Goal: Transaction & Acquisition: Purchase product/service

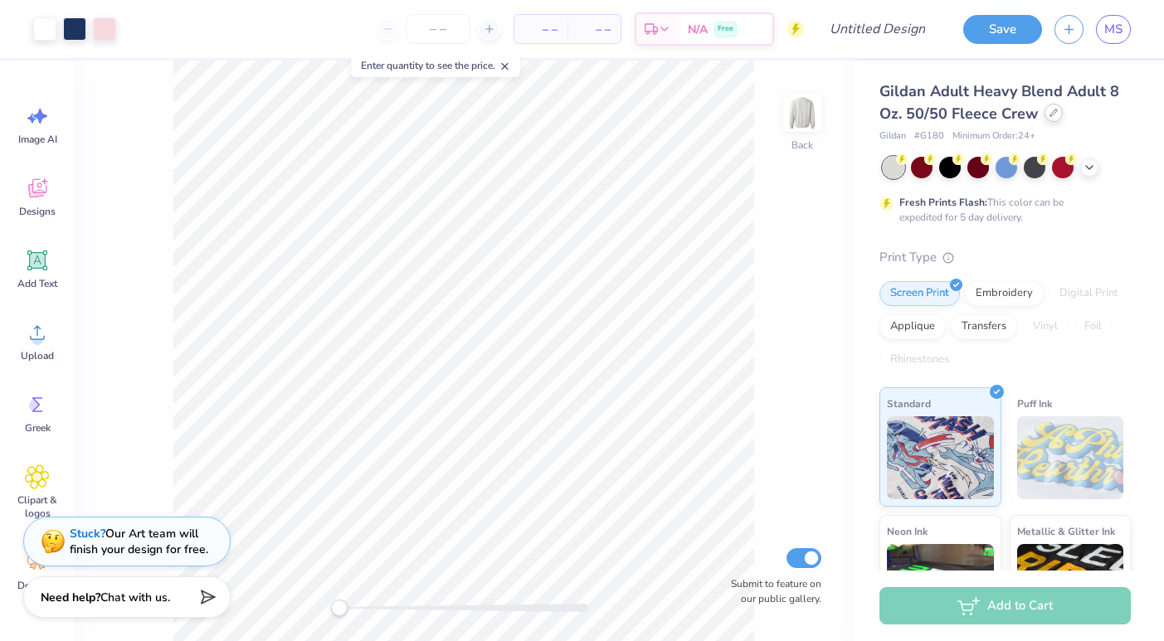
click at [1045, 117] on div at bounding box center [1054, 113] width 18 height 18
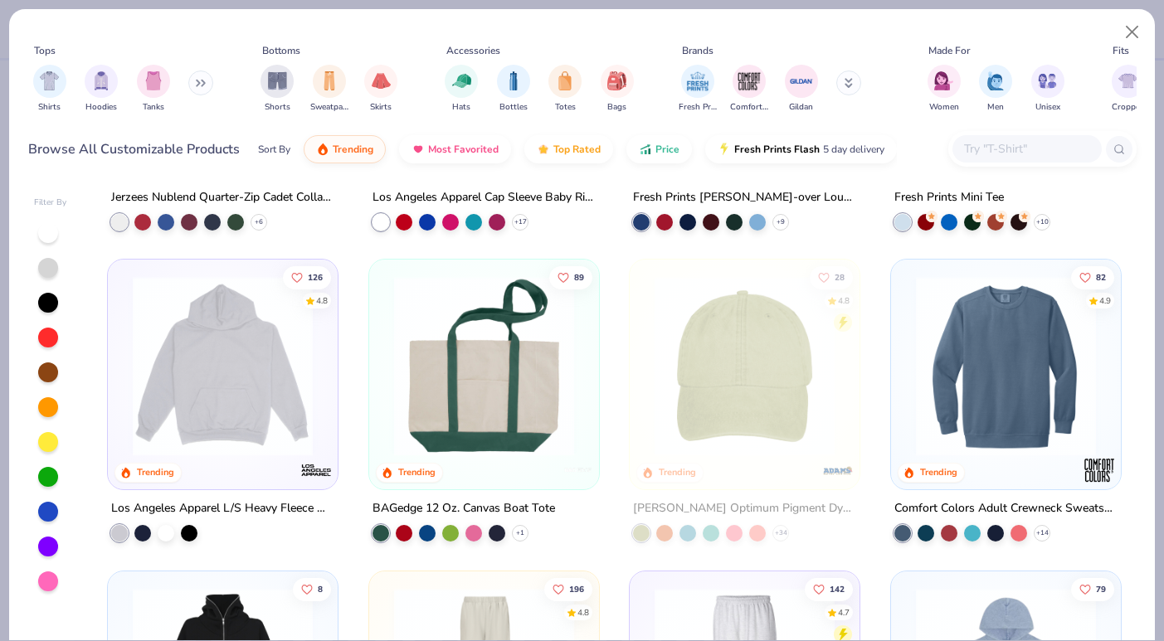
scroll to position [1802, 0]
click at [228, 410] on img at bounding box center [222, 366] width 197 height 180
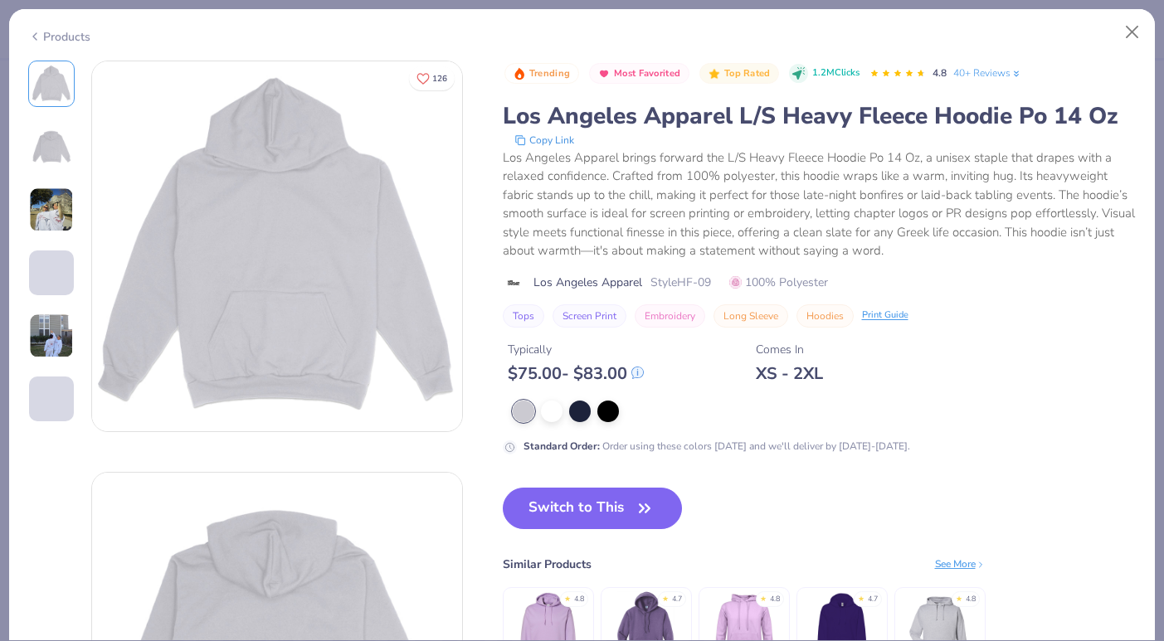
click at [57, 202] on img at bounding box center [51, 209] width 45 height 45
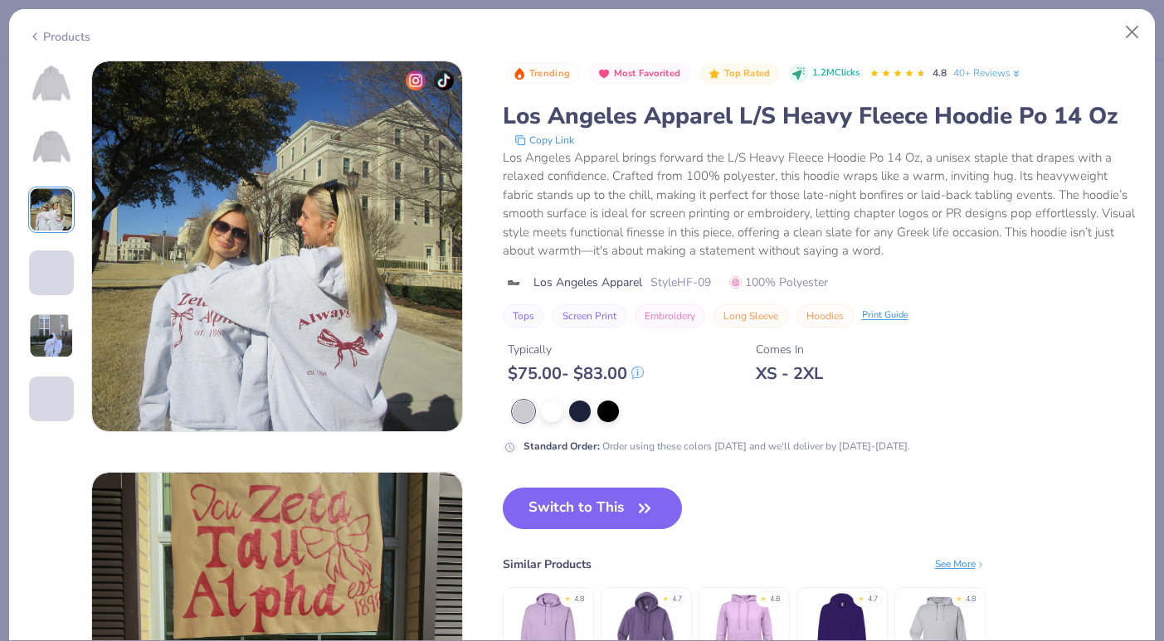
scroll to position [823, 0]
click at [51, 268] on span at bounding box center [51, 273] width 45 height 45
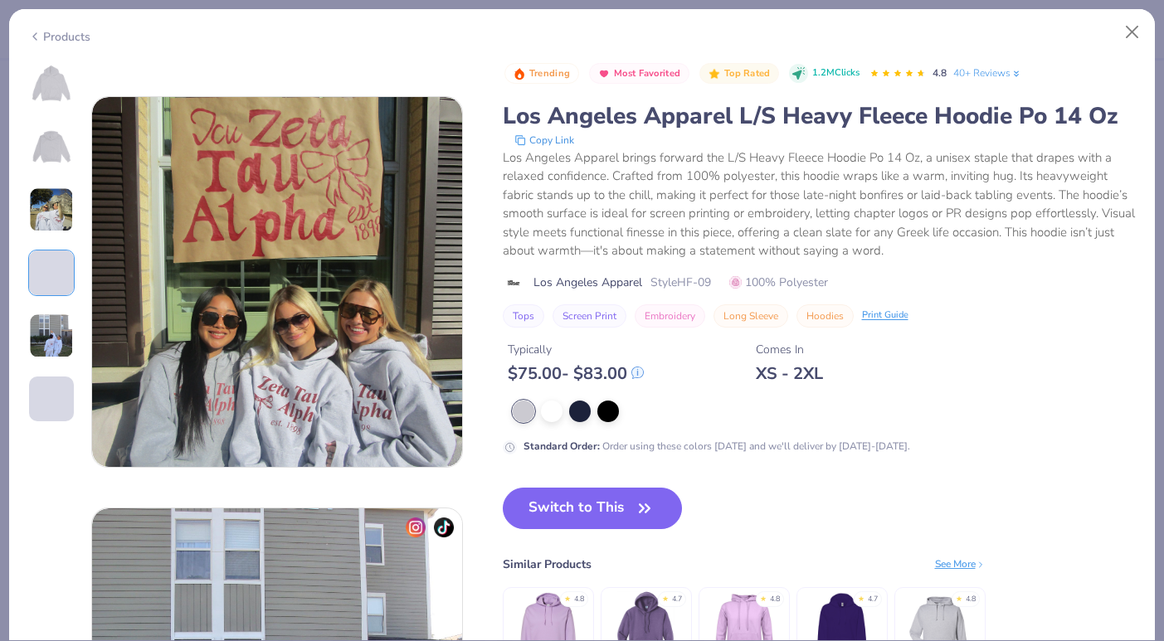
scroll to position [1234, 0]
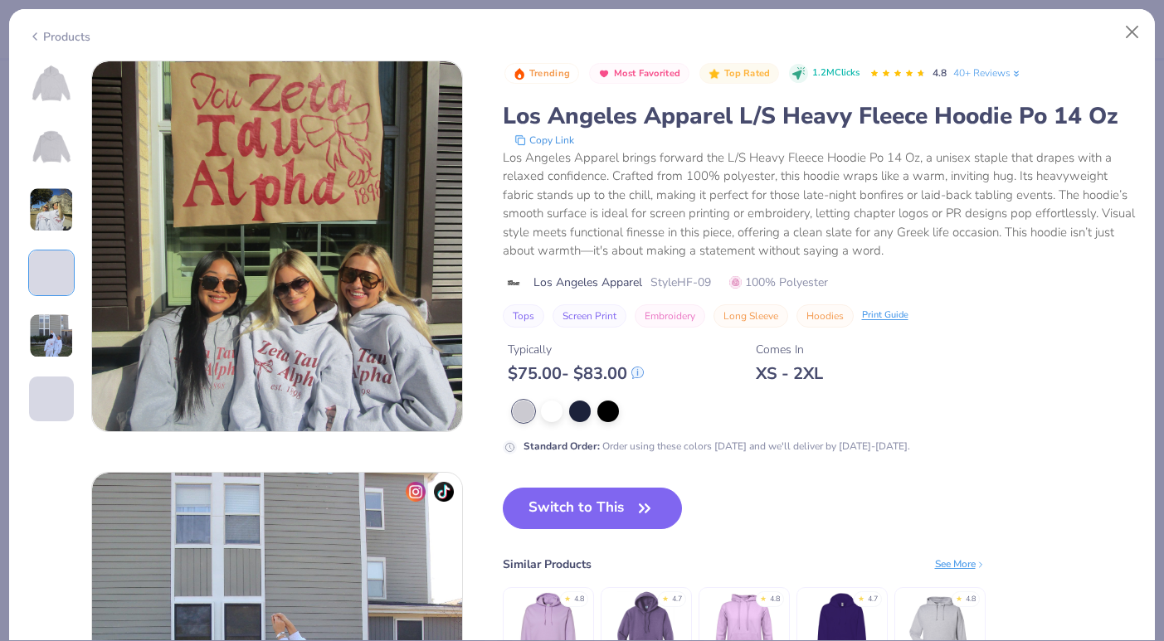
click at [43, 225] on img at bounding box center [51, 209] width 45 height 45
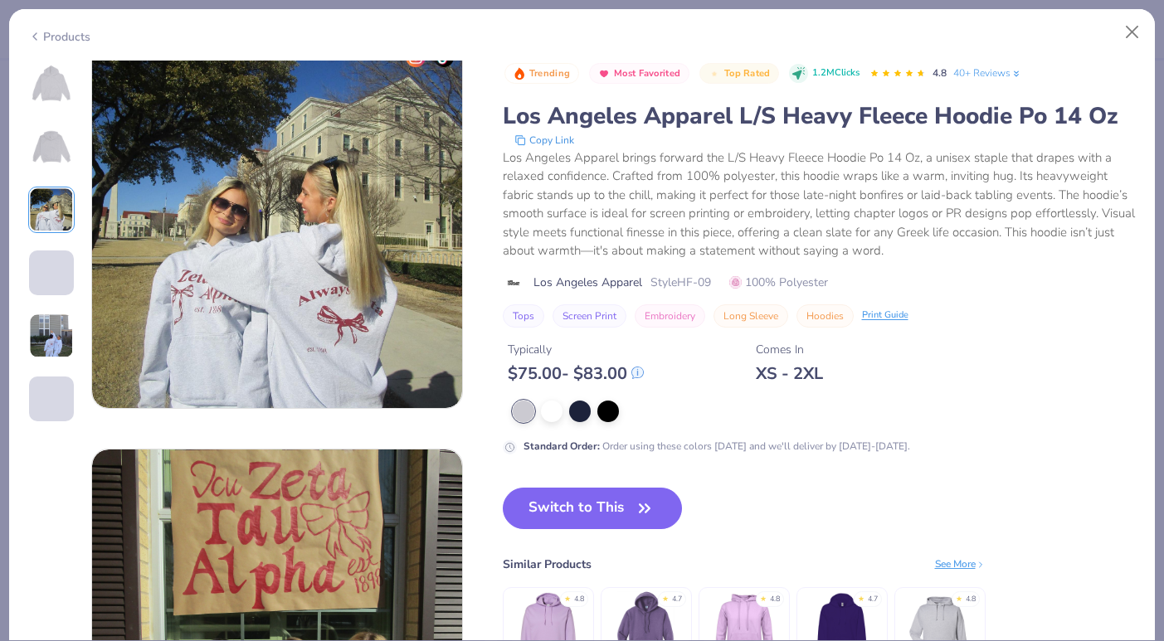
scroll to position [823, 0]
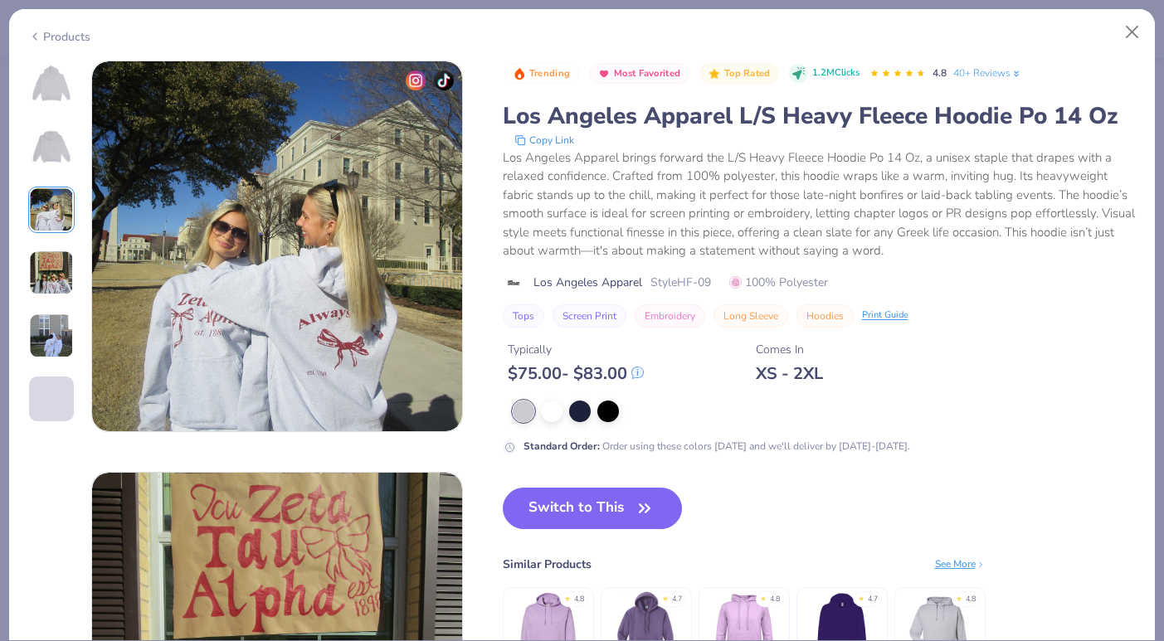
click at [46, 382] on span at bounding box center [51, 399] width 45 height 45
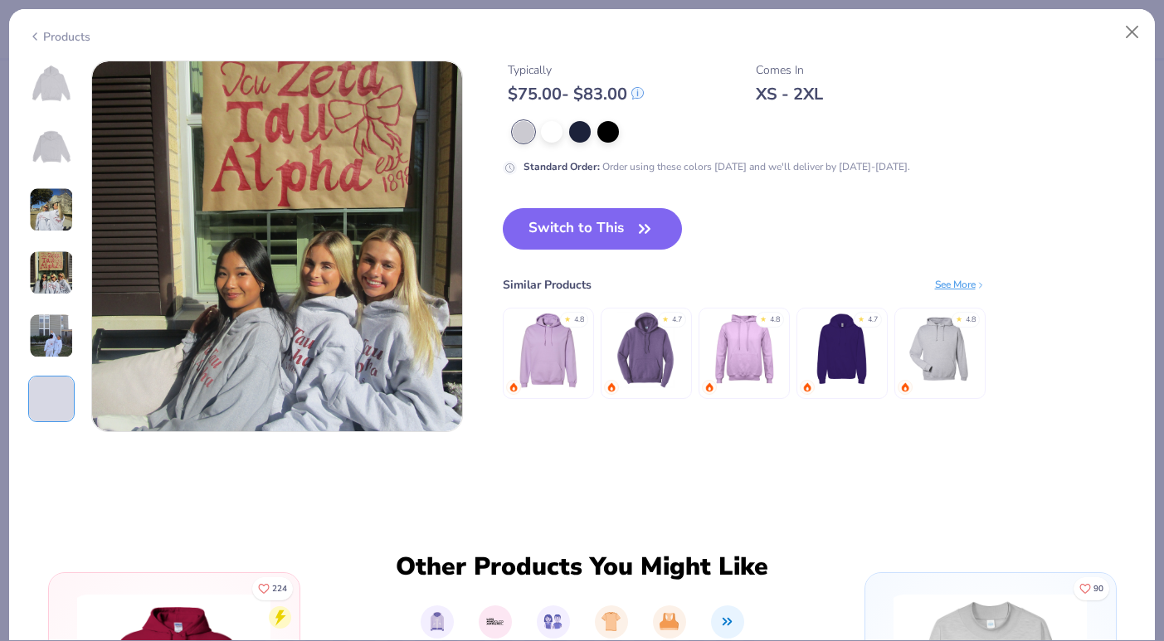
click at [45, 325] on img at bounding box center [51, 336] width 45 height 45
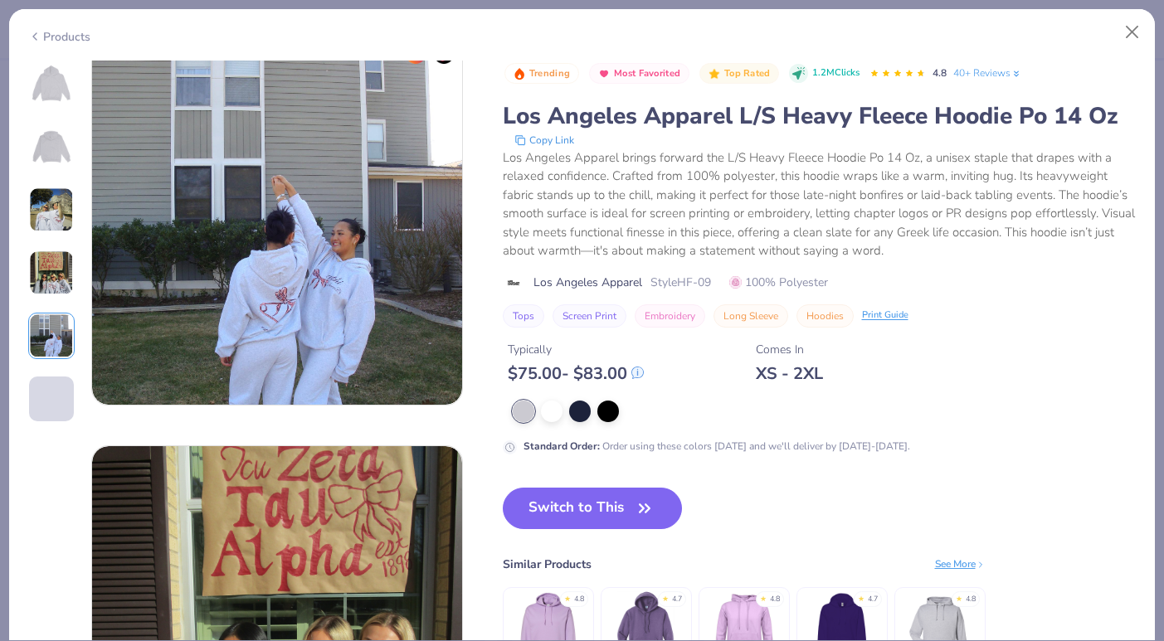
scroll to position [1646, 0]
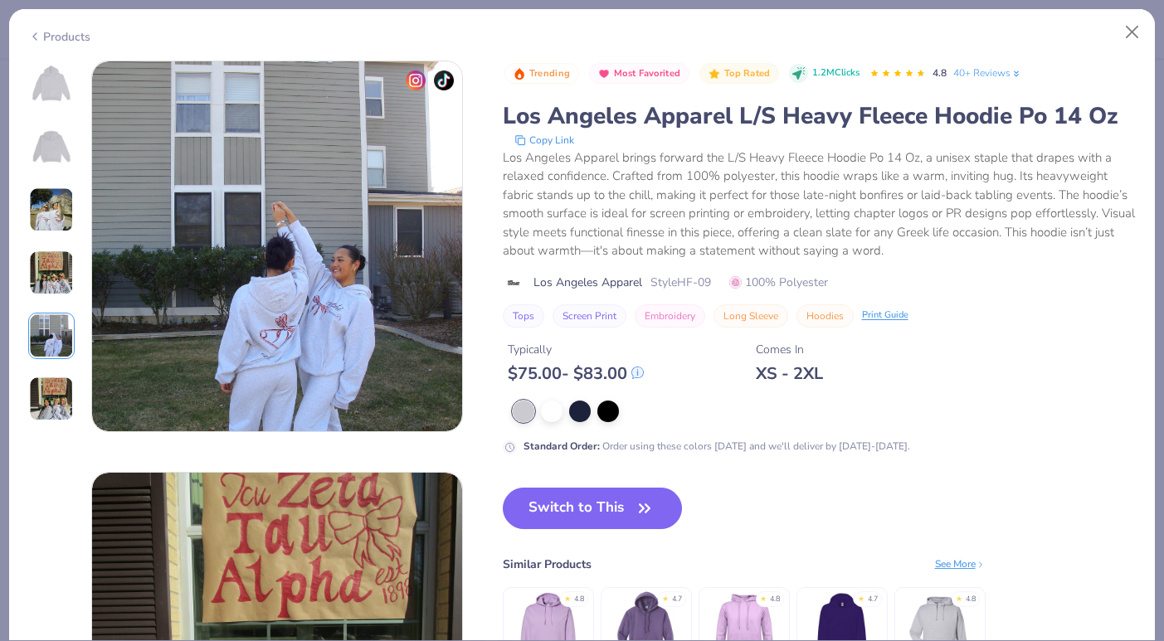
click at [48, 294] on img at bounding box center [51, 273] width 45 height 45
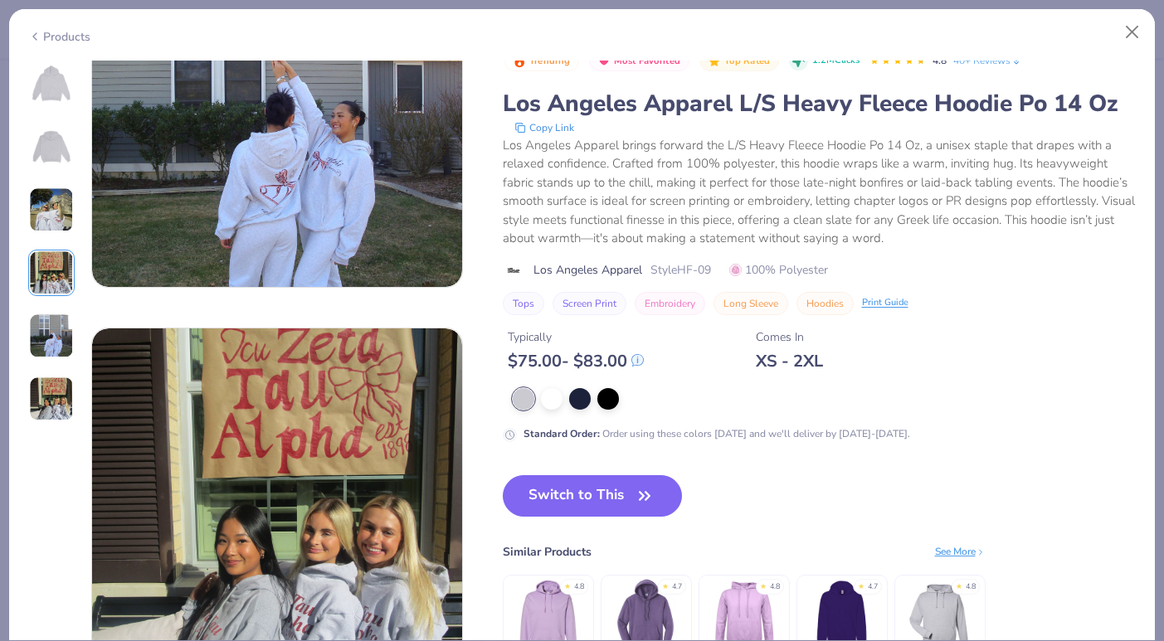
scroll to position [1113, 0]
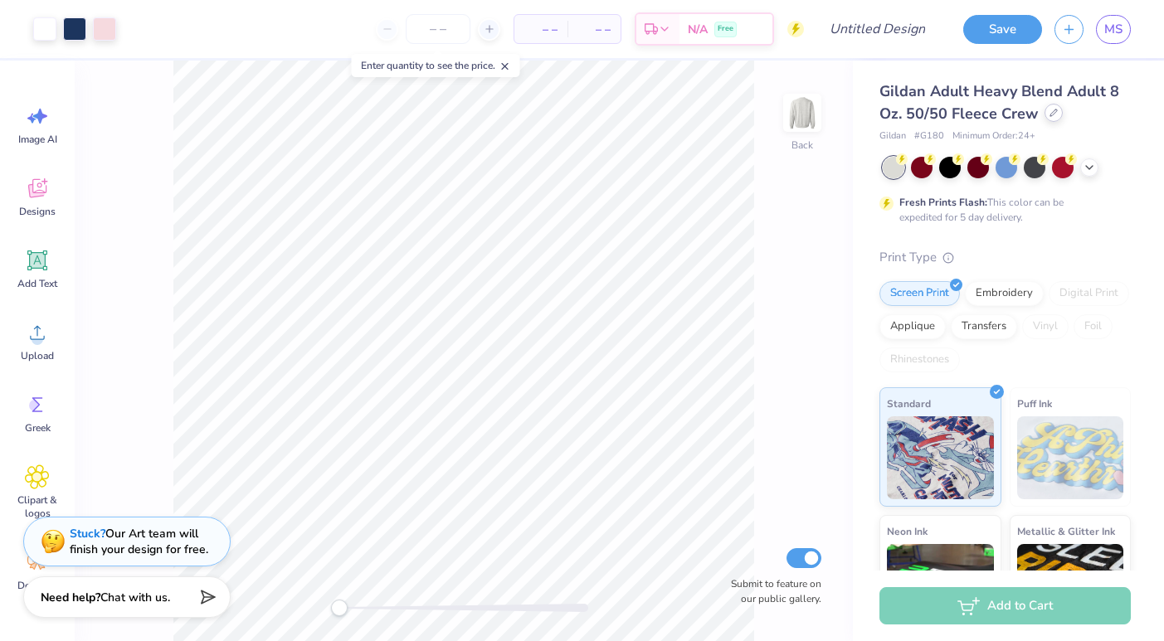
click at [1045, 113] on div at bounding box center [1054, 113] width 18 height 18
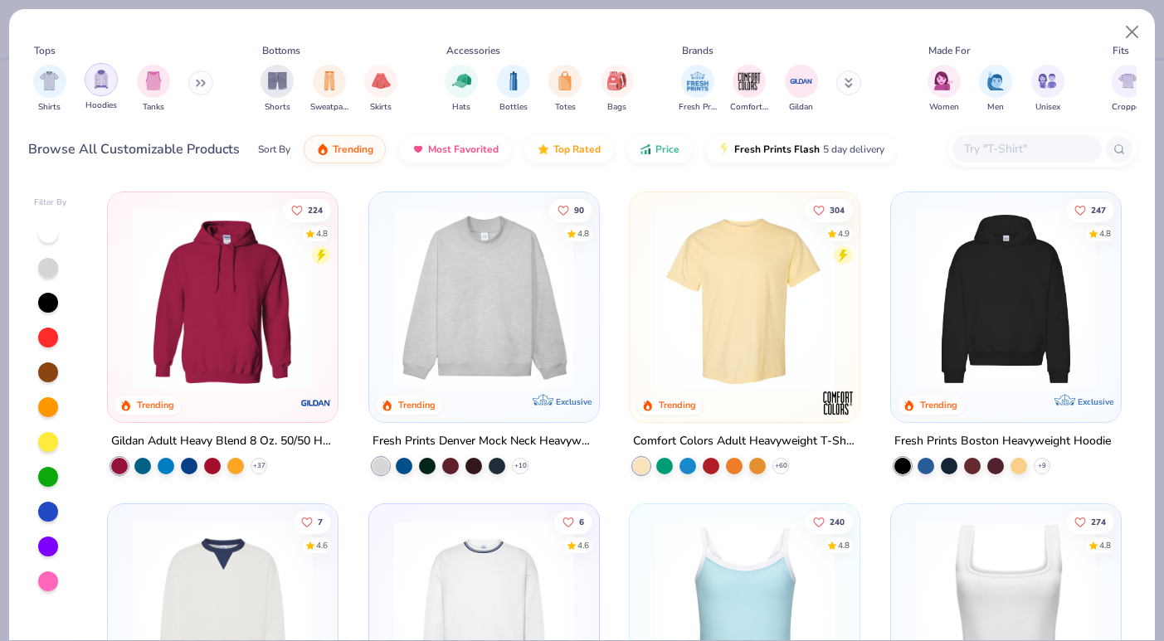
click at [115, 81] on div "filter for Hoodies" at bounding box center [101, 79] width 33 height 33
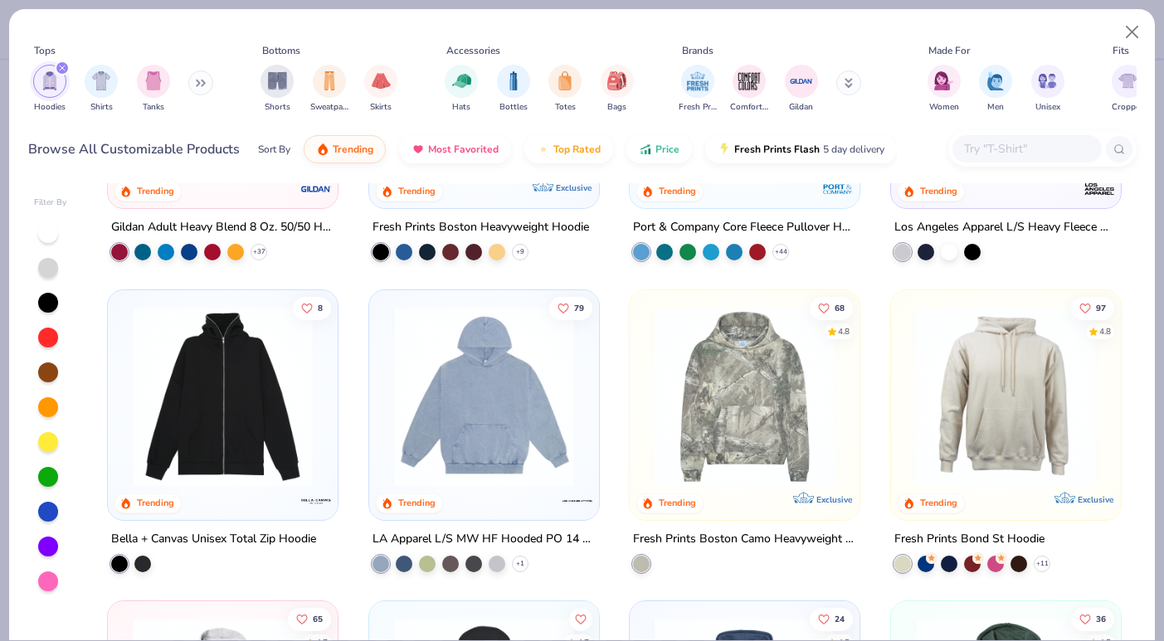
scroll to position [46, 0]
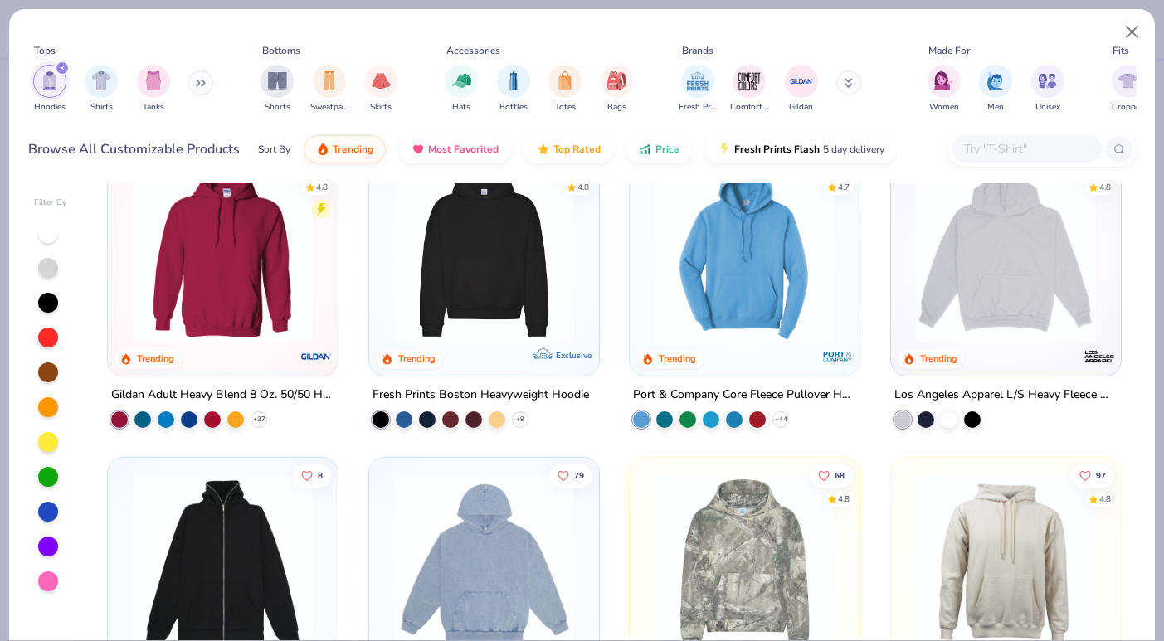
click at [481, 324] on img at bounding box center [484, 253] width 197 height 180
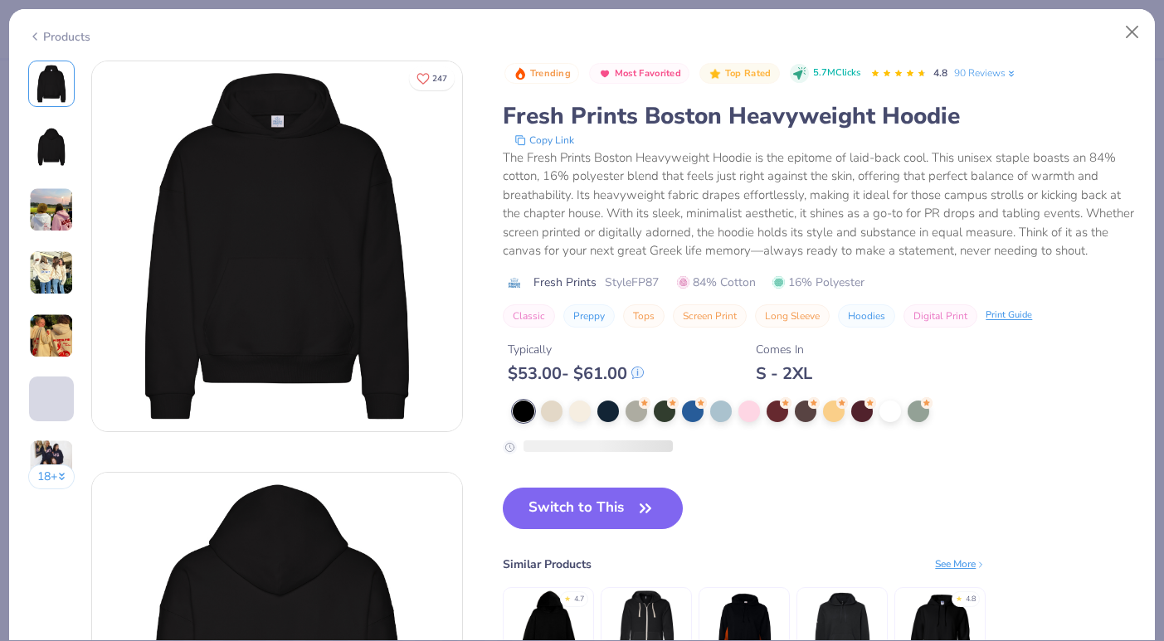
click at [53, 211] on img at bounding box center [51, 209] width 45 height 45
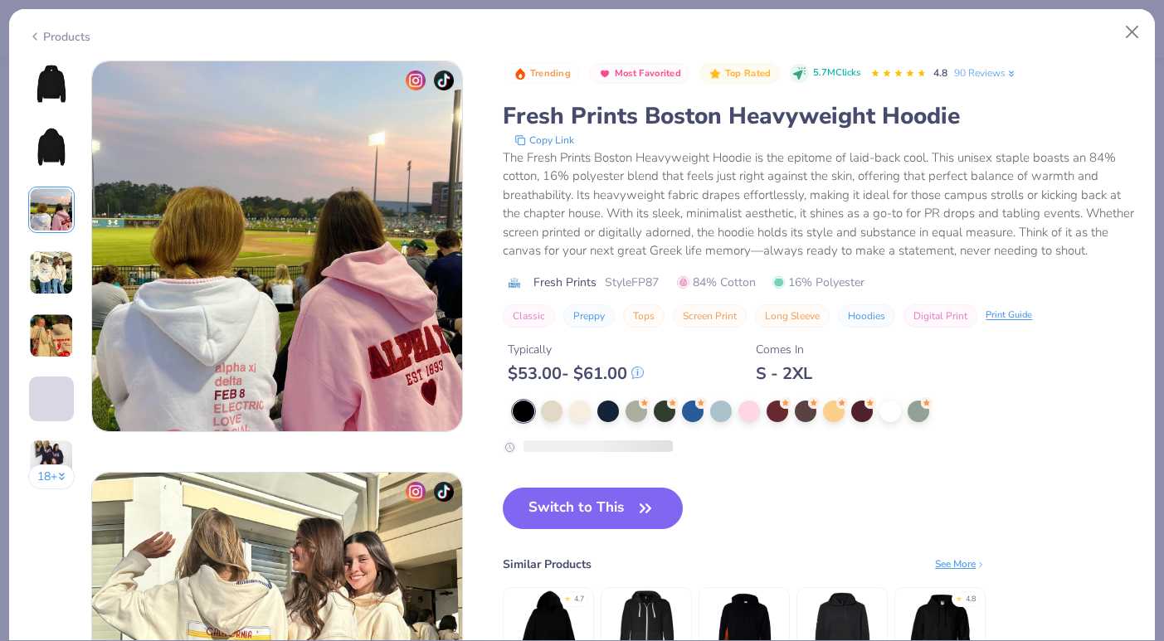
click at [44, 258] on img at bounding box center [51, 273] width 45 height 45
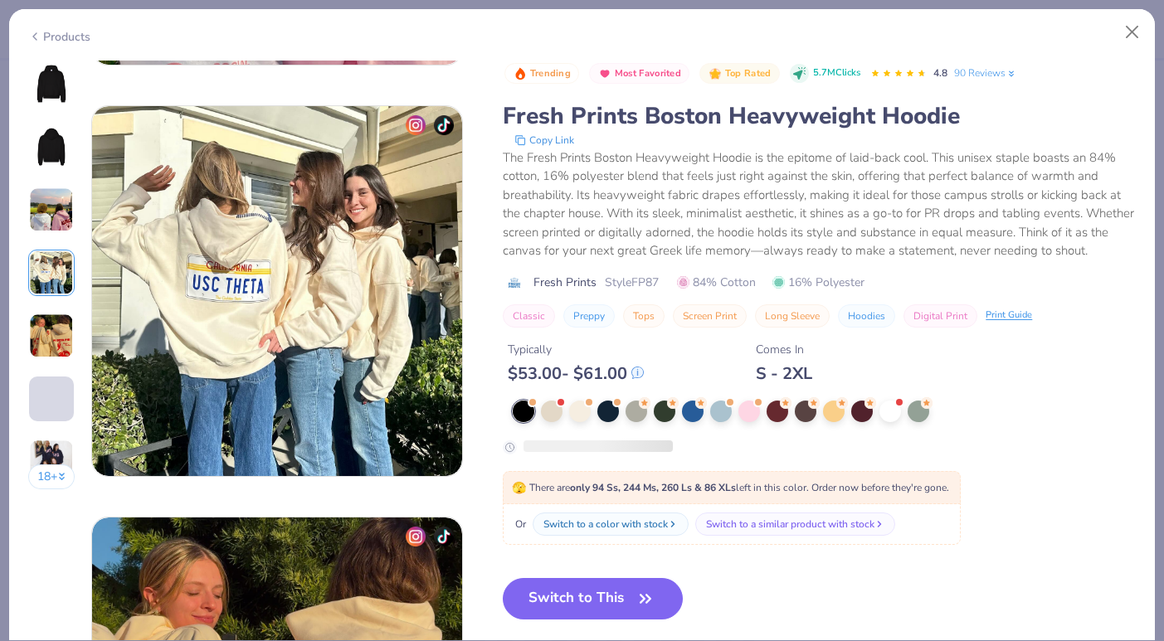
scroll to position [1234, 0]
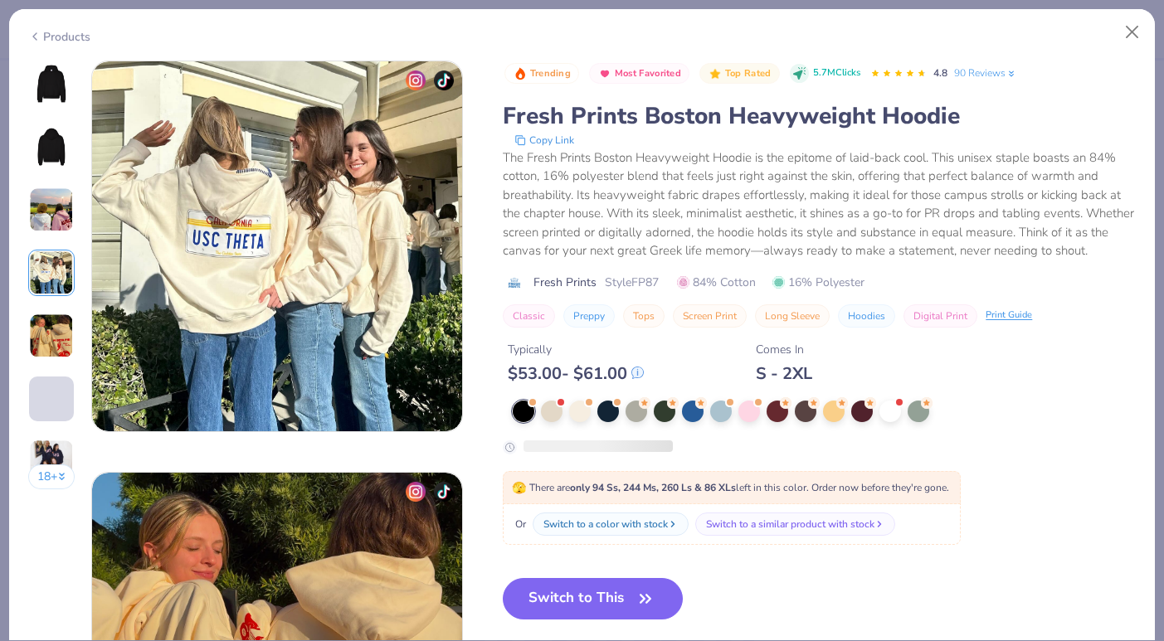
click at [43, 295] on div at bounding box center [51, 273] width 46 height 46
click at [48, 320] on img at bounding box center [51, 336] width 45 height 45
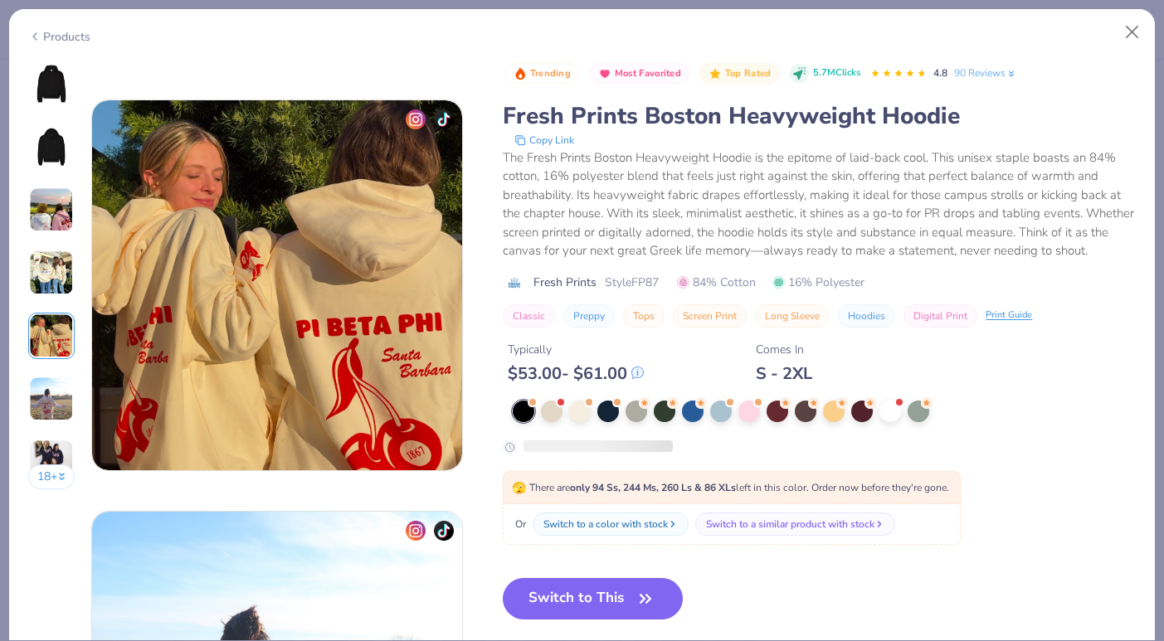
scroll to position [1646, 0]
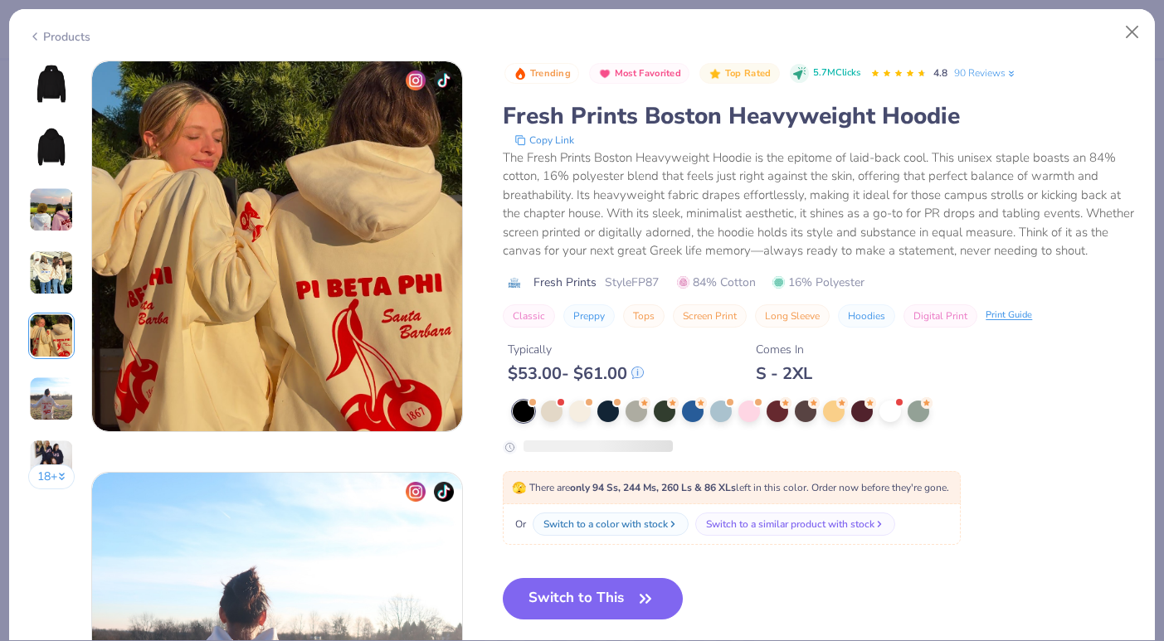
click at [48, 360] on div "18 +" at bounding box center [51, 281] width 47 height 441
click at [64, 436] on div "18 +" at bounding box center [51, 281] width 47 height 441
click at [62, 415] on img at bounding box center [51, 399] width 45 height 45
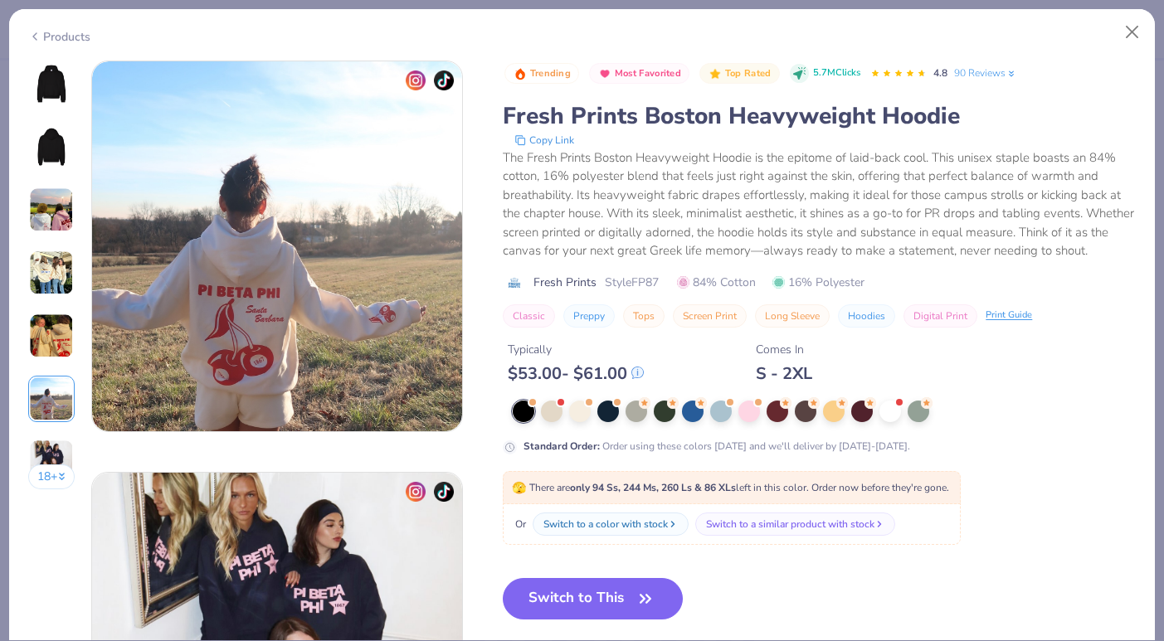
scroll to position [2062, 0]
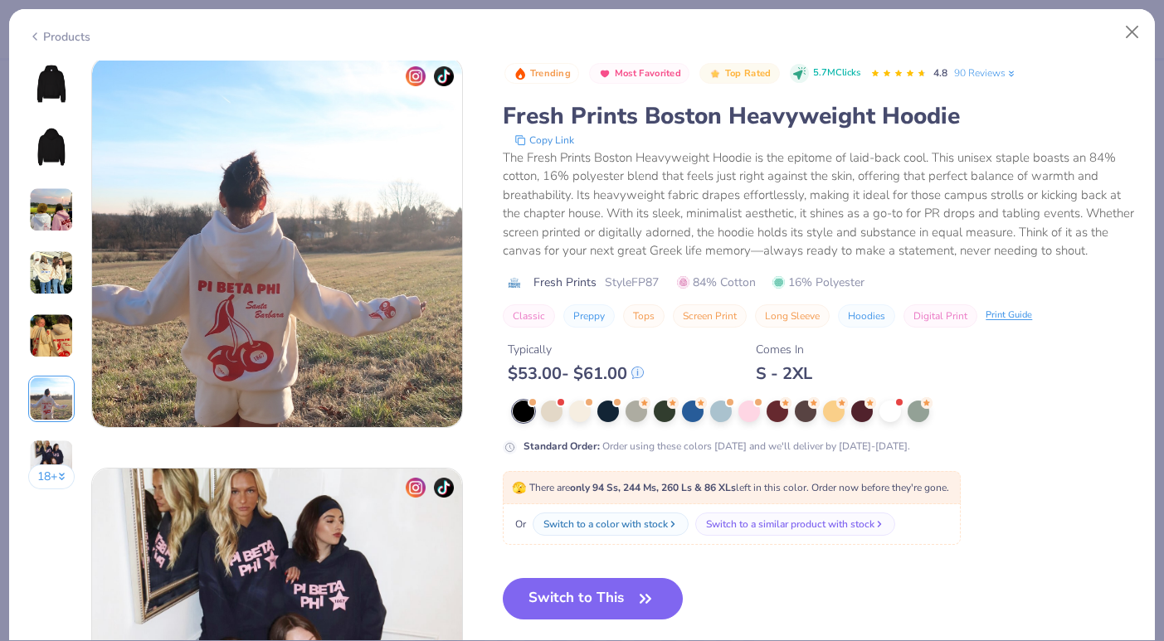
click at [51, 422] on div "18 +" at bounding box center [51, 281] width 47 height 441
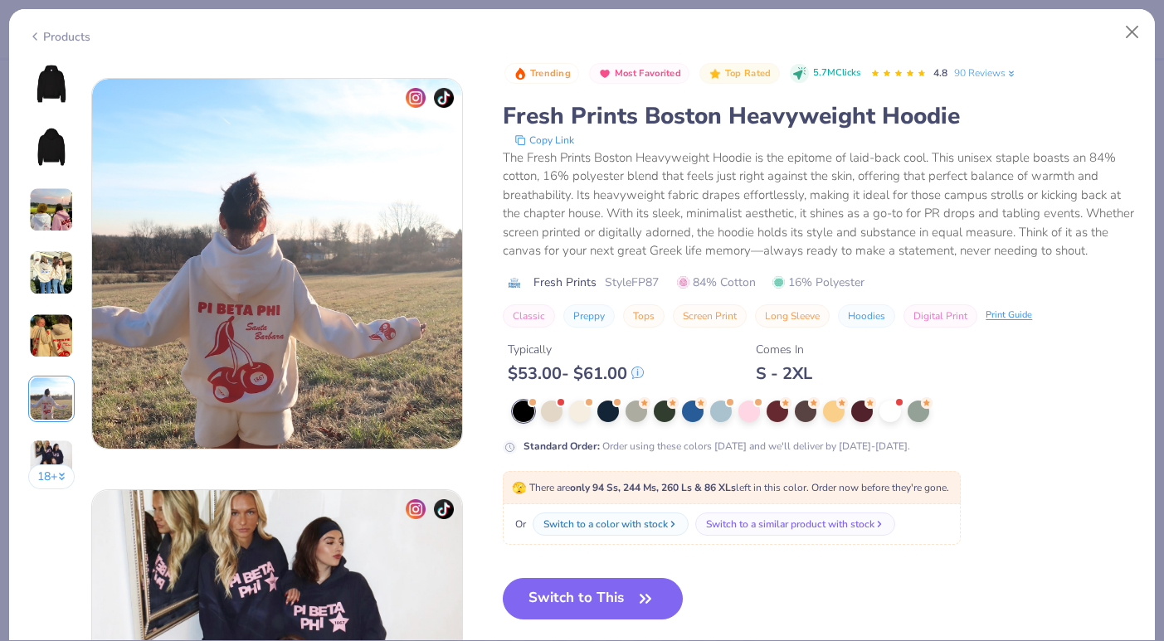
scroll to position [2038, 0]
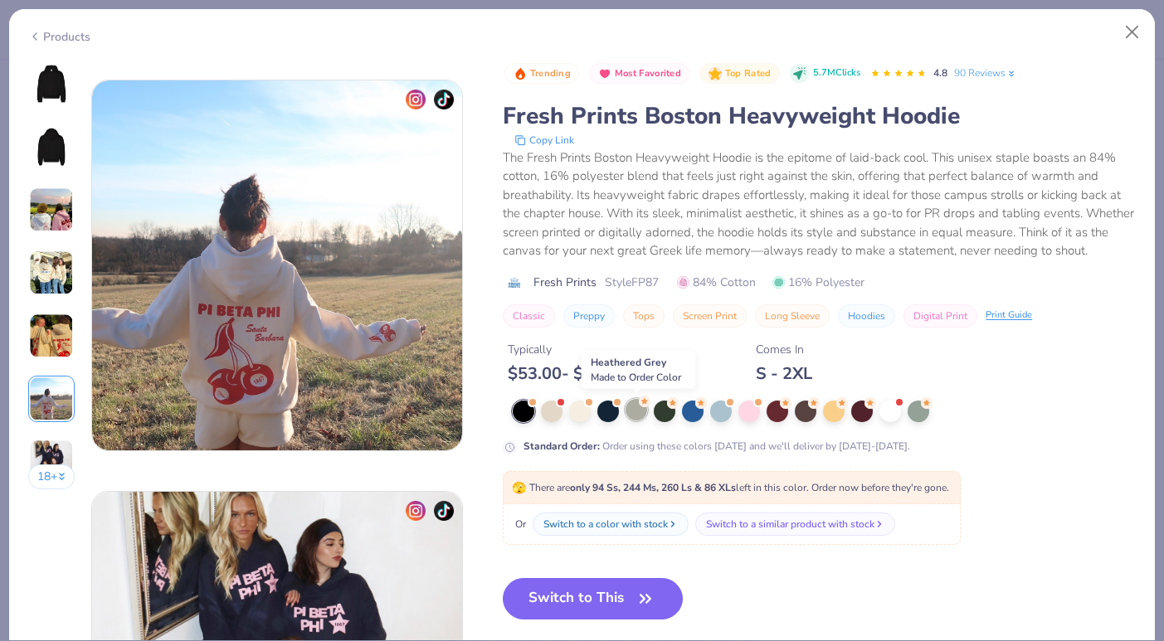
click at [637, 407] on div at bounding box center [637, 410] width 22 height 22
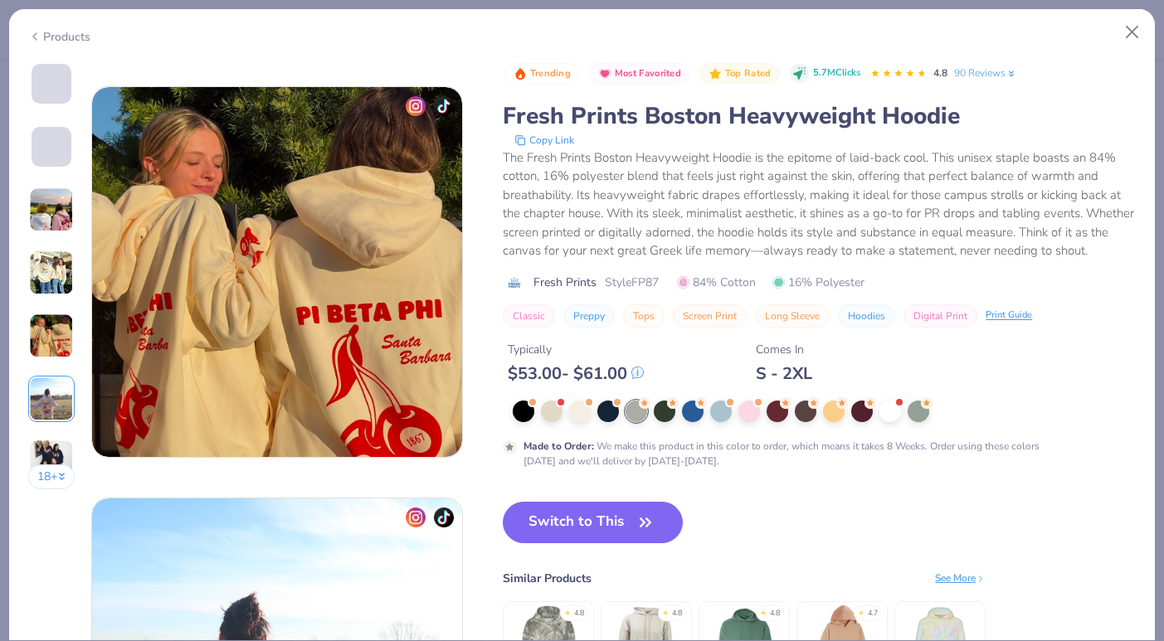
click at [54, 107] on div at bounding box center [51, 84] width 46 height 46
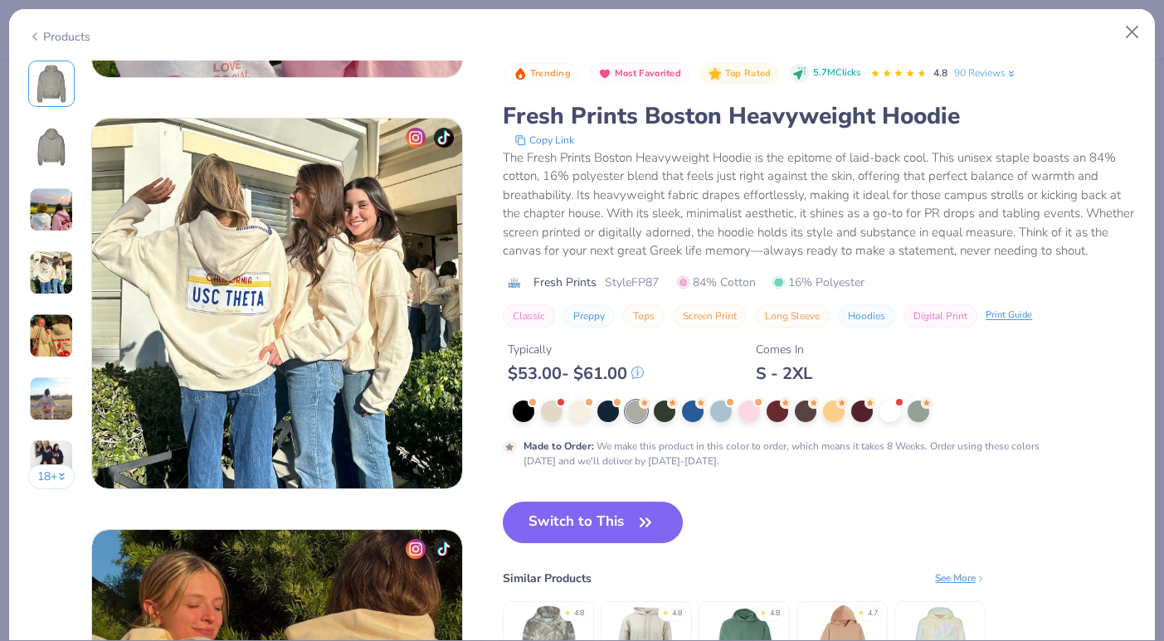
scroll to position [1056, 0]
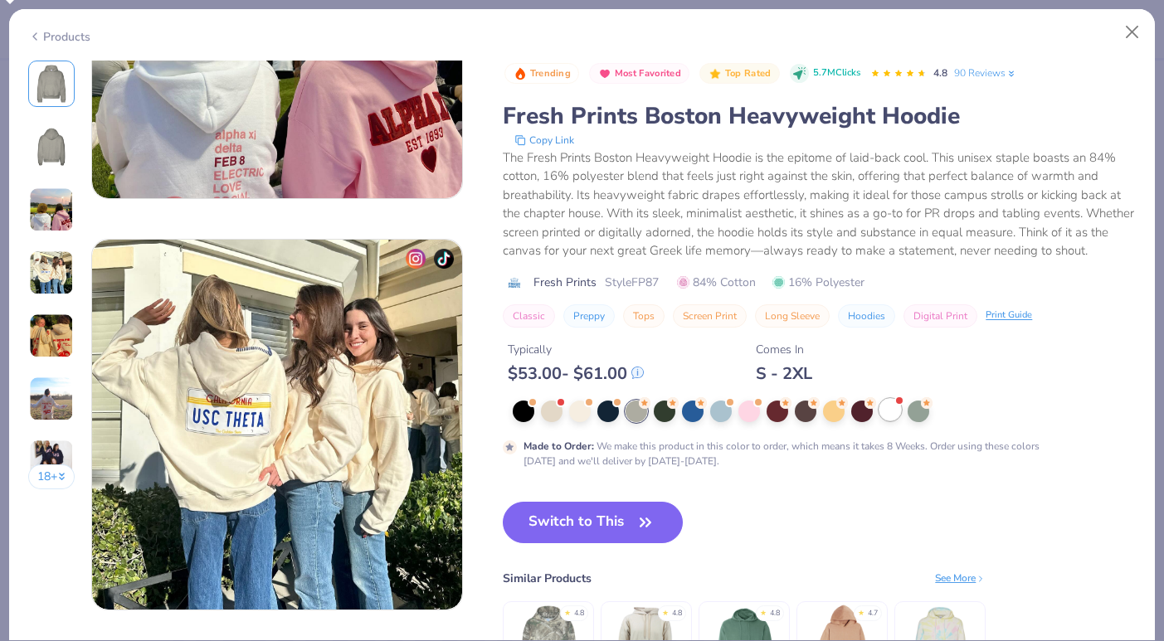
click at [892, 409] on div at bounding box center [890, 410] width 22 height 22
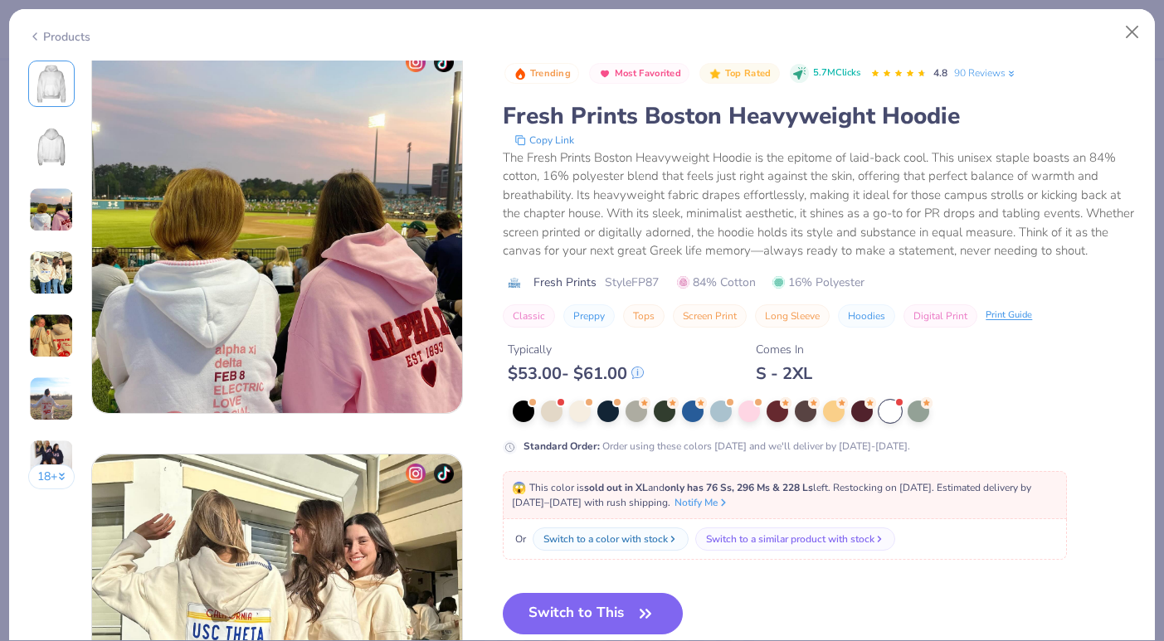
scroll to position [466, 0]
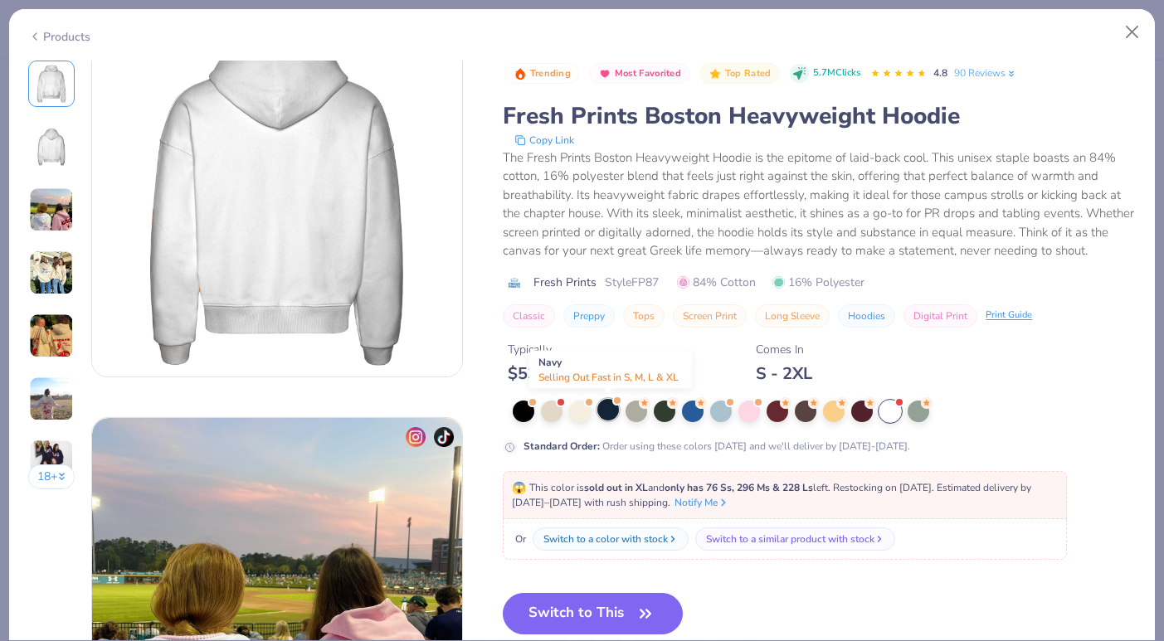
click at [609, 411] on div at bounding box center [608, 410] width 22 height 22
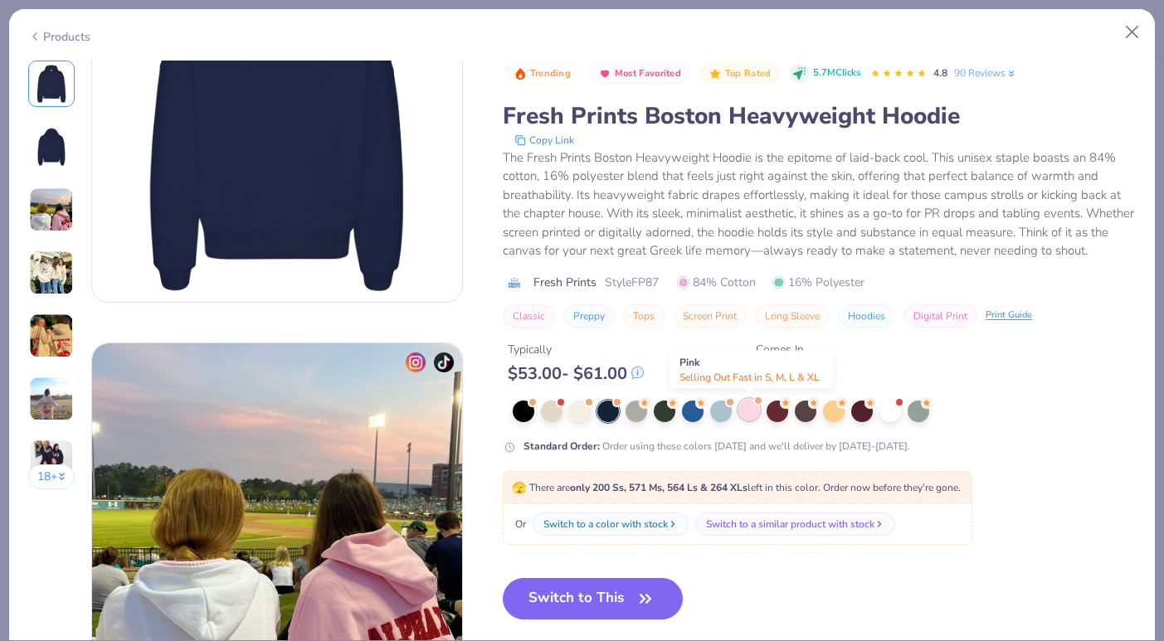
scroll to position [864, 0]
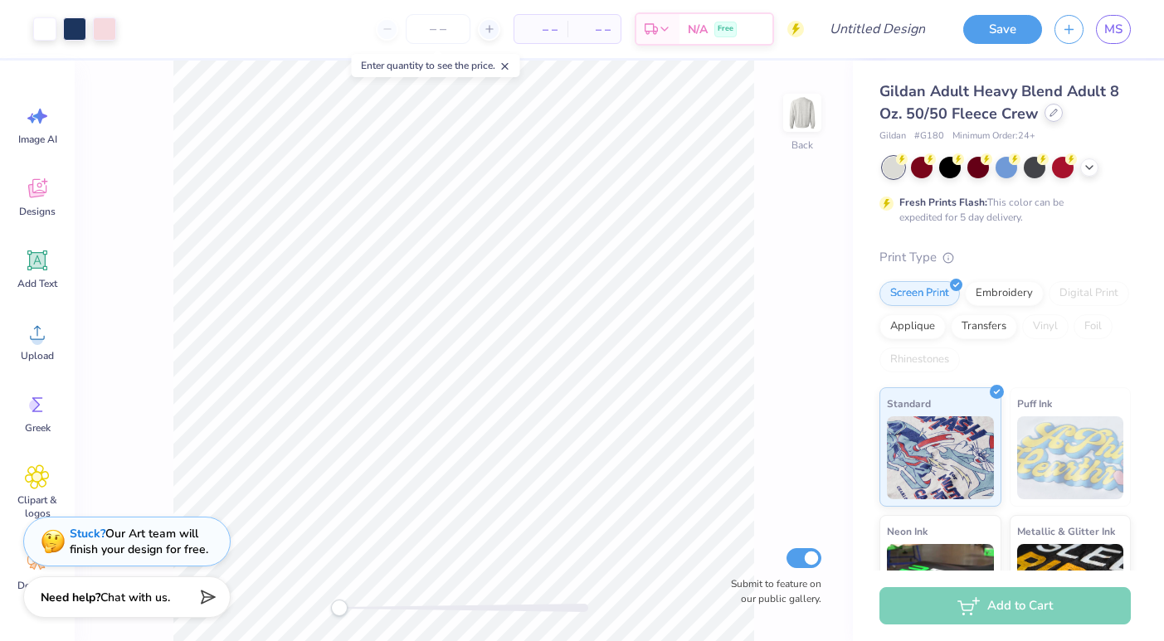
click at [1047, 119] on div at bounding box center [1054, 113] width 18 height 18
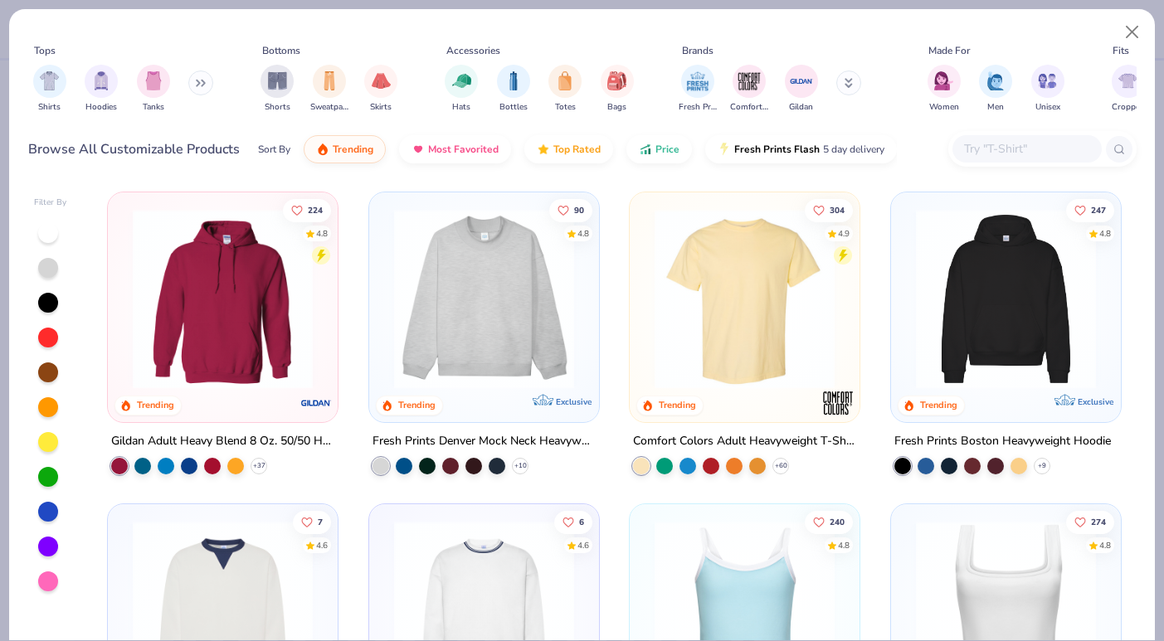
scroll to position [51, 0]
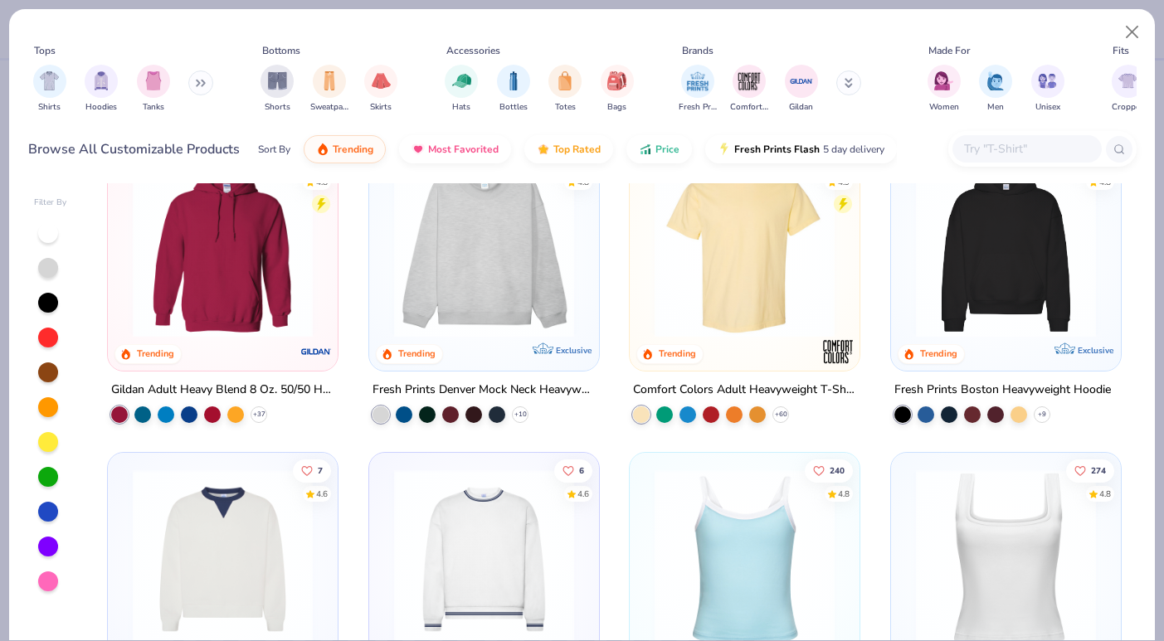
click at [922, 278] on img at bounding box center [1006, 248] width 197 height 180
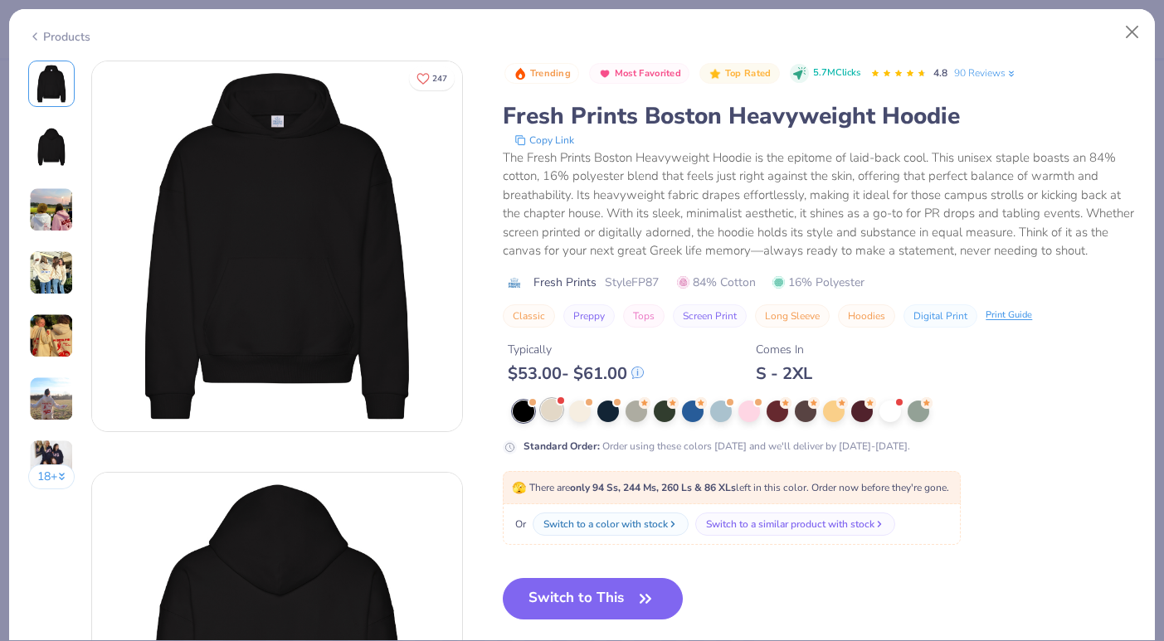
click at [553, 408] on div at bounding box center [552, 410] width 22 height 22
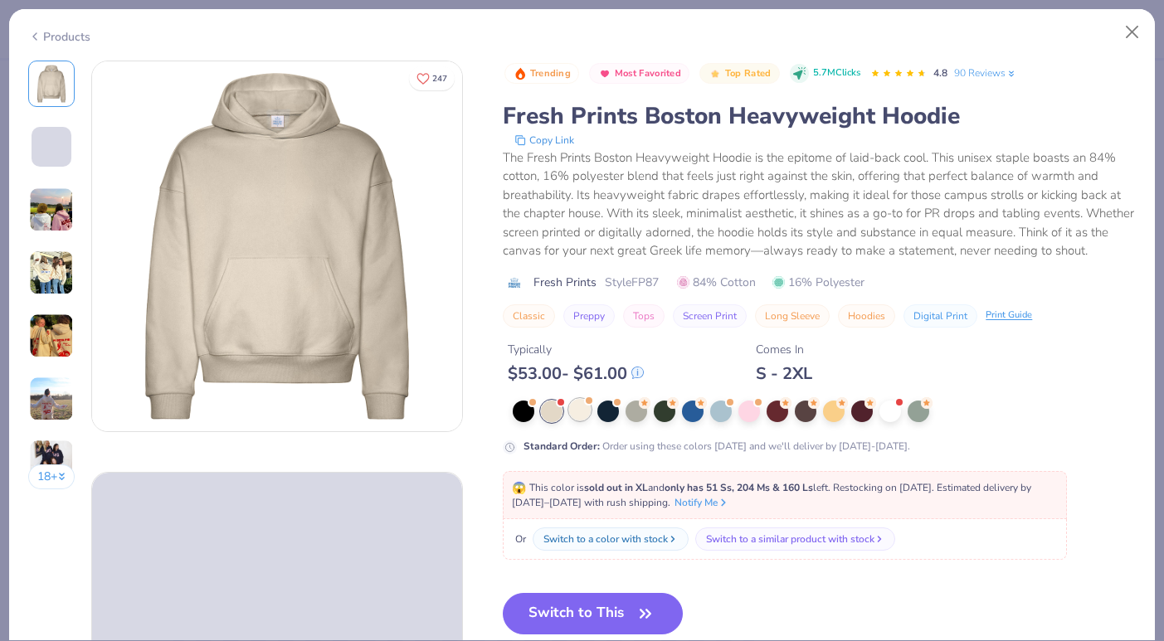
click at [579, 411] on div at bounding box center [580, 410] width 22 height 22
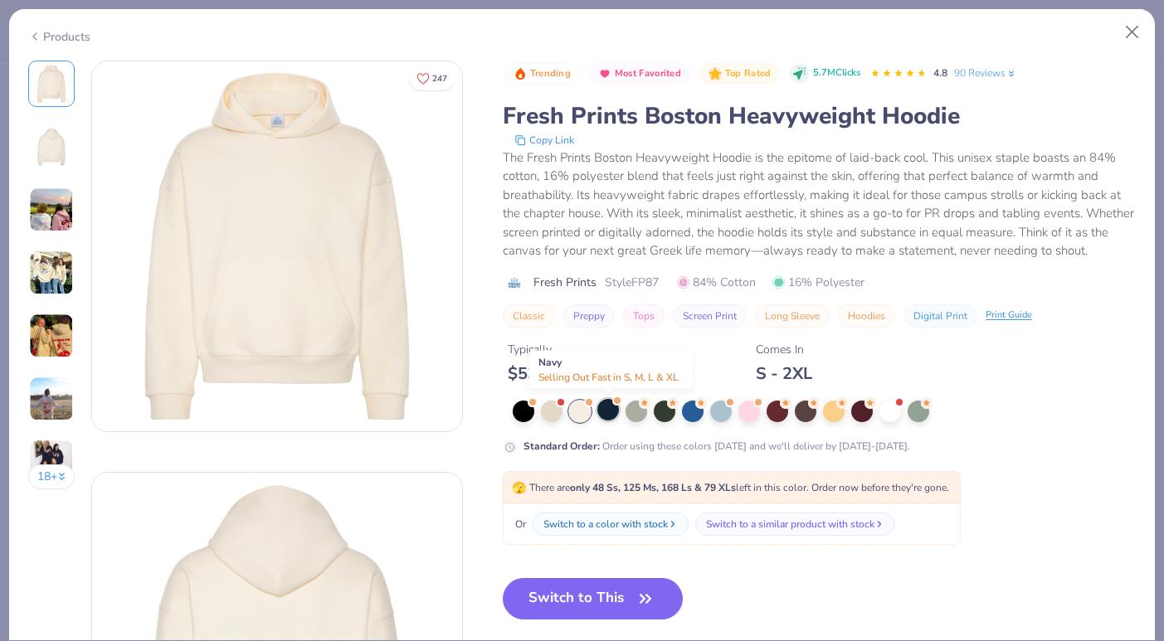
click at [602, 410] on div at bounding box center [608, 410] width 22 height 22
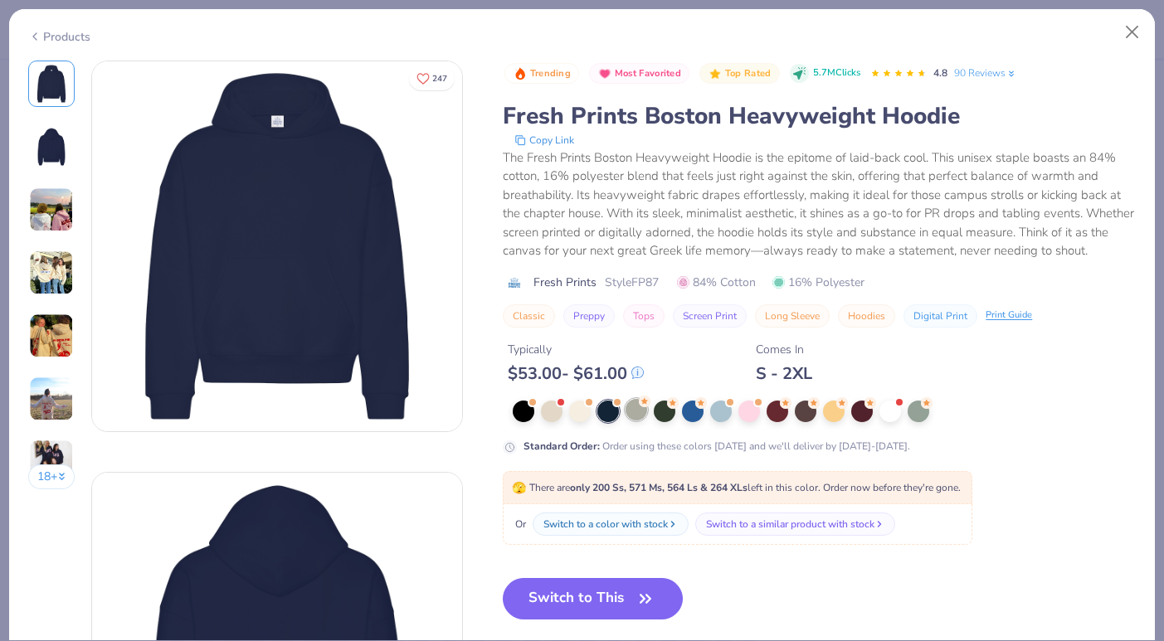
click at [637, 413] on div at bounding box center [637, 410] width 22 height 22
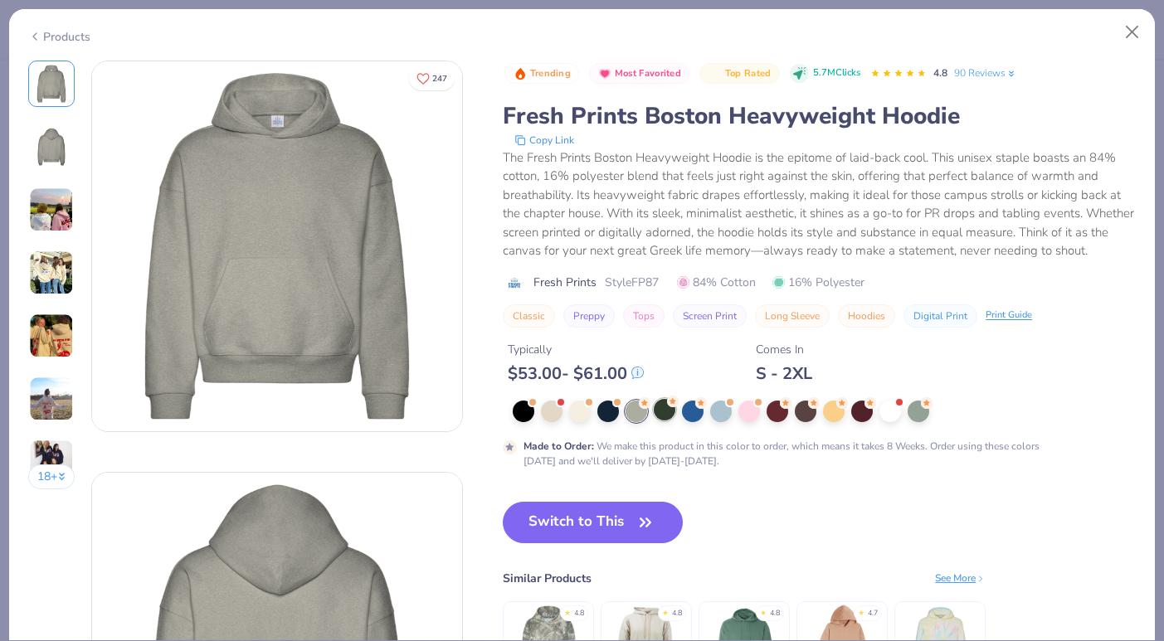
click at [660, 409] on div at bounding box center [665, 410] width 22 height 22
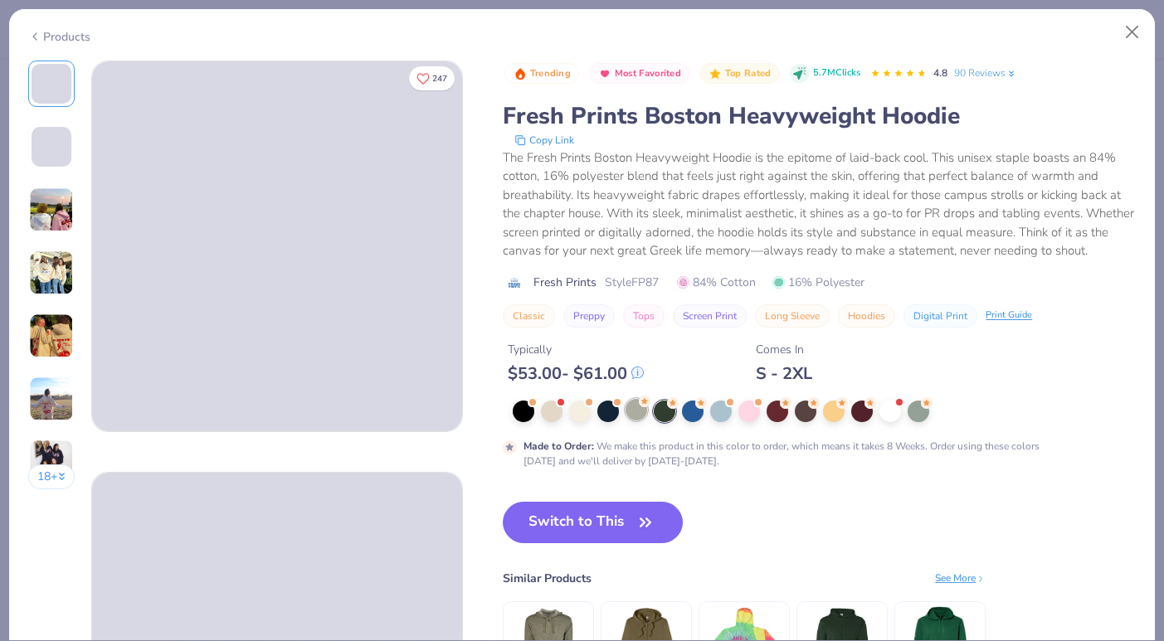
click at [628, 405] on div at bounding box center [637, 410] width 22 height 22
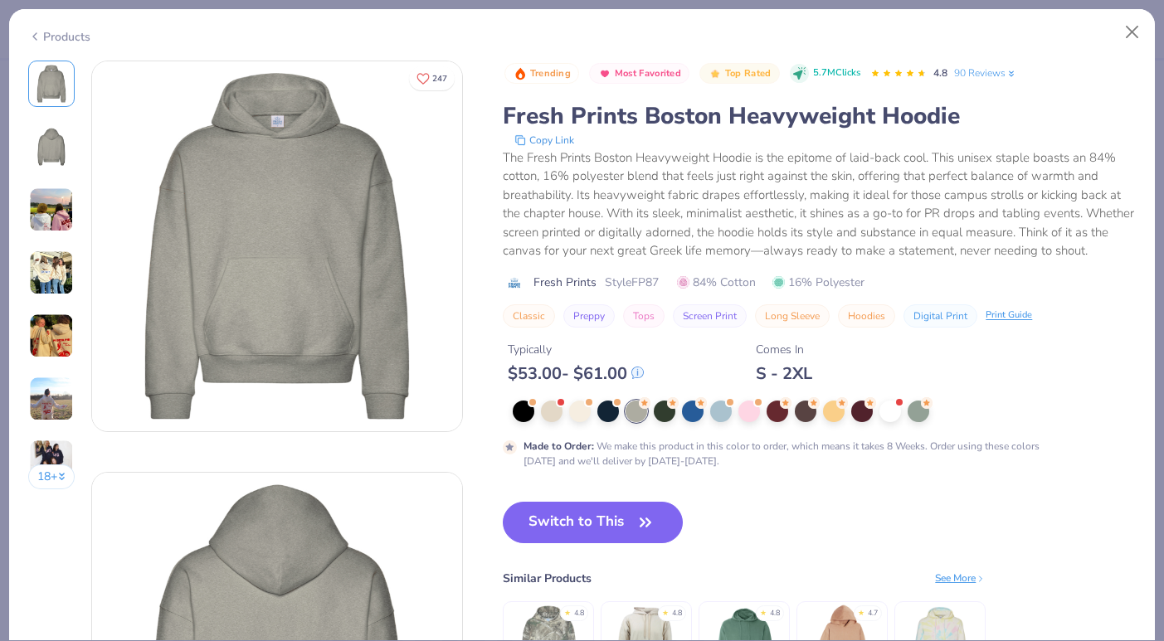
click at [53, 124] on div at bounding box center [51, 147] width 46 height 46
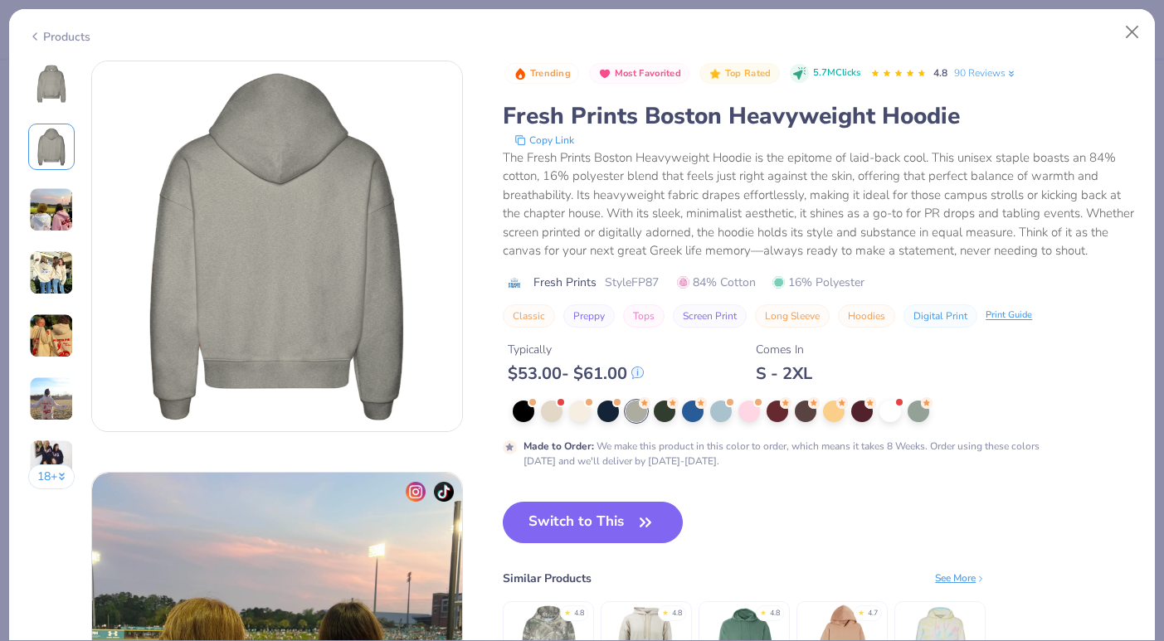
click at [56, 330] on img at bounding box center [51, 336] width 45 height 45
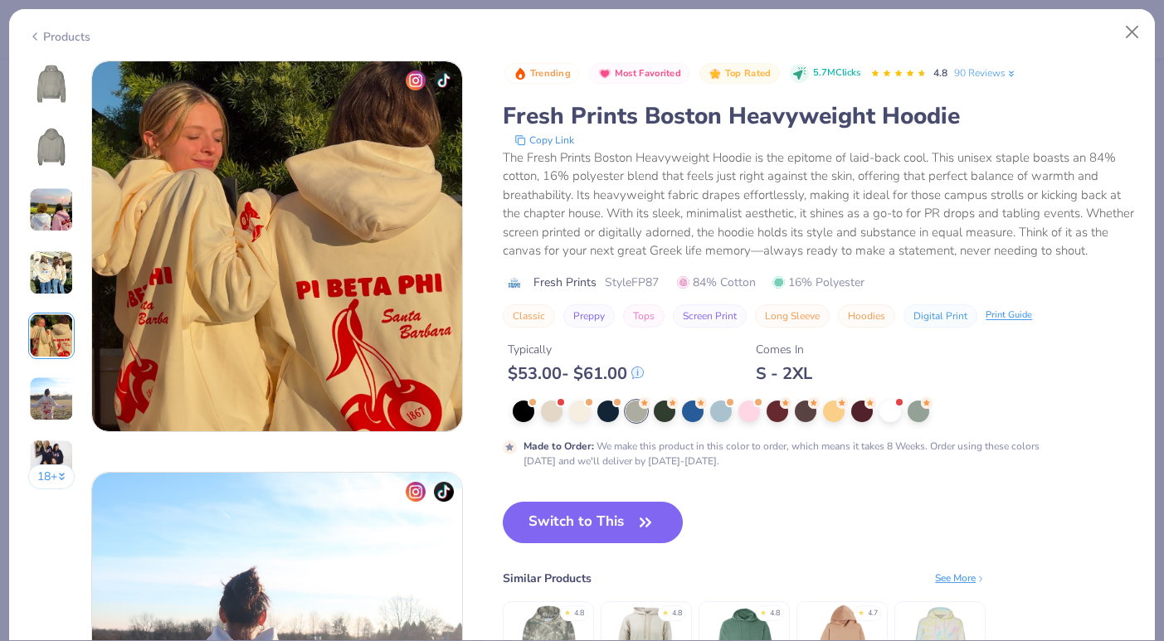
click at [52, 275] on img at bounding box center [51, 273] width 45 height 45
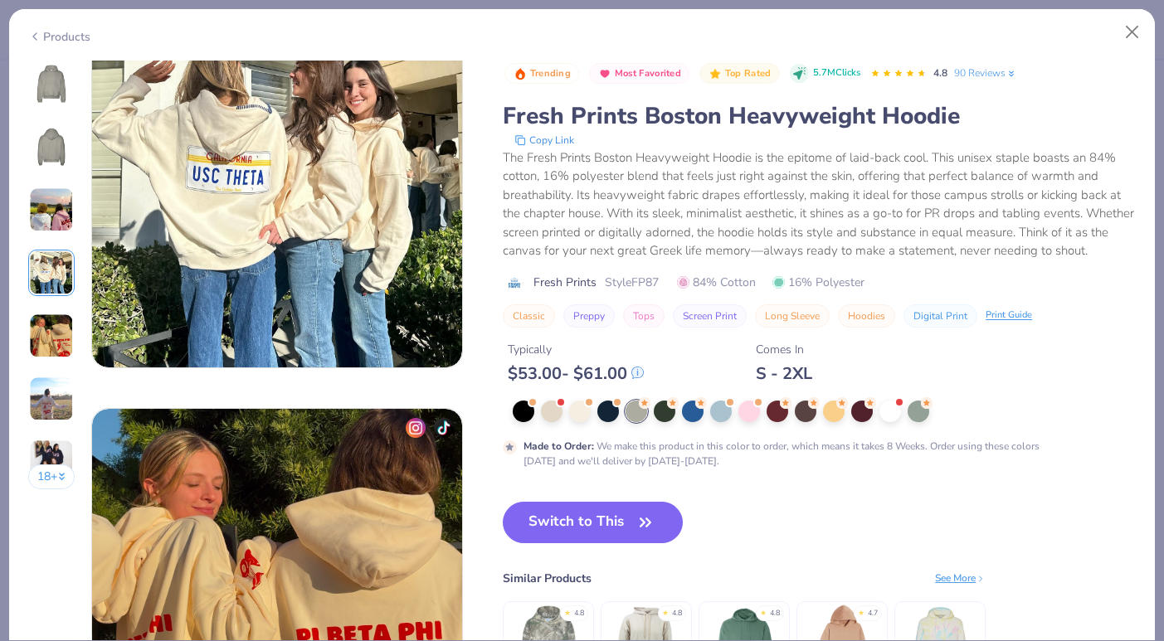
scroll to position [1234, 0]
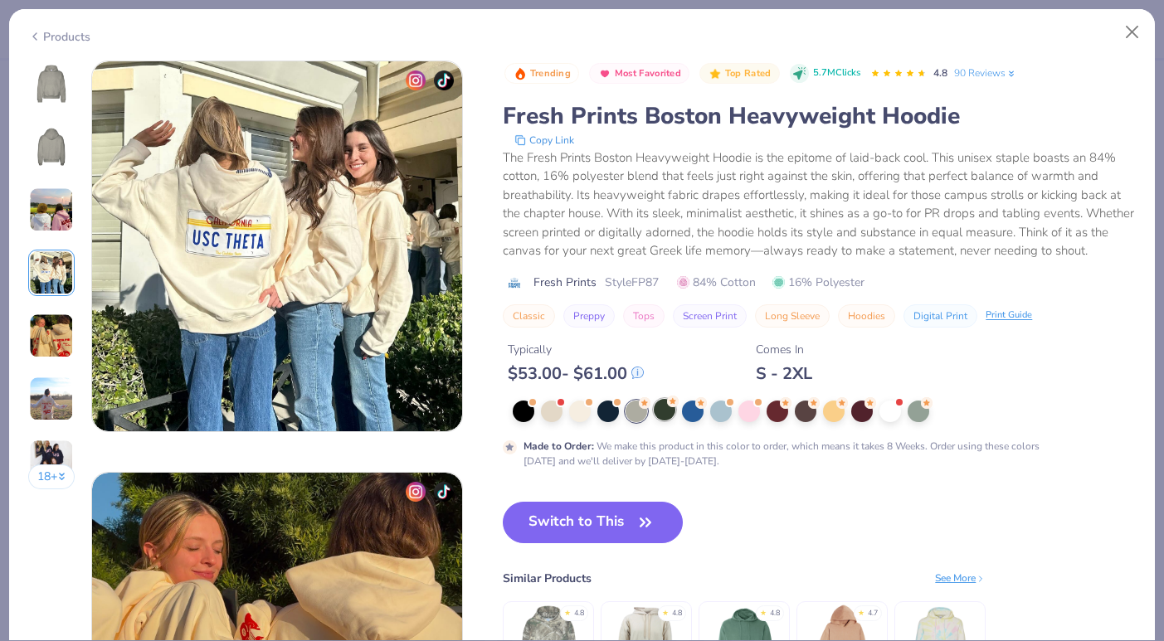
click at [663, 411] on div at bounding box center [665, 410] width 22 height 22
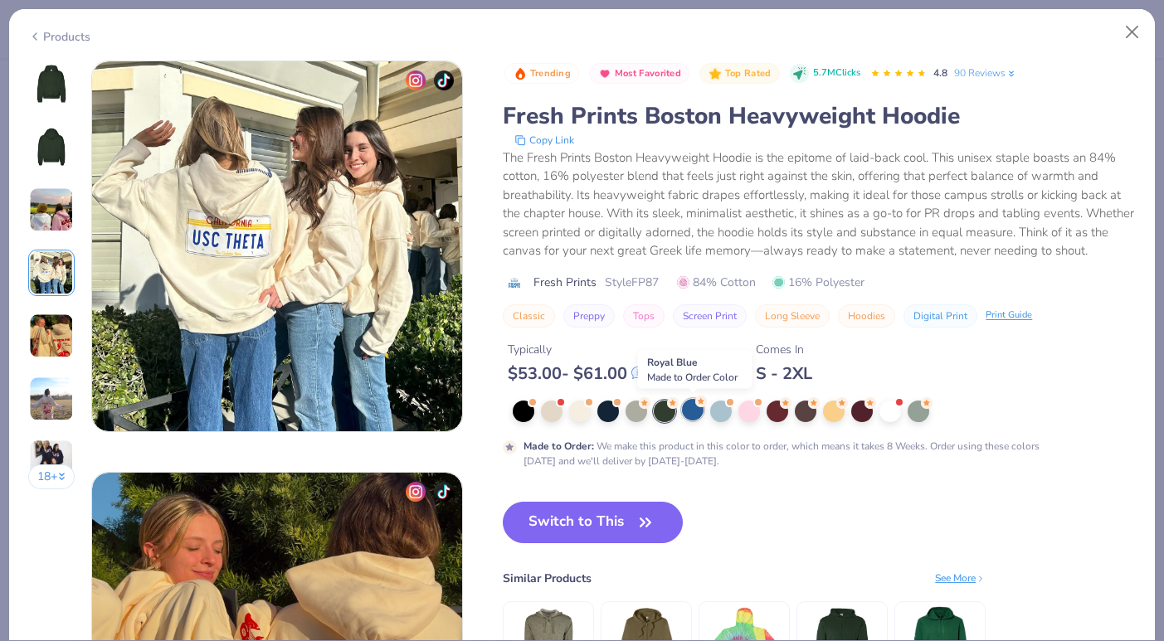
click at [699, 413] on div at bounding box center [693, 410] width 22 height 22
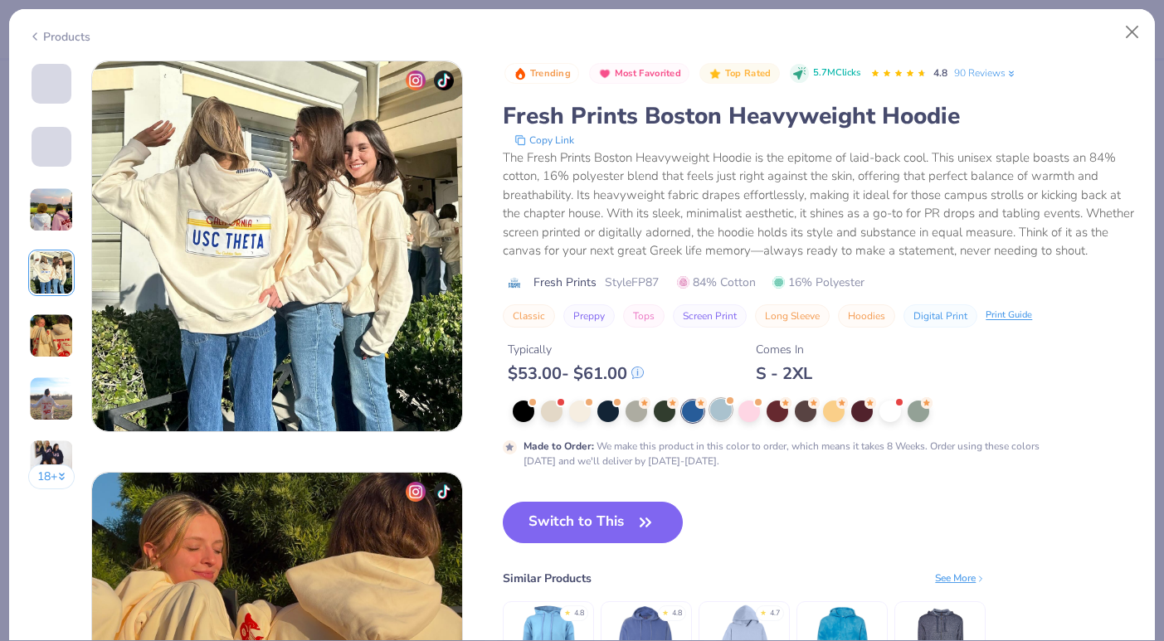
click at [732, 412] on div at bounding box center [721, 410] width 22 height 22
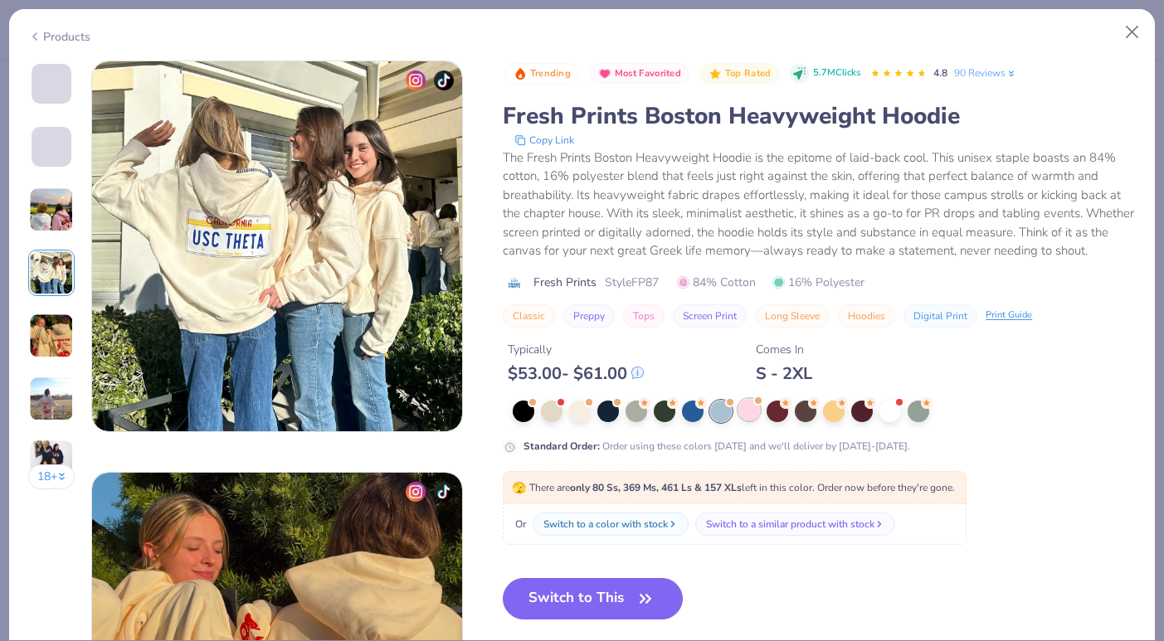
click at [754, 410] on div at bounding box center [749, 410] width 22 height 22
click at [784, 411] on div at bounding box center [778, 410] width 22 height 22
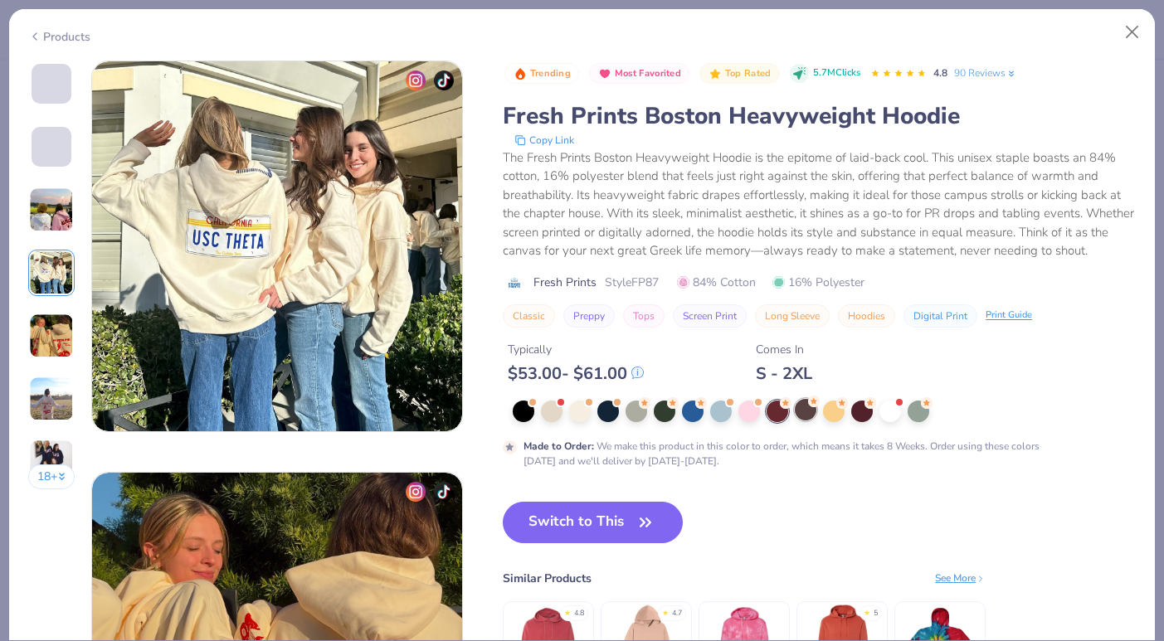
click at [808, 411] on div at bounding box center [806, 410] width 22 height 22
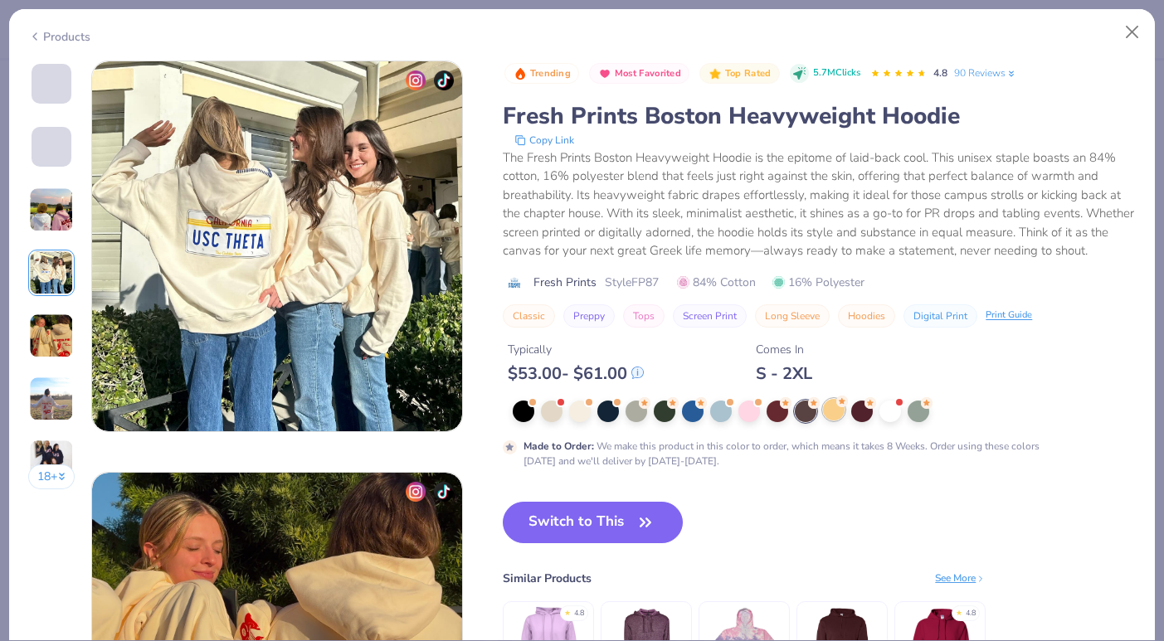
click at [839, 406] on icon at bounding box center [842, 402] width 12 height 12
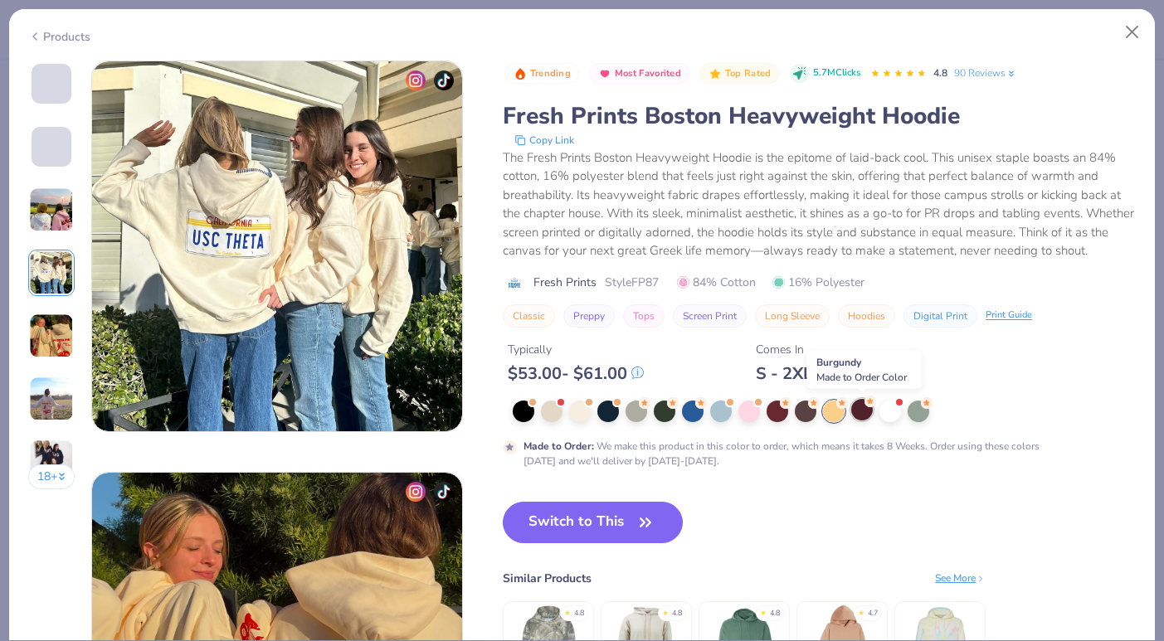
click at [860, 408] on div at bounding box center [862, 410] width 22 height 22
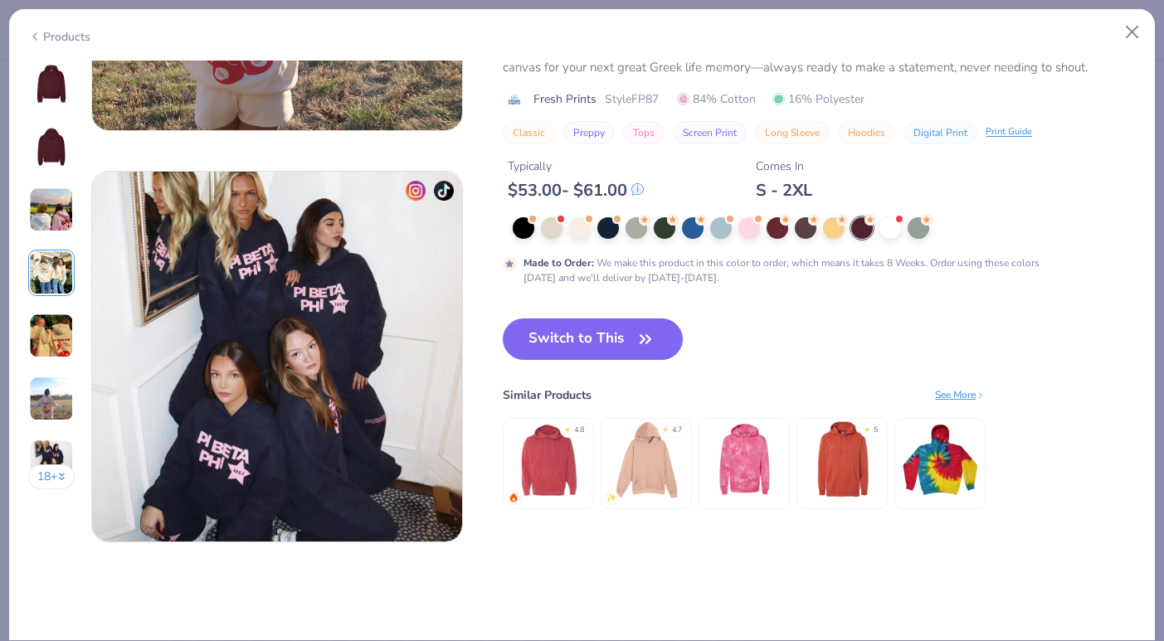
scroll to position [2357, 0]
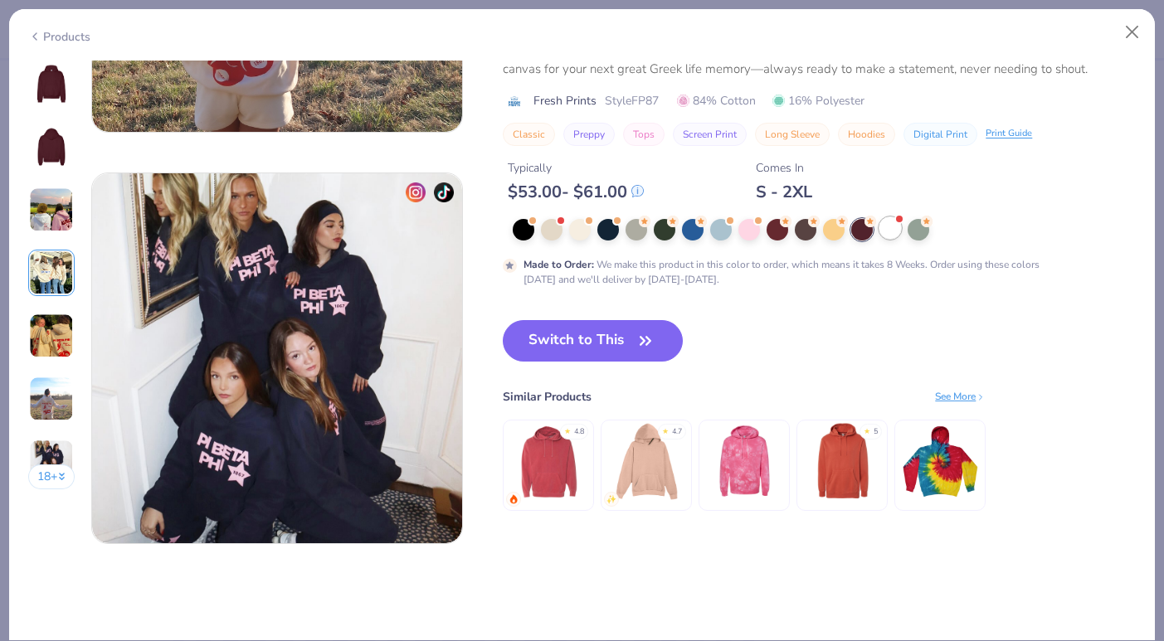
click at [889, 231] on div at bounding box center [890, 228] width 22 height 22
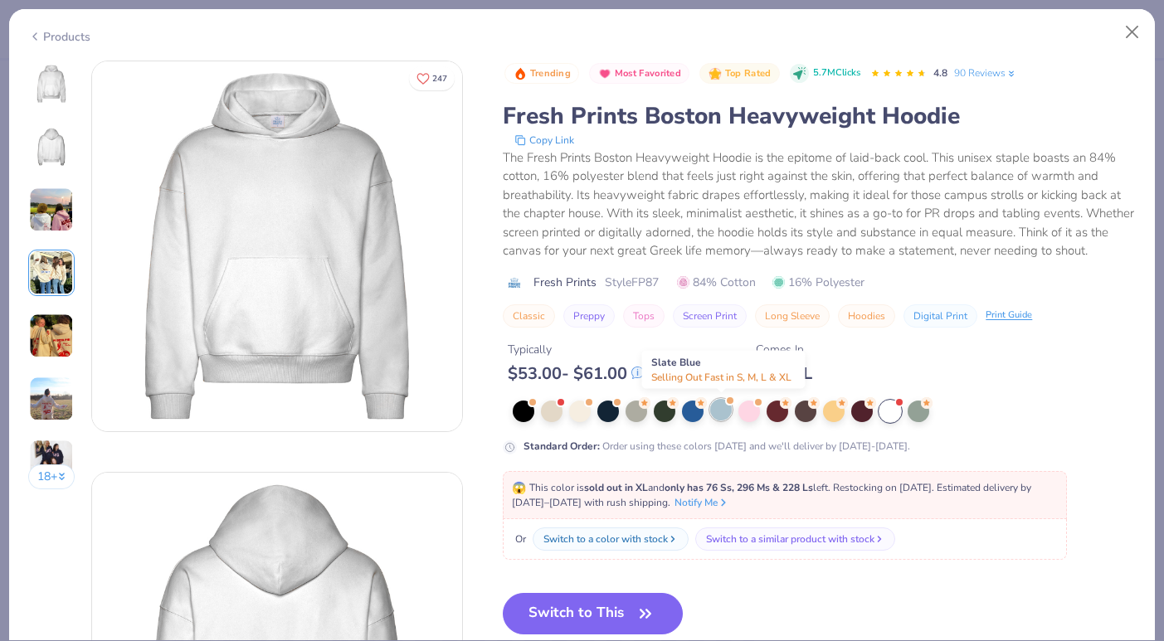
click at [720, 412] on div at bounding box center [721, 410] width 22 height 22
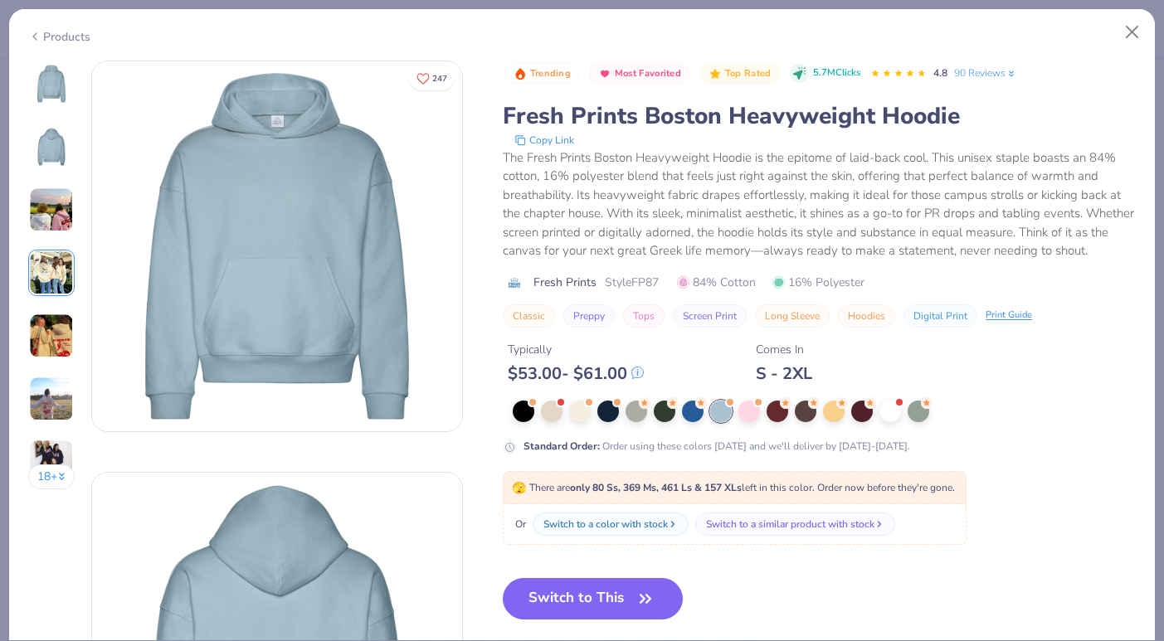
click at [33, 271] on img at bounding box center [51, 273] width 45 height 45
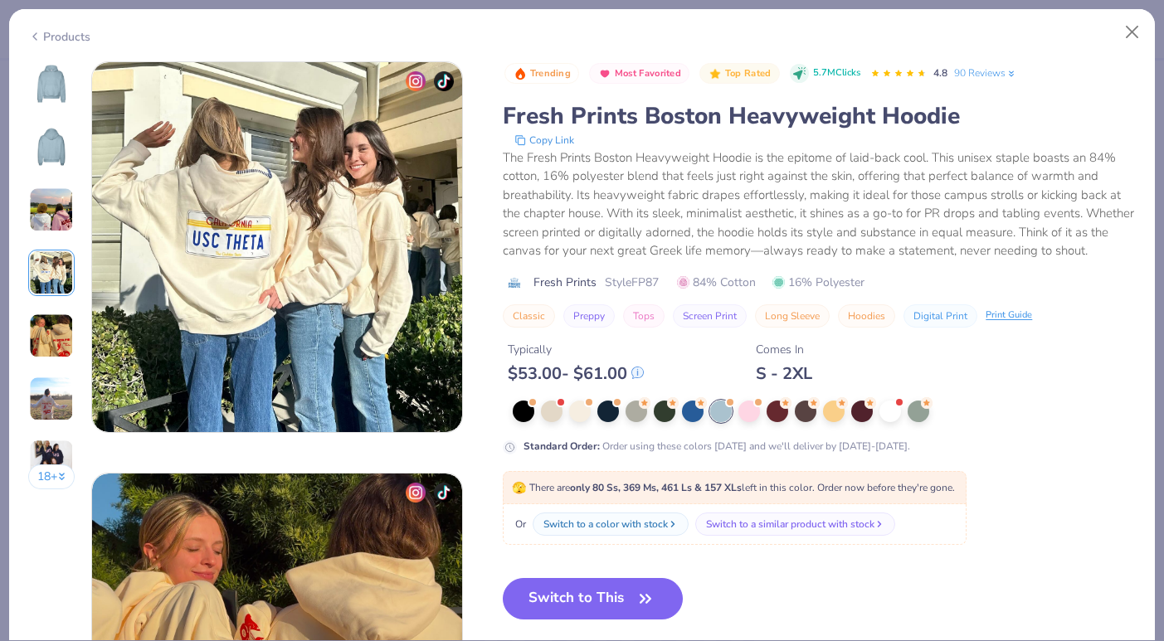
scroll to position [1234, 0]
click at [63, 84] on img at bounding box center [52, 84] width 40 height 40
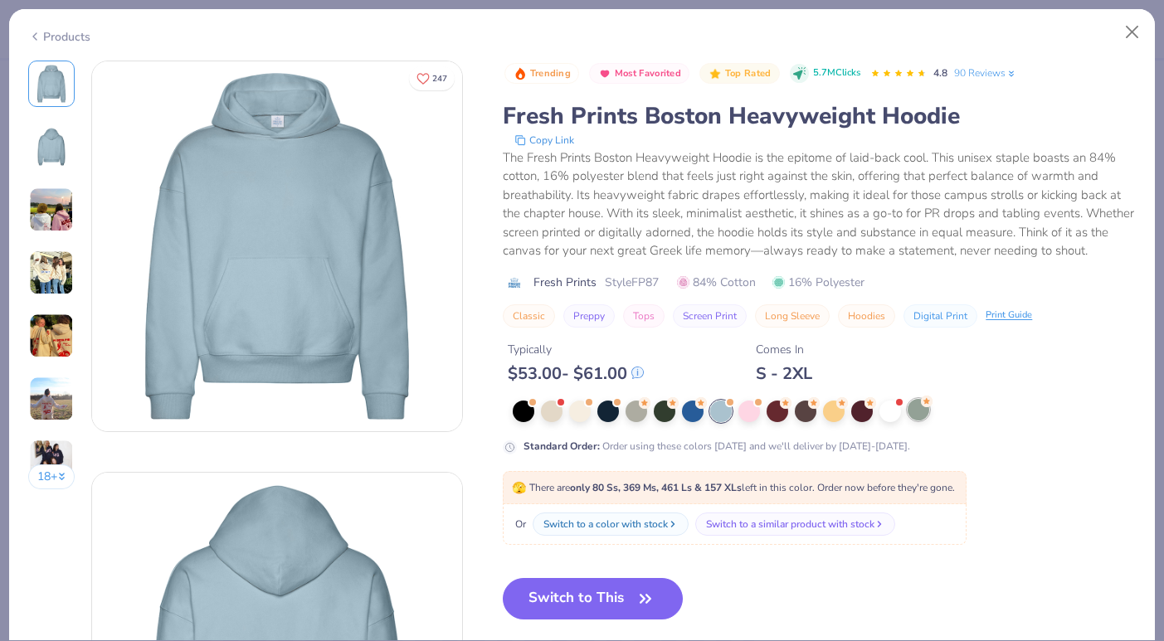
click at [917, 407] on div at bounding box center [919, 410] width 22 height 22
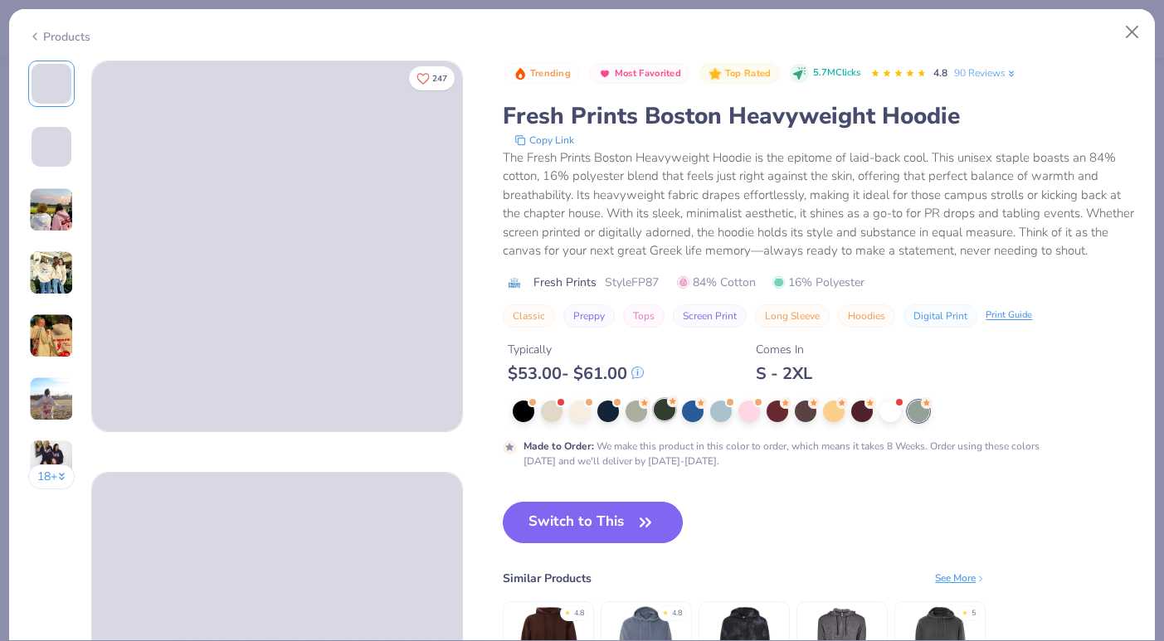
click at [665, 418] on div at bounding box center [665, 410] width 22 height 22
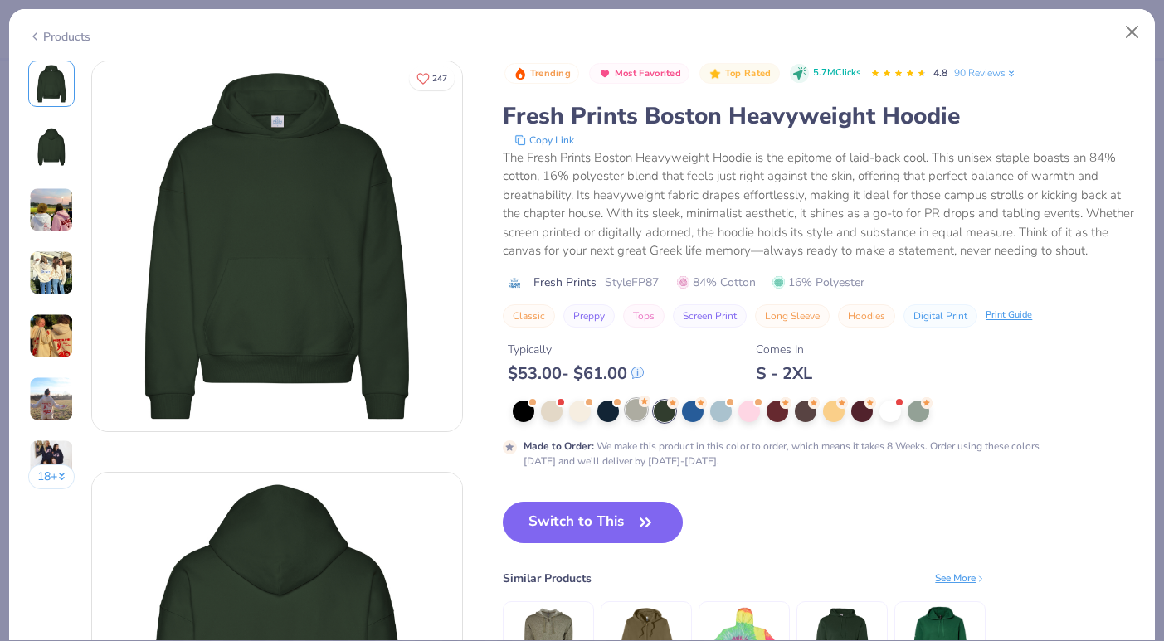
click at [631, 407] on div at bounding box center [637, 410] width 22 height 22
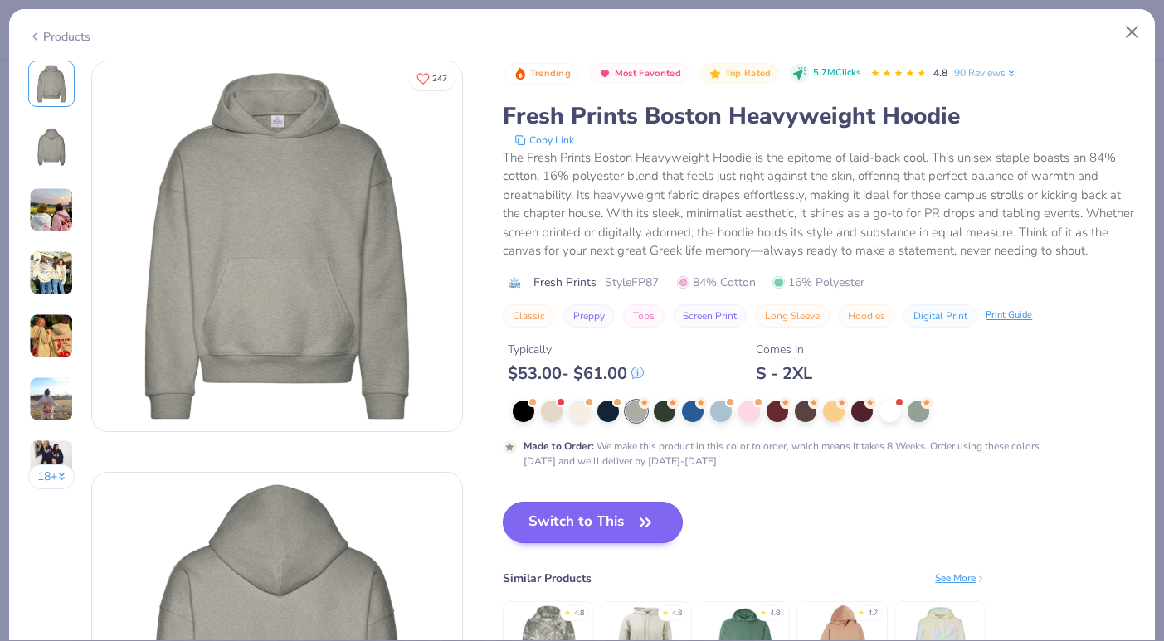
click at [600, 524] on button "Switch to This" at bounding box center [593, 522] width 180 height 41
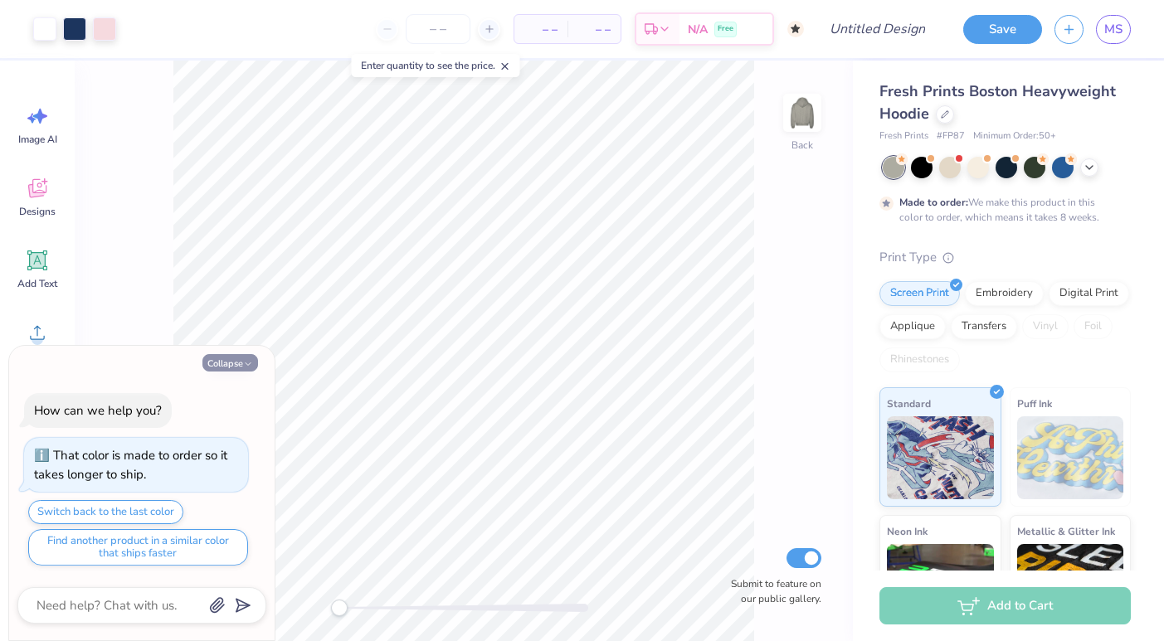
click at [241, 359] on button "Collapse" at bounding box center [230, 362] width 56 height 17
type textarea "x"
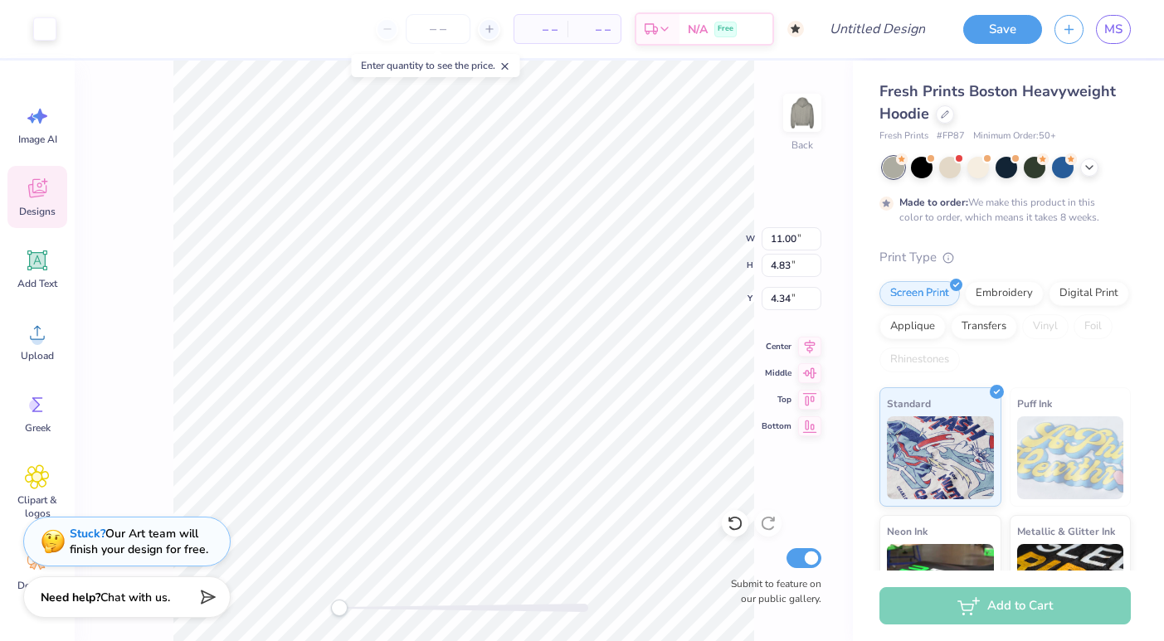
type input "10.72"
type input "4.48"
type input "4.45"
click at [1006, 164] on div at bounding box center [1007, 166] width 22 height 22
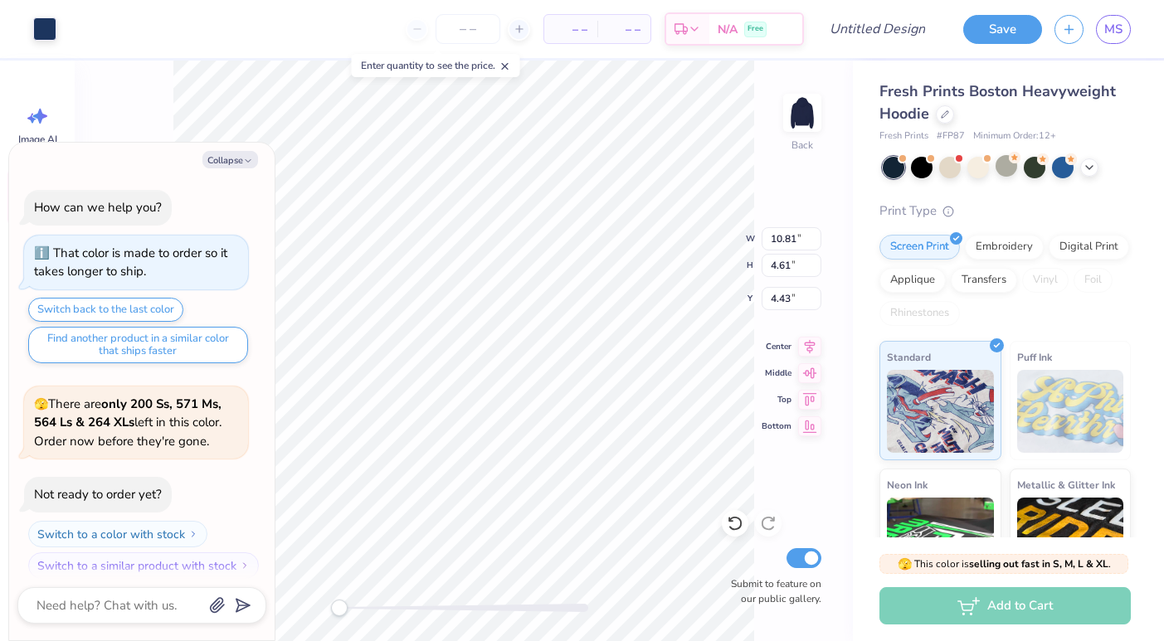
scroll to position [305, 0]
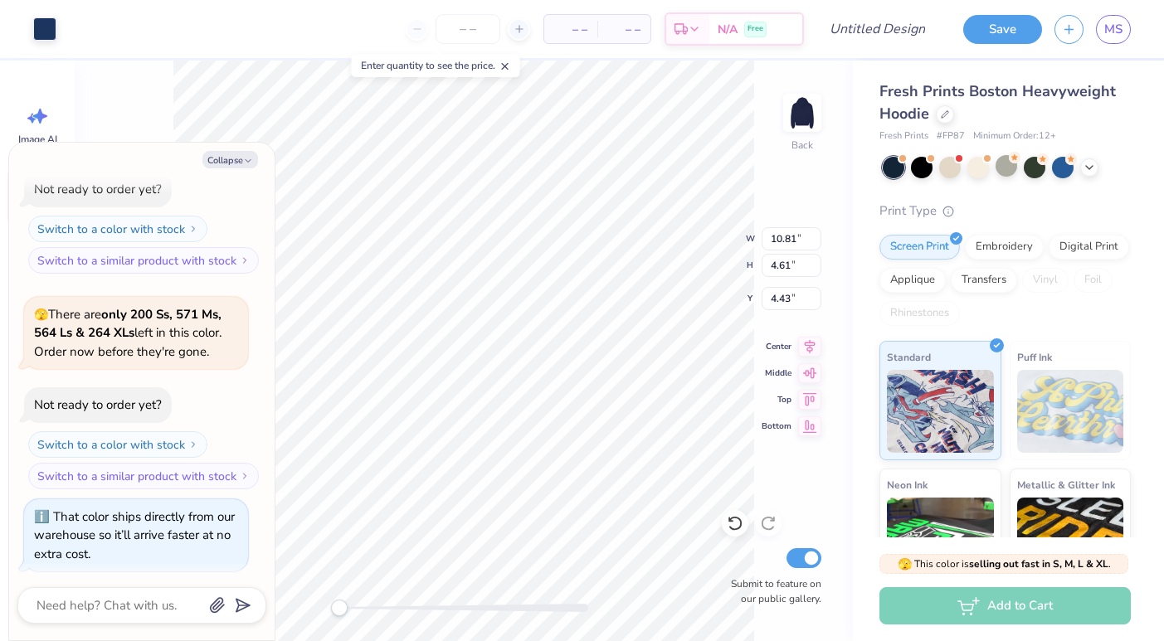
click at [691, 225] on div "Back W 10.81 10.81 " H 4.61 4.61 " Y 4.43 4.43 " Center Middle Top Bottom Submi…" at bounding box center [464, 351] width 778 height 581
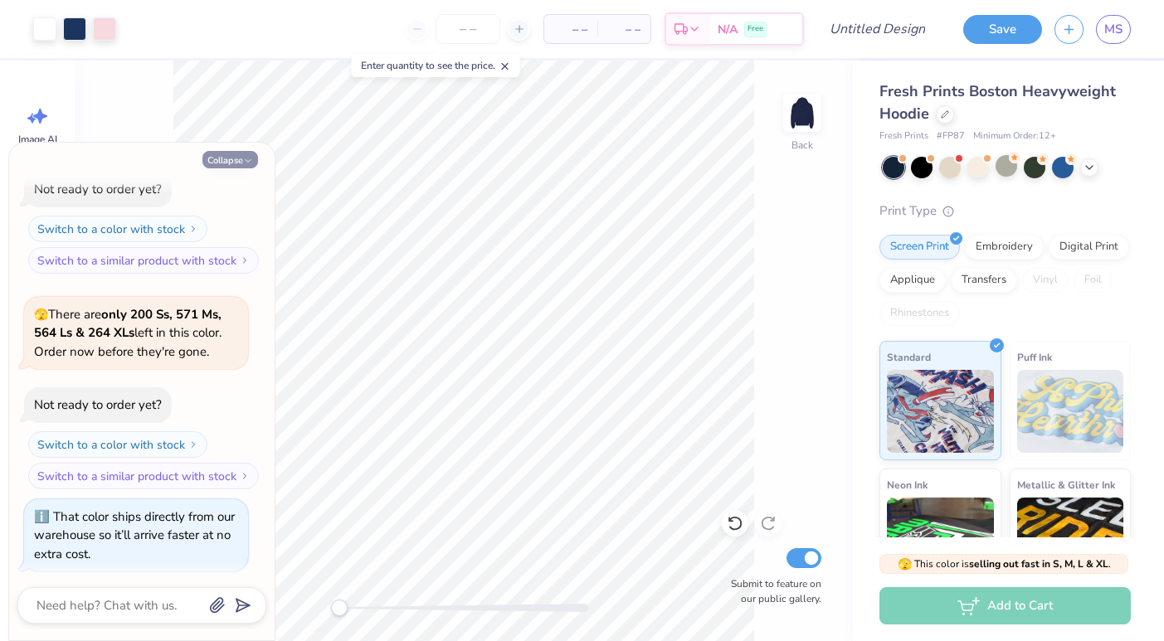
click at [240, 167] on button "Collapse" at bounding box center [230, 159] width 56 height 17
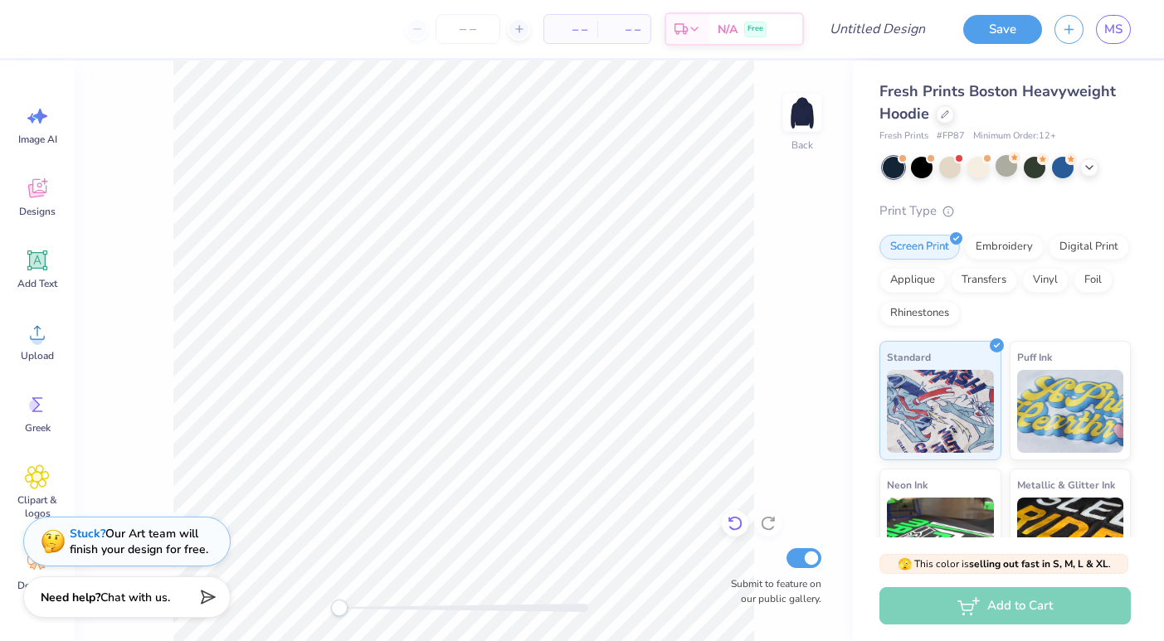
click at [739, 518] on icon at bounding box center [735, 523] width 17 height 17
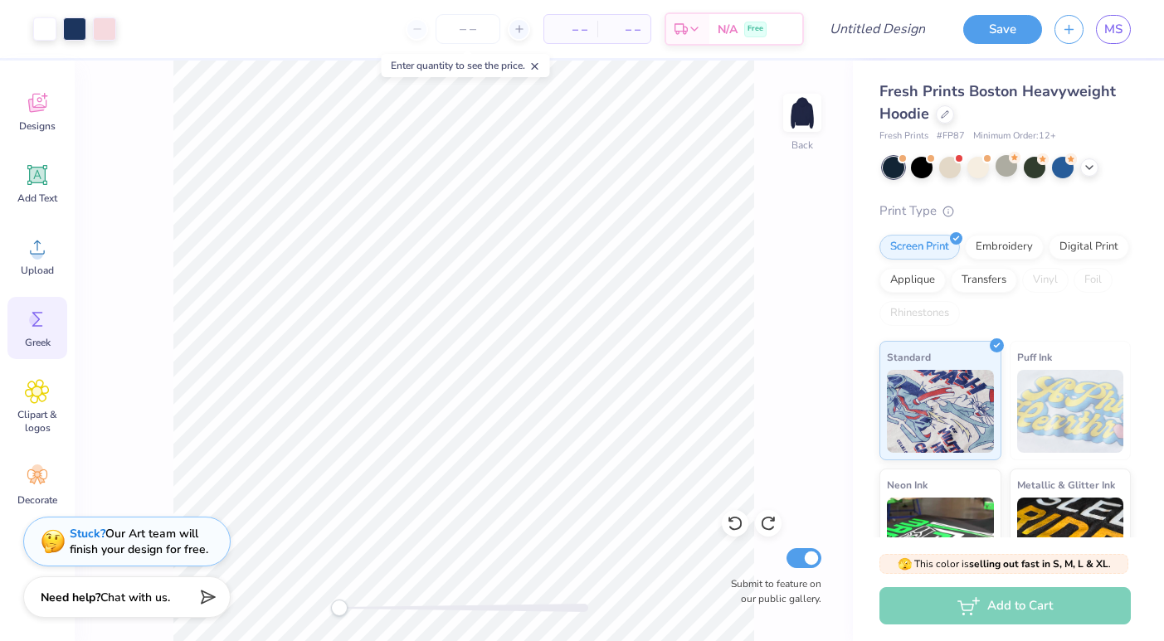
scroll to position [85, 0]
click at [40, 338] on span "Greek" at bounding box center [38, 342] width 26 height 13
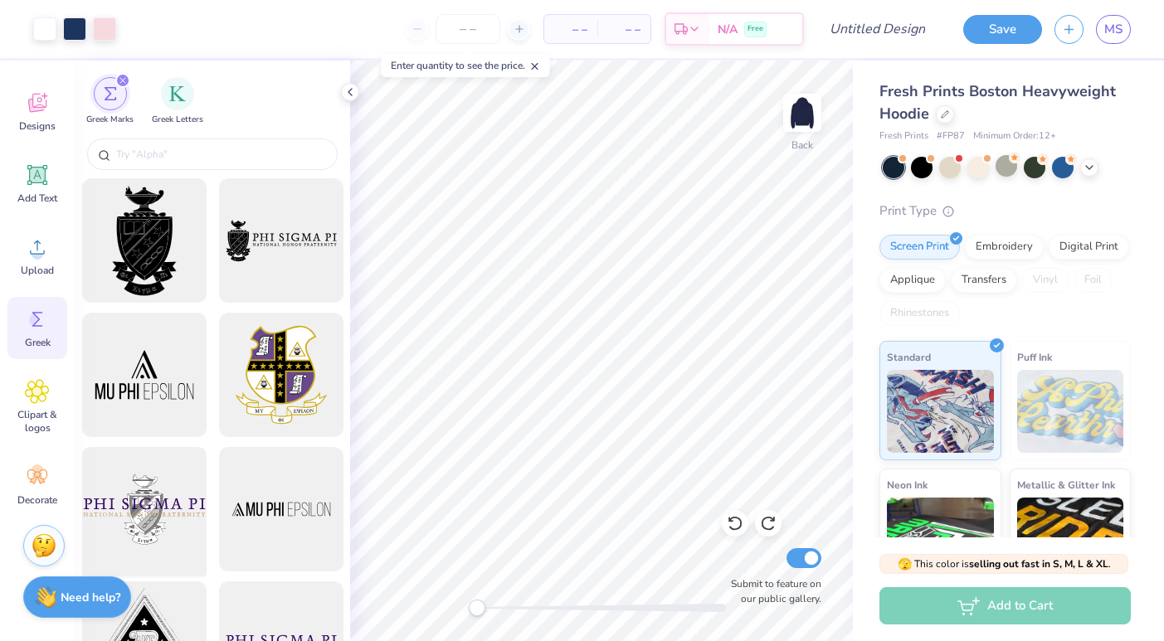
scroll to position [440, 0]
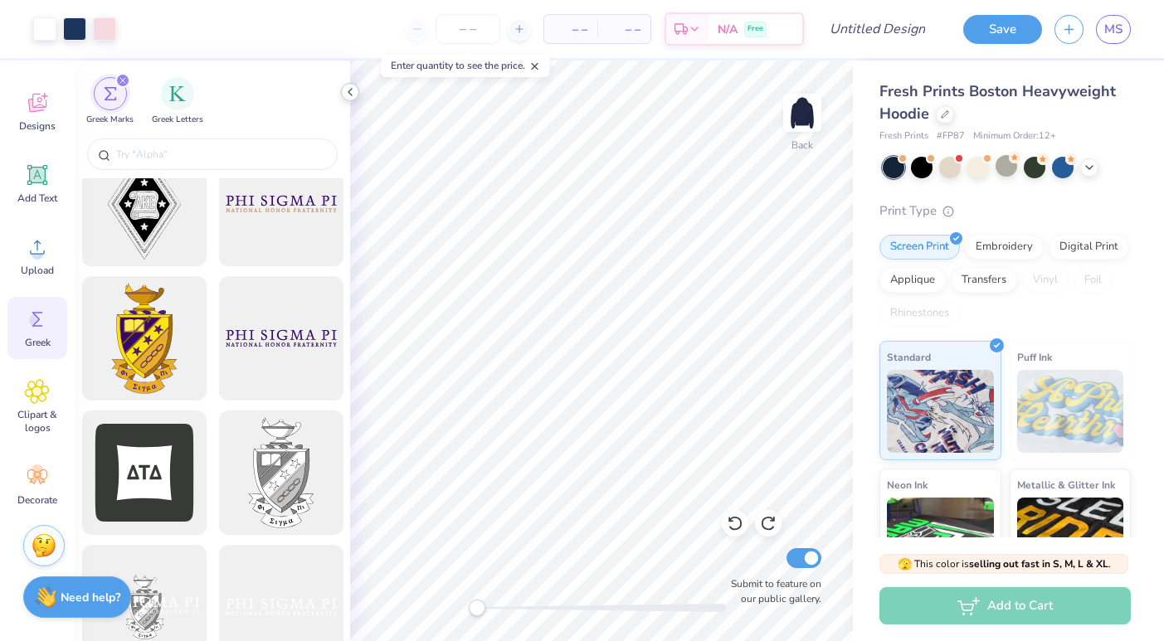
click at [354, 88] on icon at bounding box center [349, 91] width 13 height 13
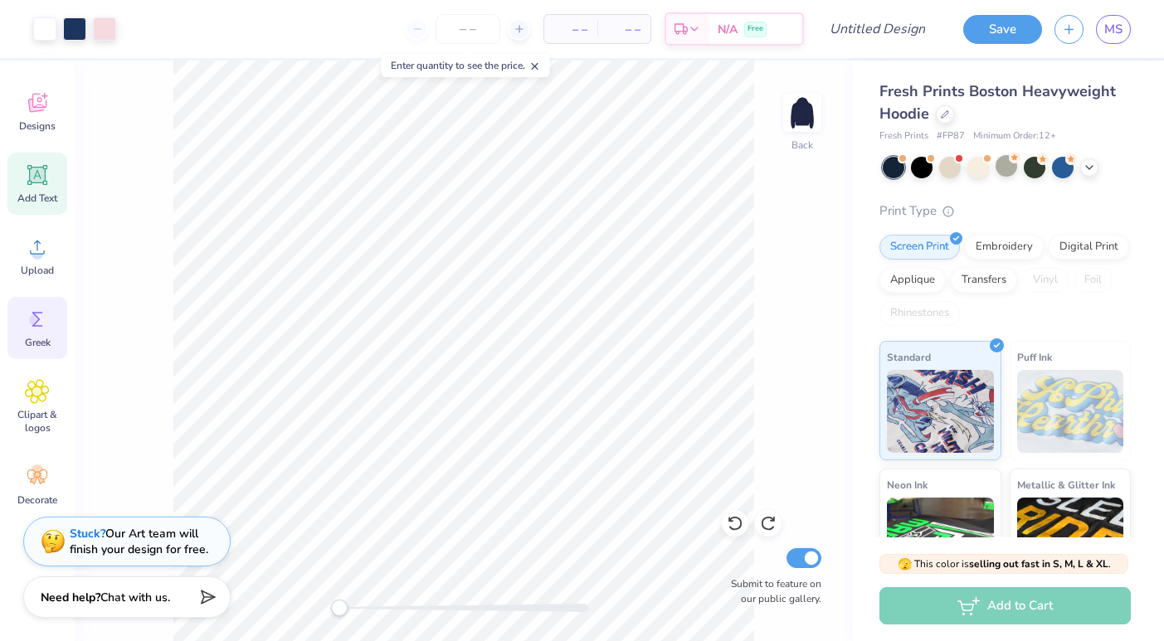
click at [36, 178] on icon at bounding box center [38, 176] width 16 height 16
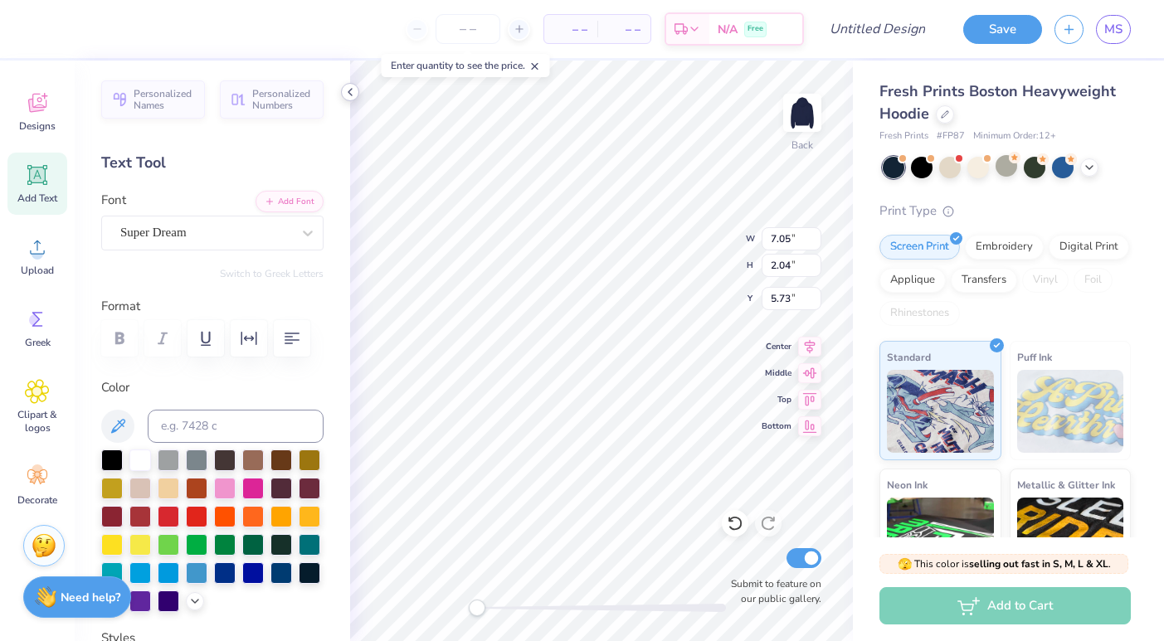
click at [343, 97] on icon at bounding box center [349, 91] width 13 height 13
click at [1084, 171] on icon at bounding box center [1089, 165] width 13 height 13
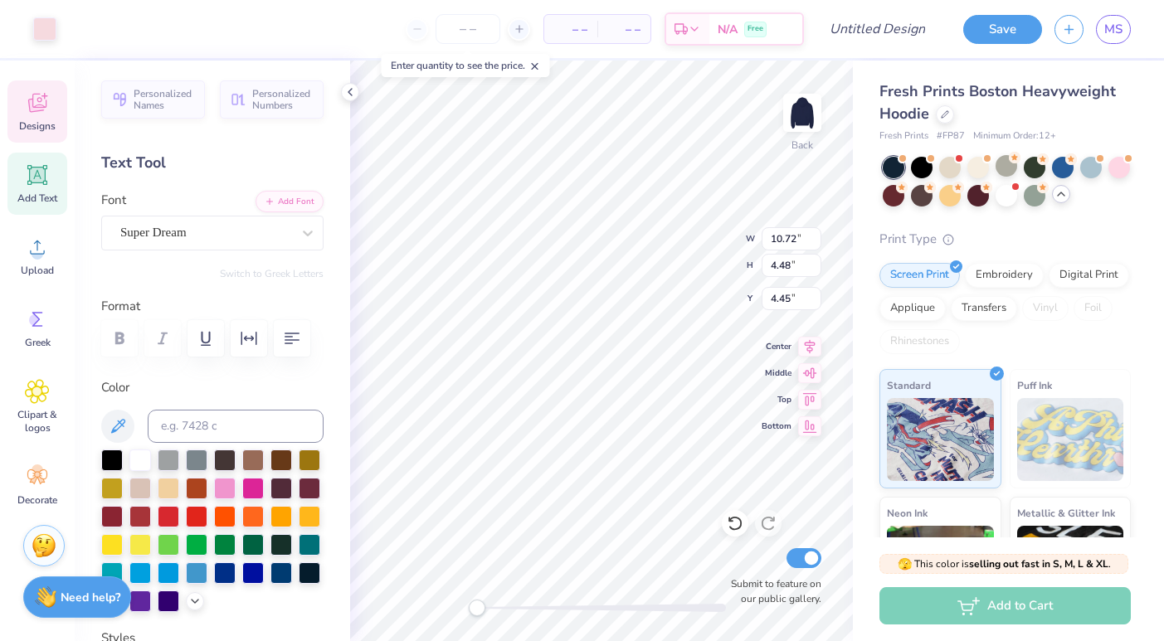
click at [562, 4] on div "– – Per Item – – Total Est. Delivery N/A Free" at bounding box center [436, 29] width 735 height 58
click at [1000, 191] on div at bounding box center [1007, 194] width 22 height 22
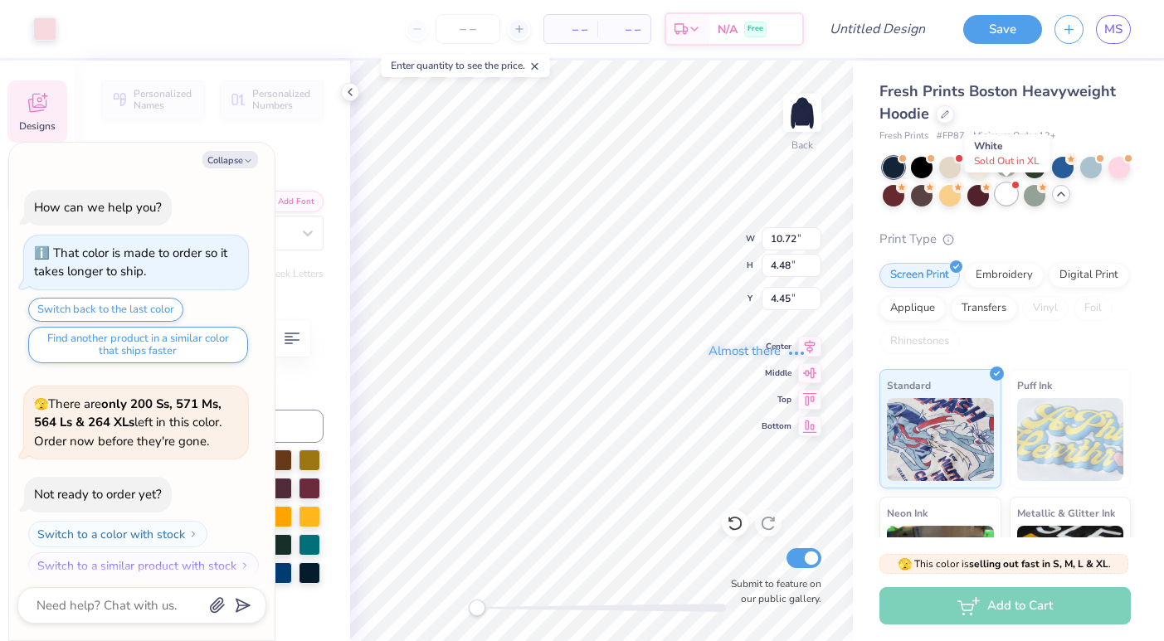
scroll to position [556, 0]
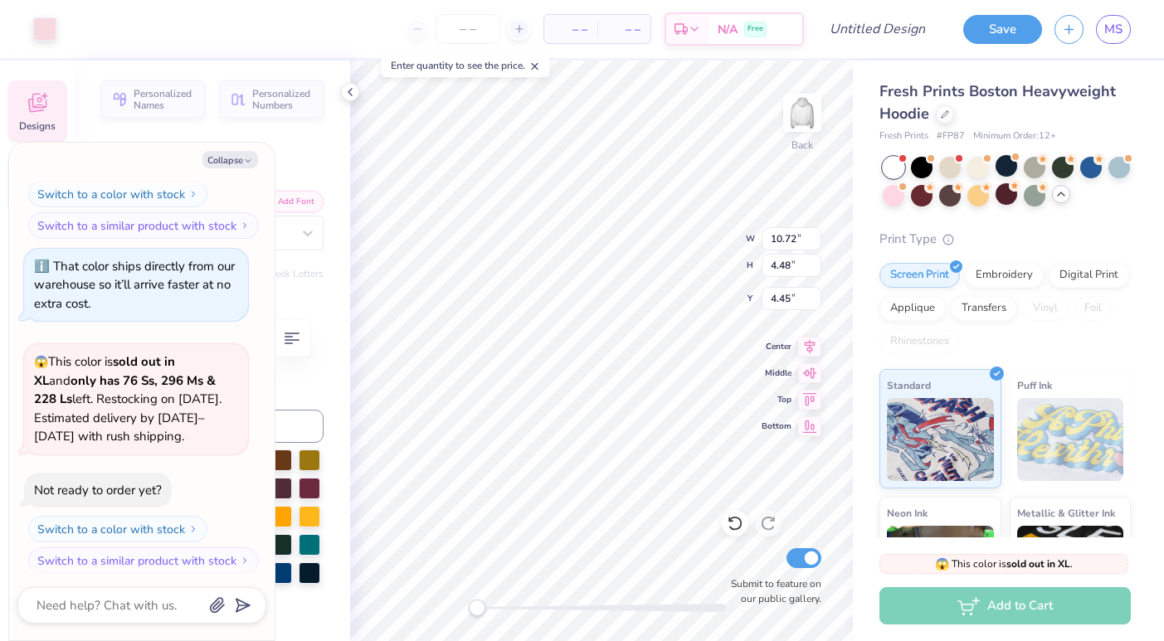
click at [340, 340] on div "Personalized Names Personalized Numbers Text Tool Add Font Font Super Dream Swi…" at bounding box center [212, 351] width 275 height 581
type textarea "x"
type input "10.81"
type input "4.61"
type input "4.44"
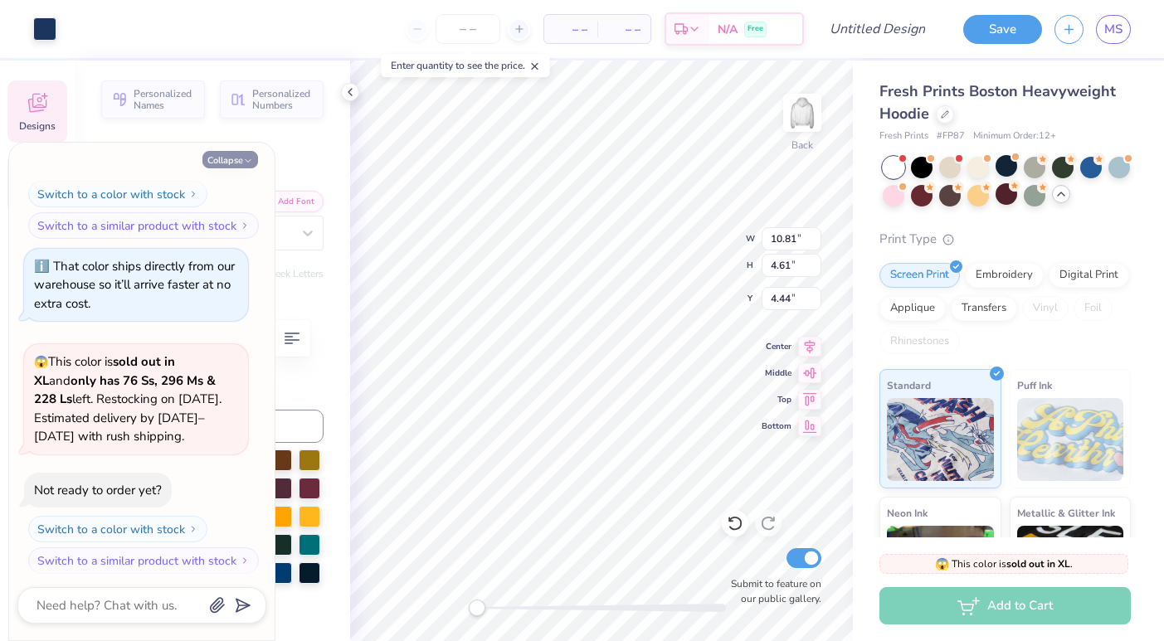
click at [240, 162] on button "Collapse" at bounding box center [230, 159] width 56 height 17
type textarea "x"
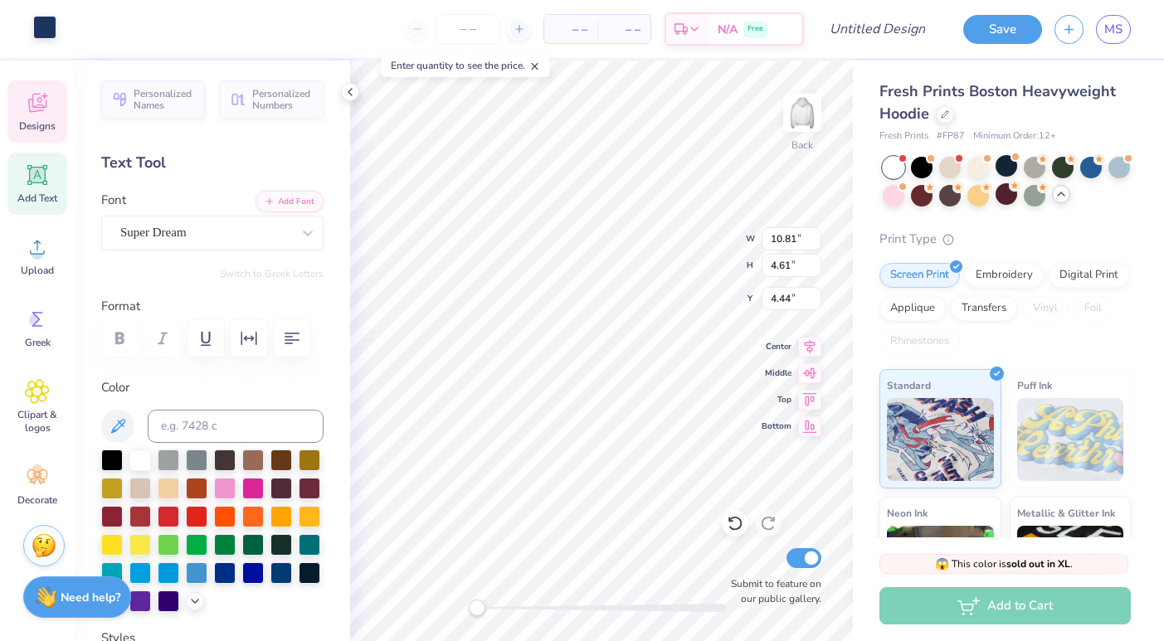
click at [34, 28] on div at bounding box center [44, 27] width 23 height 23
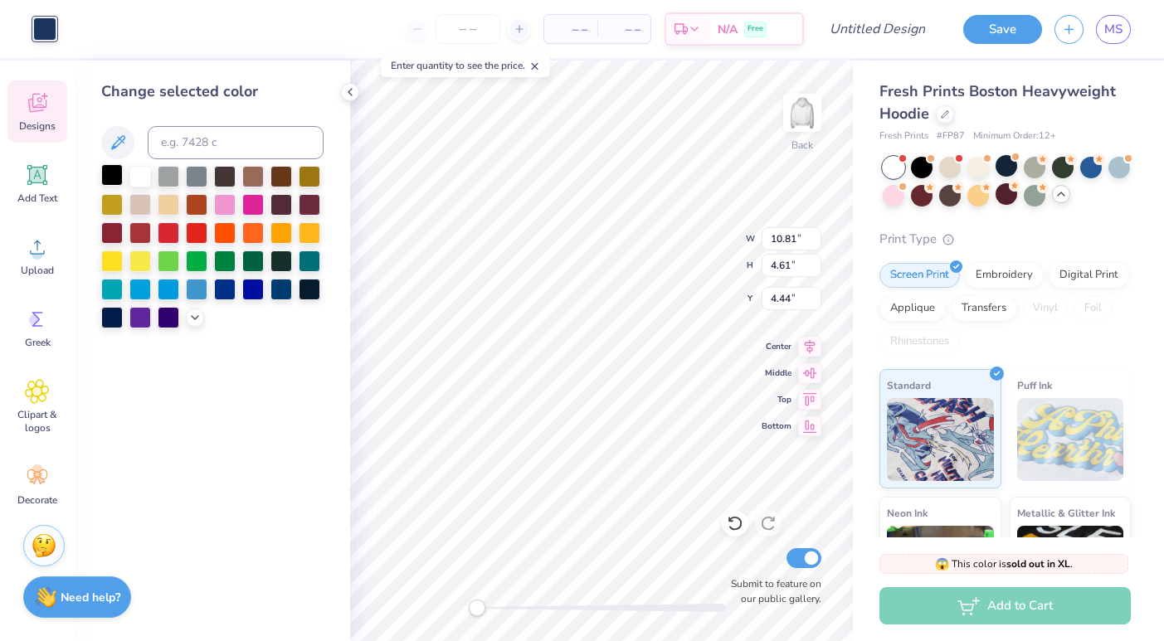
click at [103, 174] on div at bounding box center [112, 175] width 22 height 22
click at [808, 116] on img at bounding box center [802, 113] width 66 height 66
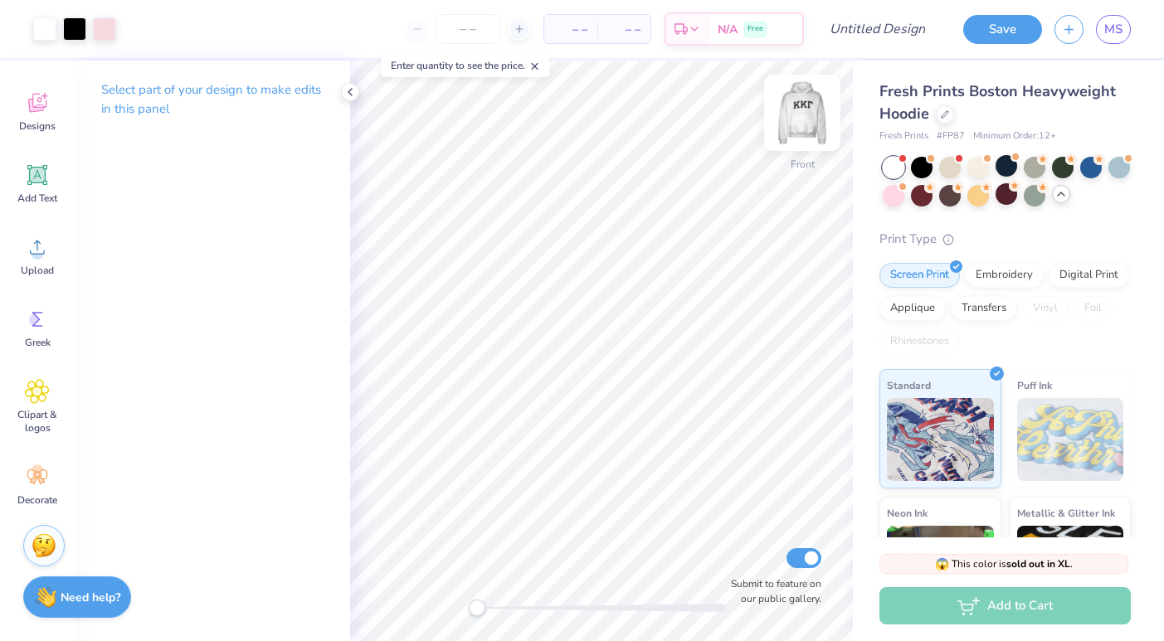
click at [810, 111] on img at bounding box center [802, 113] width 66 height 66
click at [356, 95] on div at bounding box center [350, 92] width 18 height 18
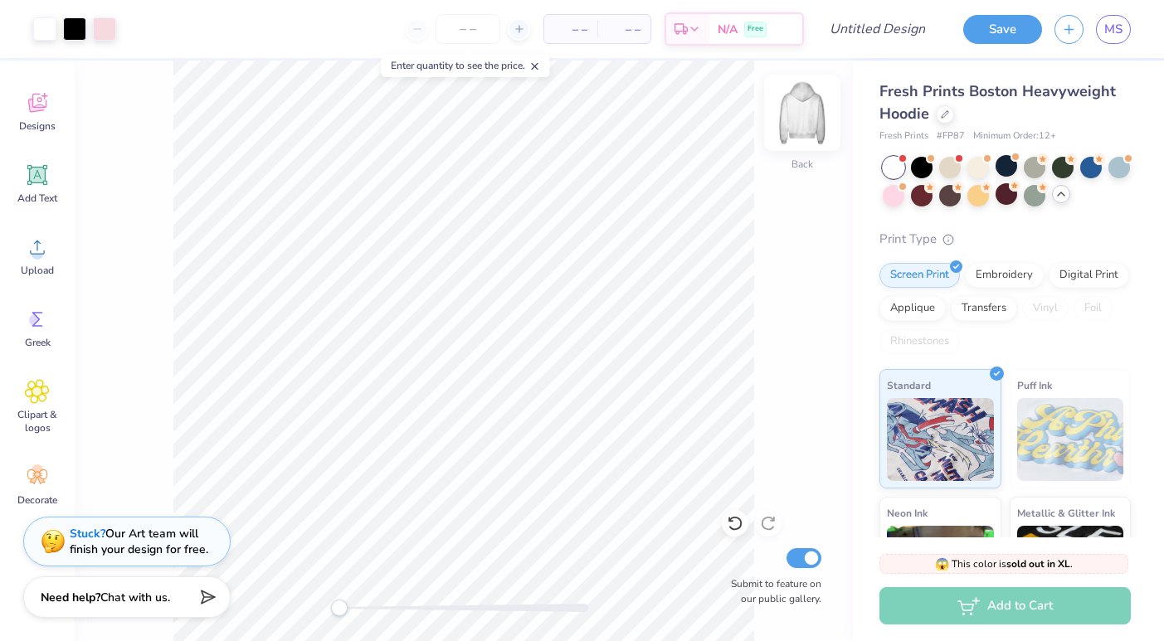
click at [811, 119] on img at bounding box center [802, 113] width 66 height 66
click at [808, 112] on img at bounding box center [802, 113] width 66 height 66
click at [808, 112] on img at bounding box center [802, 112] width 33 height 33
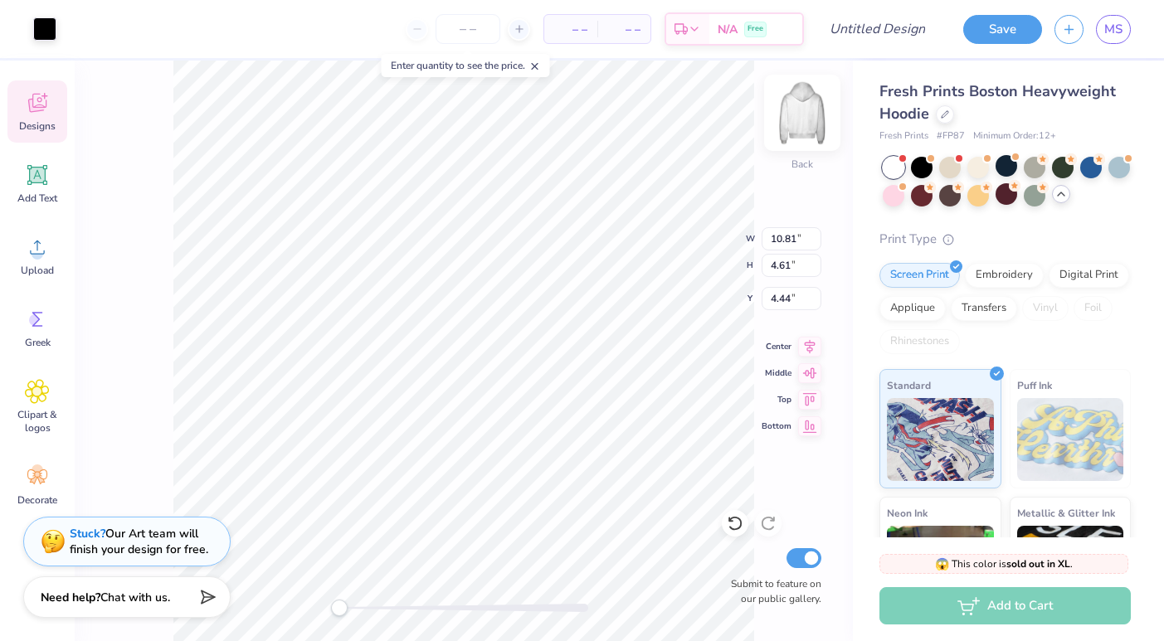
click at [817, 109] on img at bounding box center [802, 113] width 66 height 66
click at [33, 107] on icon at bounding box center [37, 102] width 25 height 25
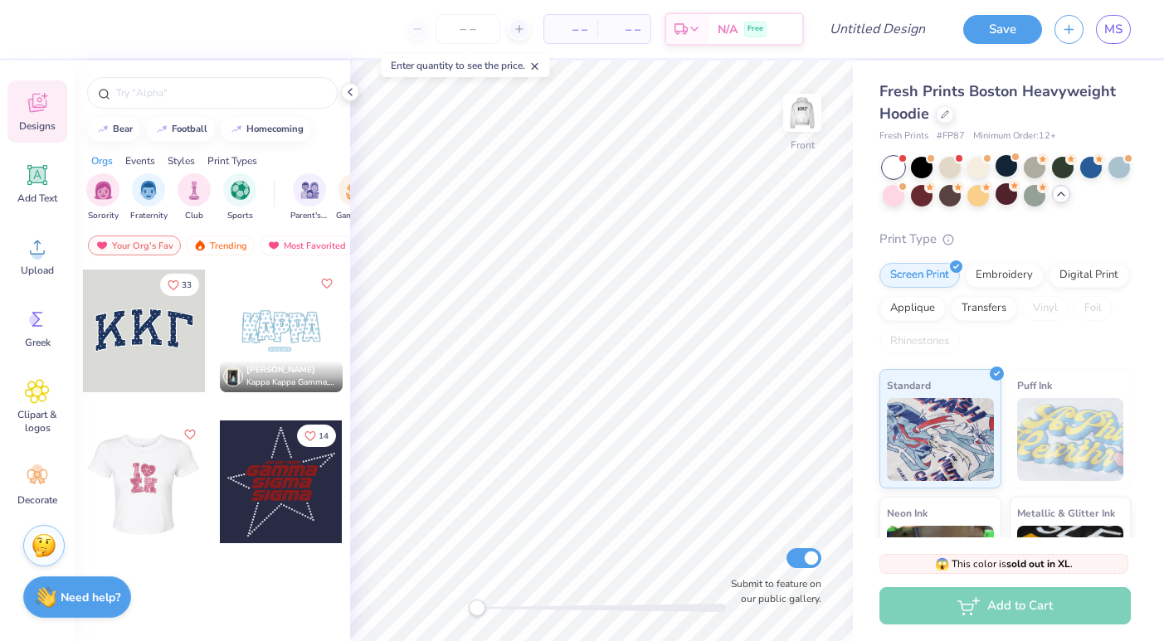
click at [163, 474] on div at bounding box center [143, 482] width 123 height 123
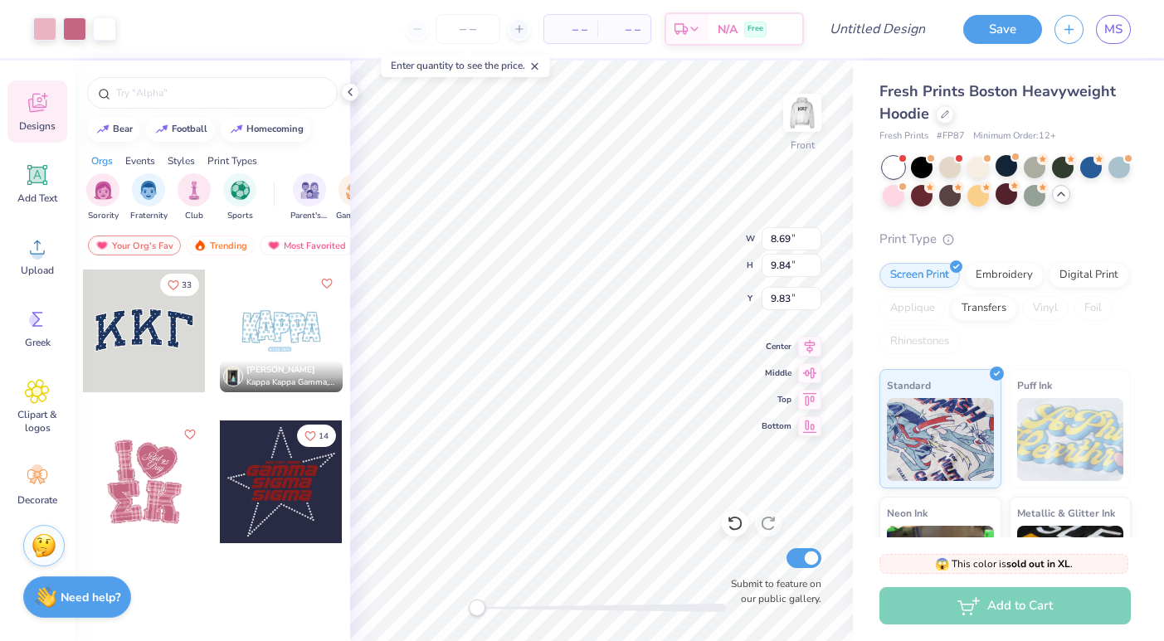
click at [795, 108] on img at bounding box center [802, 112] width 33 height 33
type input "8.49"
type input "9.61"
type input "3.35"
type input "10.81"
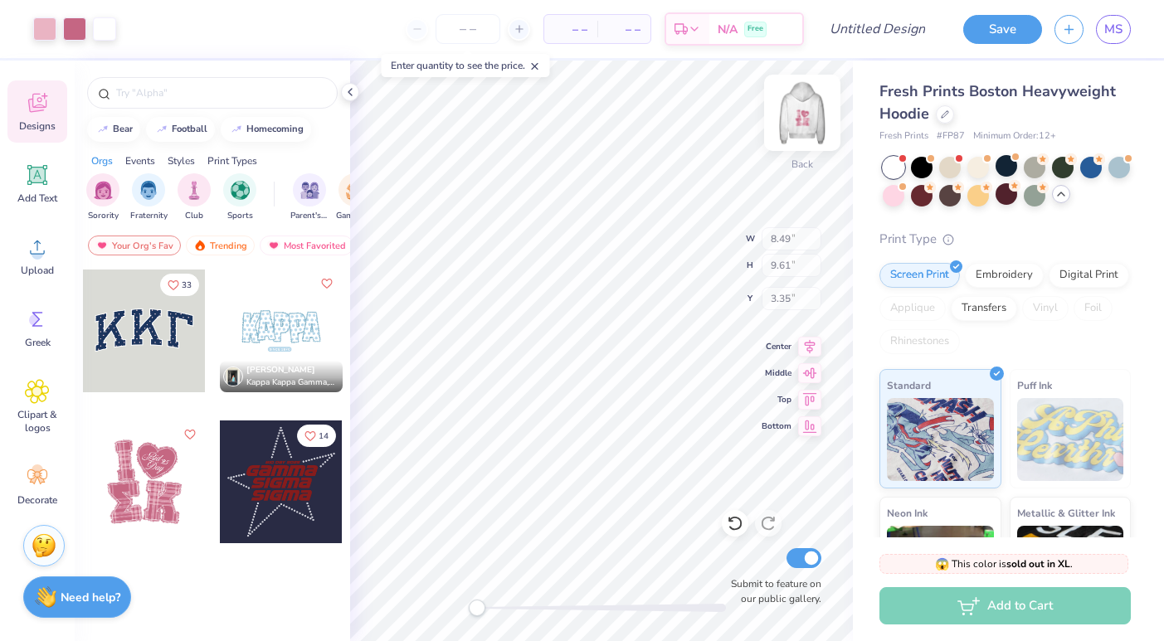
type input "4.61"
type input "4.44"
click at [812, 107] on img at bounding box center [802, 113] width 66 height 66
type input "12.63"
type input "14.29"
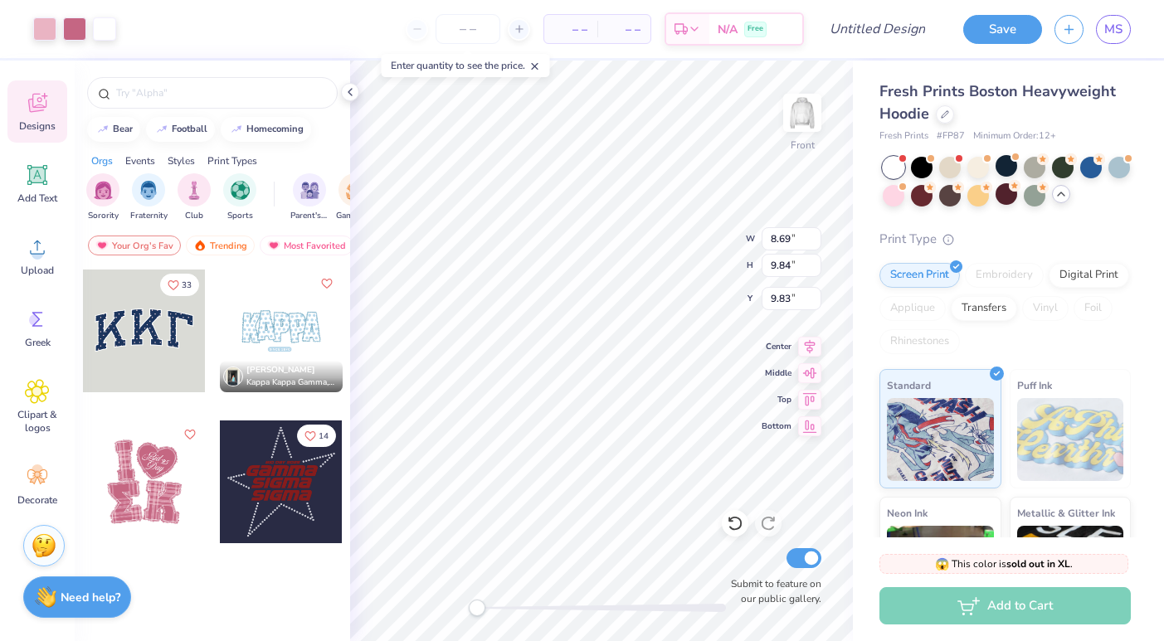
type input "5.37"
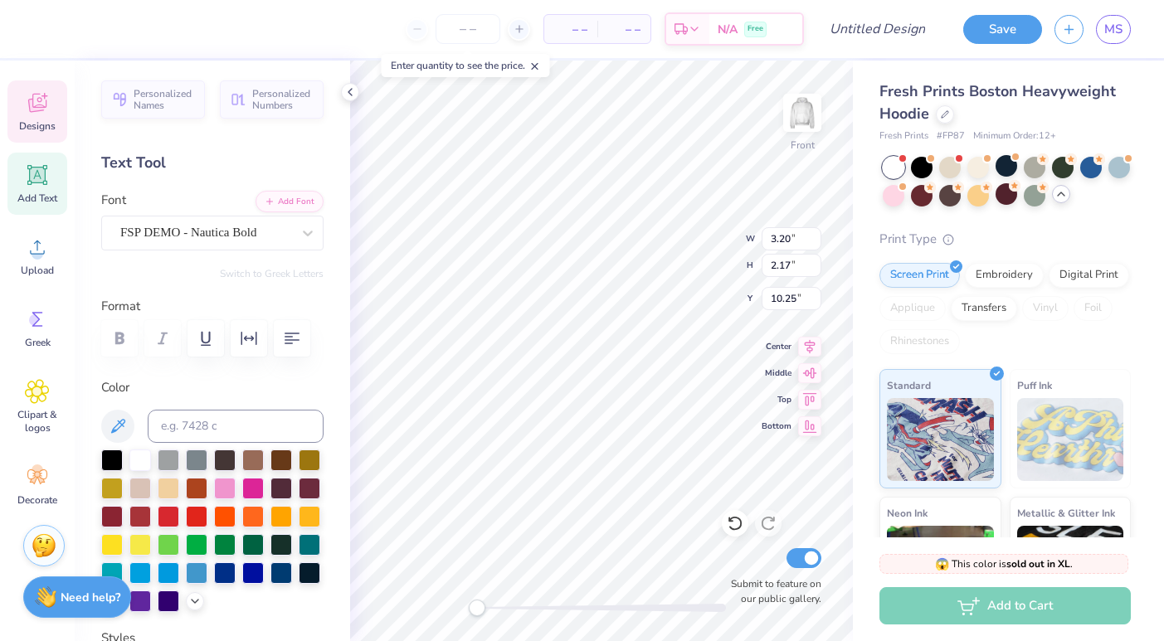
type input "3.35"
type input "1.54"
type input "8.80"
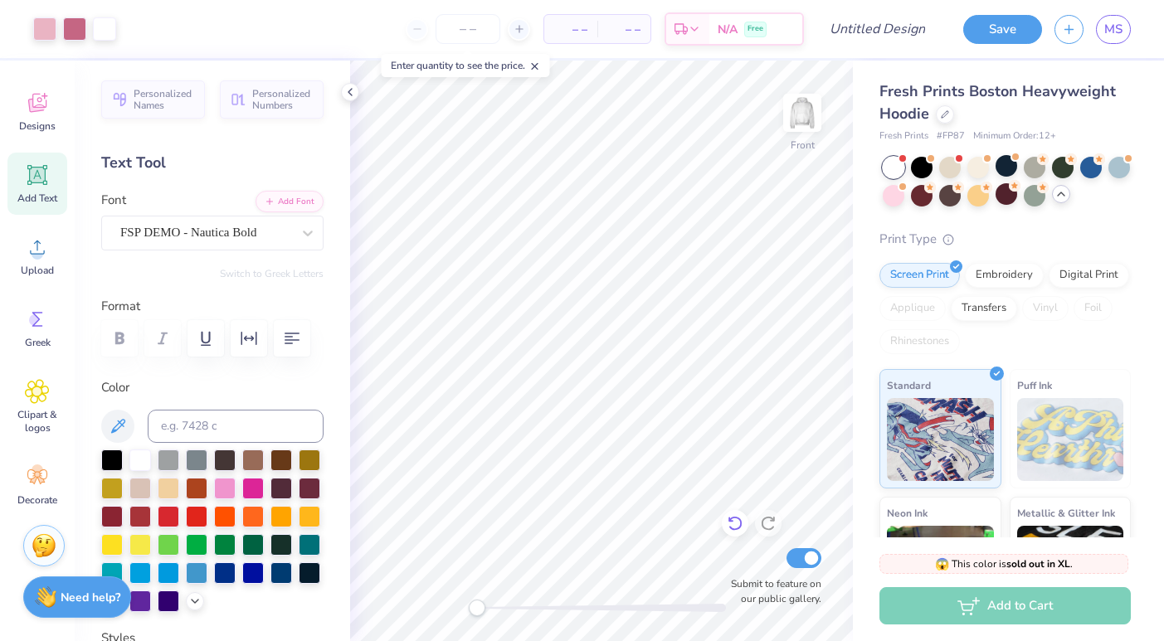
click at [735, 524] on icon at bounding box center [735, 523] width 17 height 17
click at [733, 529] on icon at bounding box center [735, 524] width 14 height 15
click at [765, 523] on icon at bounding box center [768, 523] width 17 height 17
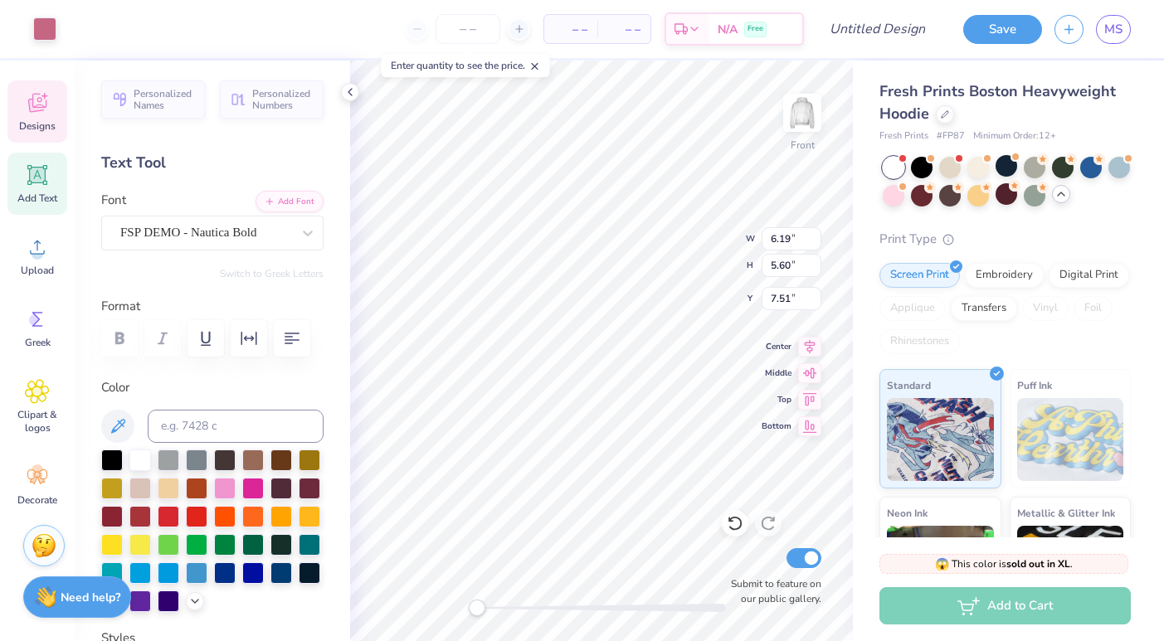
type input "7.06"
type input "6.38"
type input "7.06"
type input "6.19"
type input "5.60"
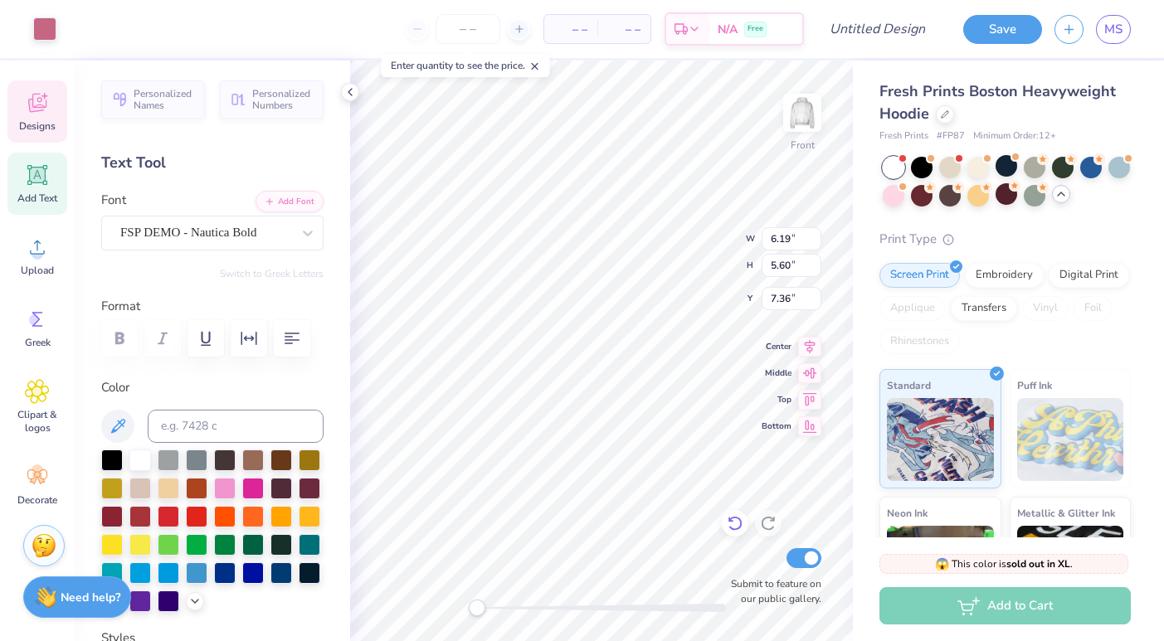
click at [731, 523] on icon at bounding box center [735, 523] width 17 height 17
type input "7.51"
click at [731, 523] on icon at bounding box center [735, 523] width 17 height 17
click at [742, 528] on icon at bounding box center [735, 523] width 17 height 17
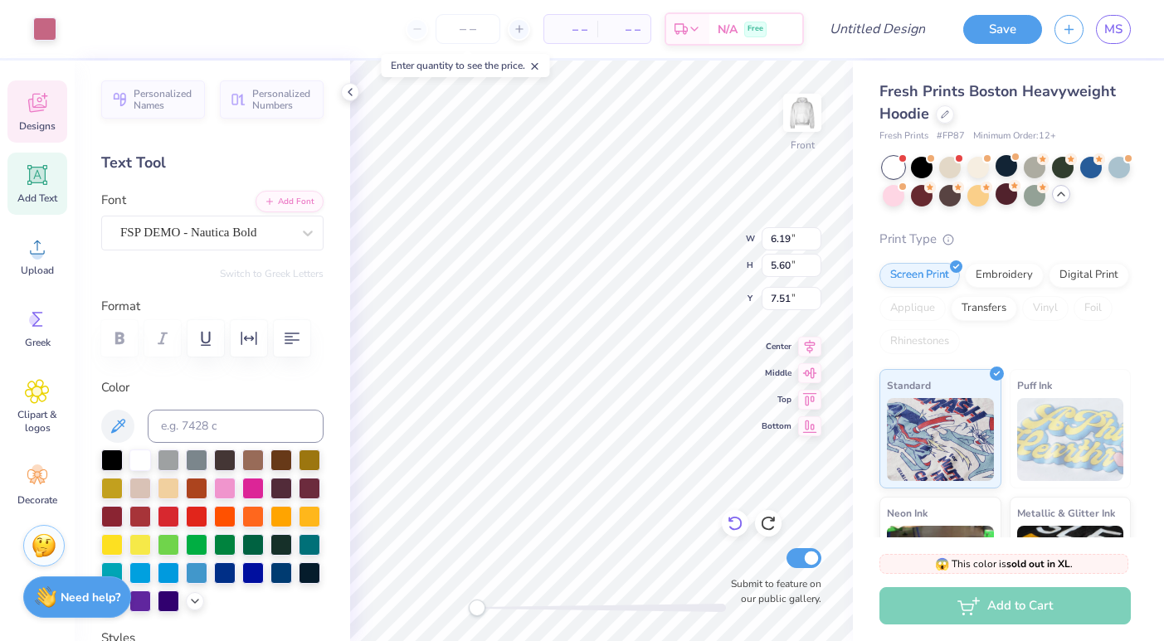
type input "1.55"
type input "0.79"
type input "10.16"
click at [738, 525] on icon at bounding box center [735, 523] width 17 height 17
click at [731, 536] on div at bounding box center [735, 523] width 27 height 27
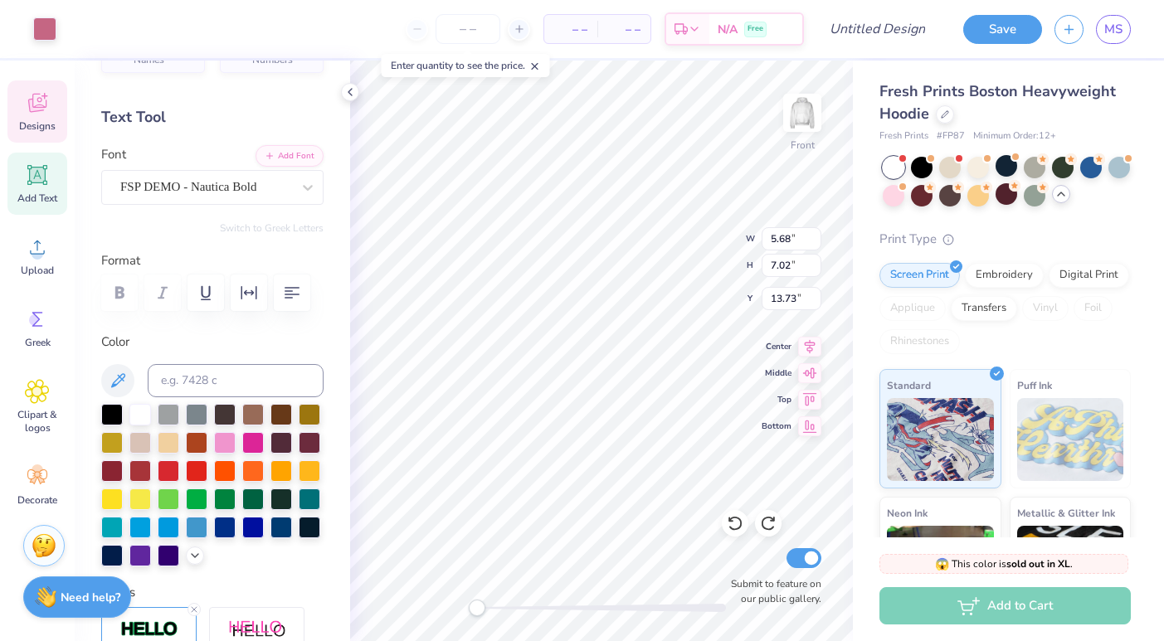
scroll to position [49, 0]
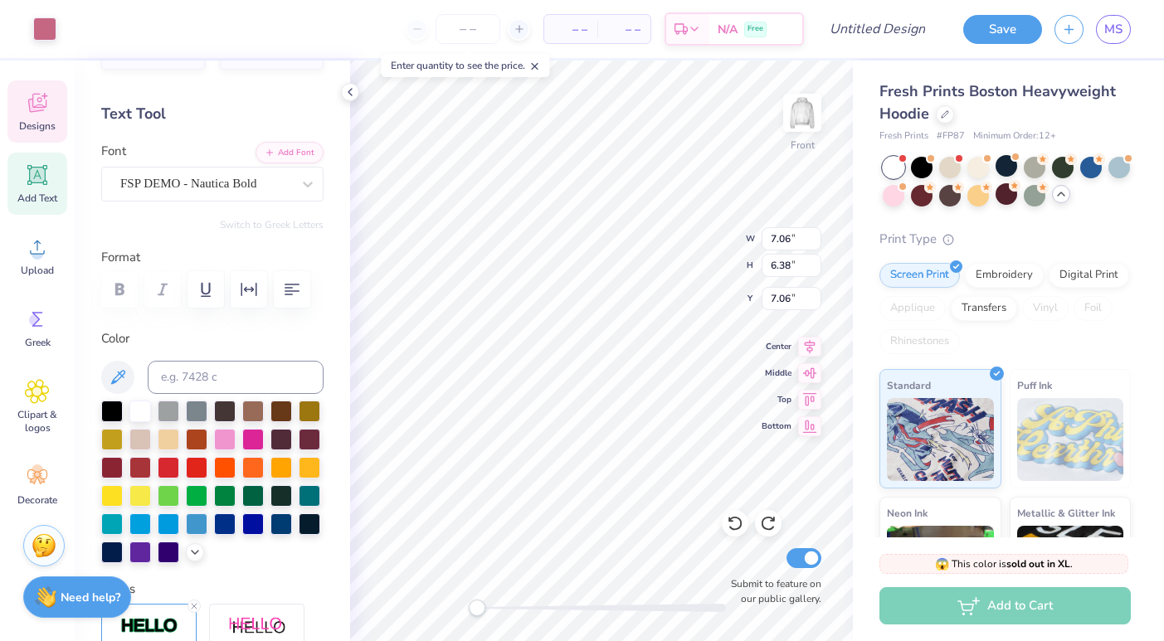
type input "7.06"
type input "6.38"
type input "7.06"
type input "12.63"
type input "14.29"
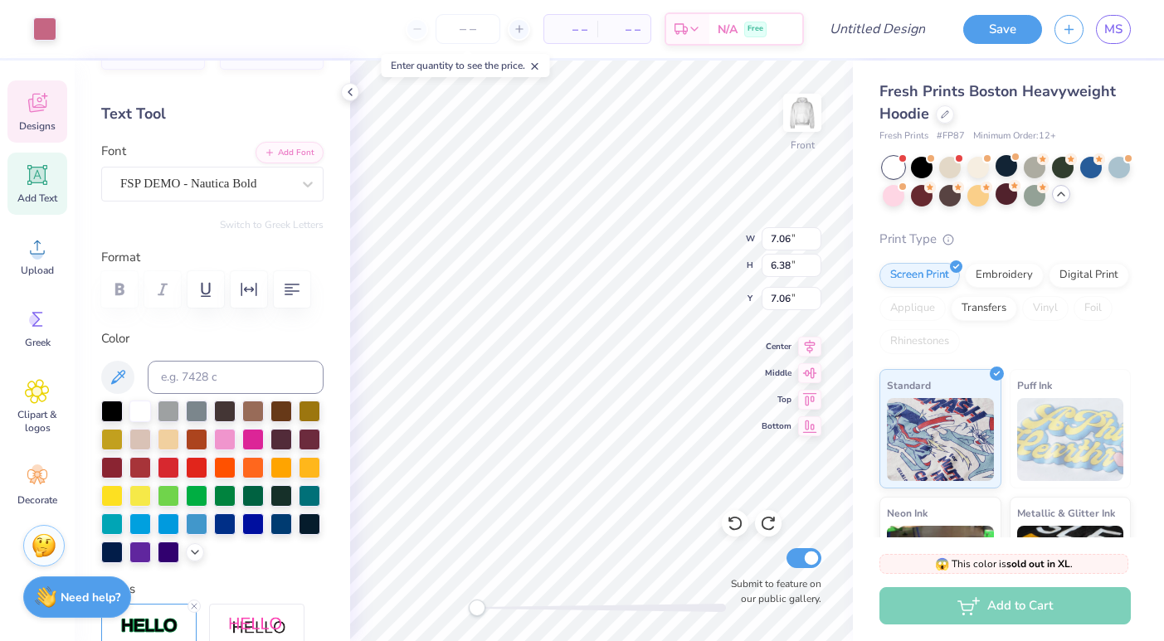
type input "6.66"
type input "9.01"
type input "10.20"
type input "8.91"
type input "12.20"
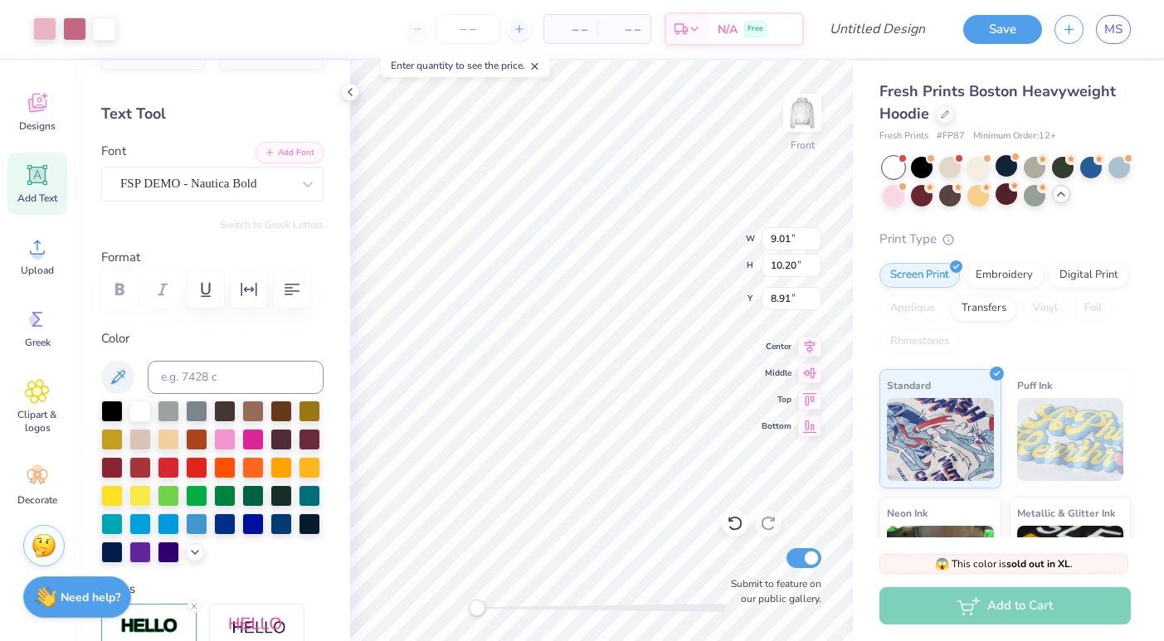
type input "13.81"
type input "5.30"
type input "14.04"
type input "15.89"
type input "7.37"
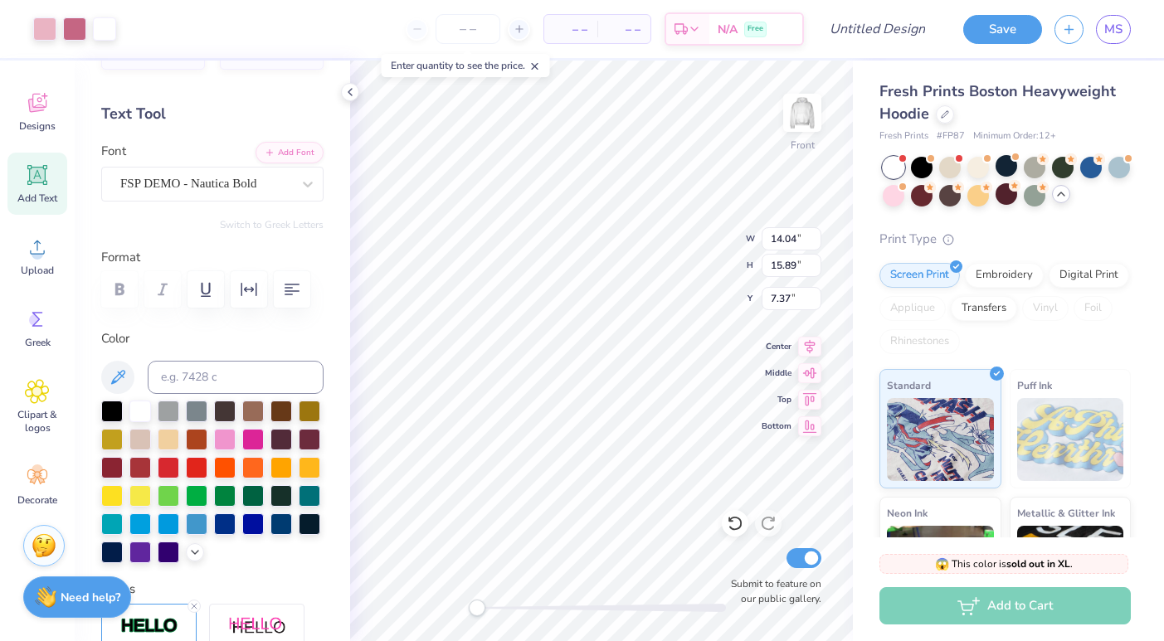
type input "6.48"
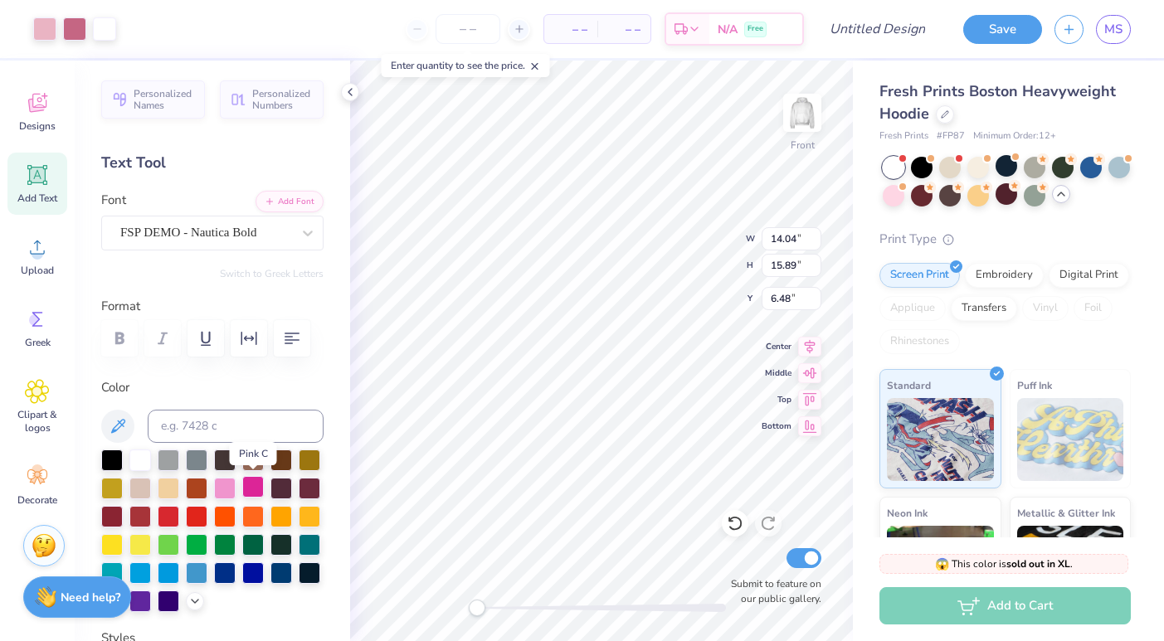
scroll to position [2, 0]
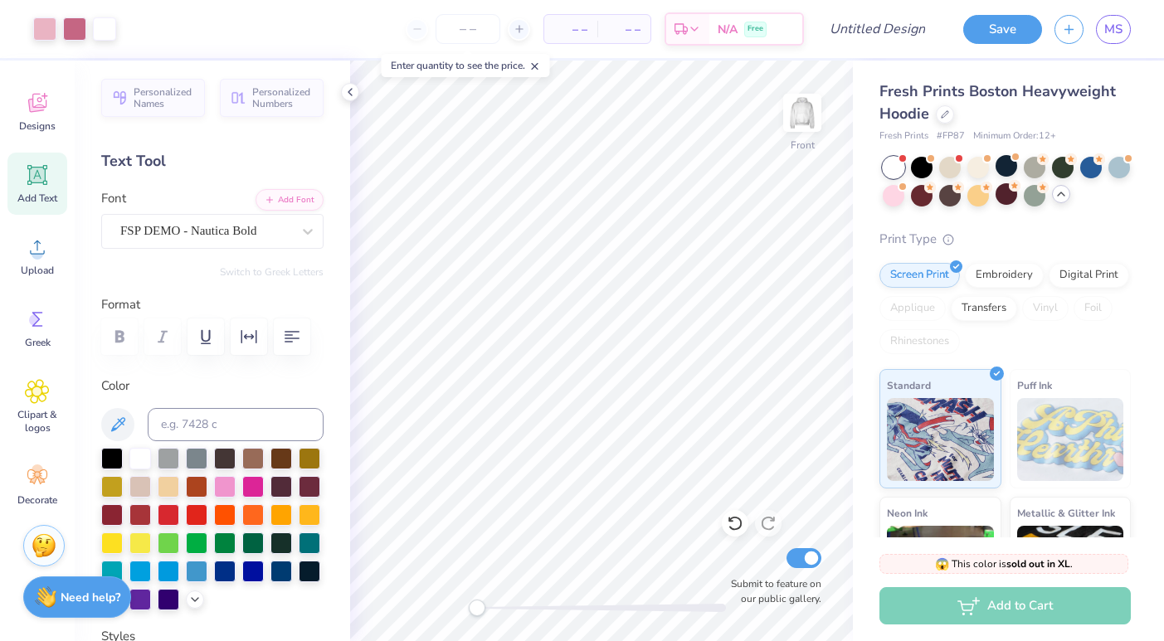
click at [936, 157] on div at bounding box center [1007, 182] width 248 height 50
click at [933, 159] on span at bounding box center [930, 157] width 9 height 9
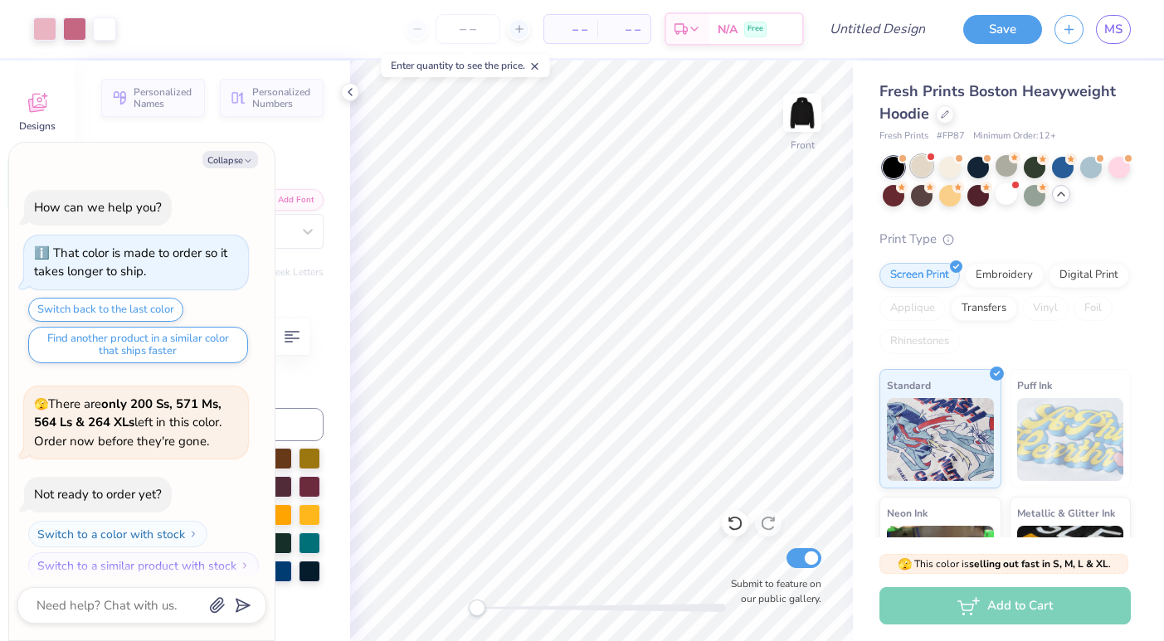
scroll to position [770, 0]
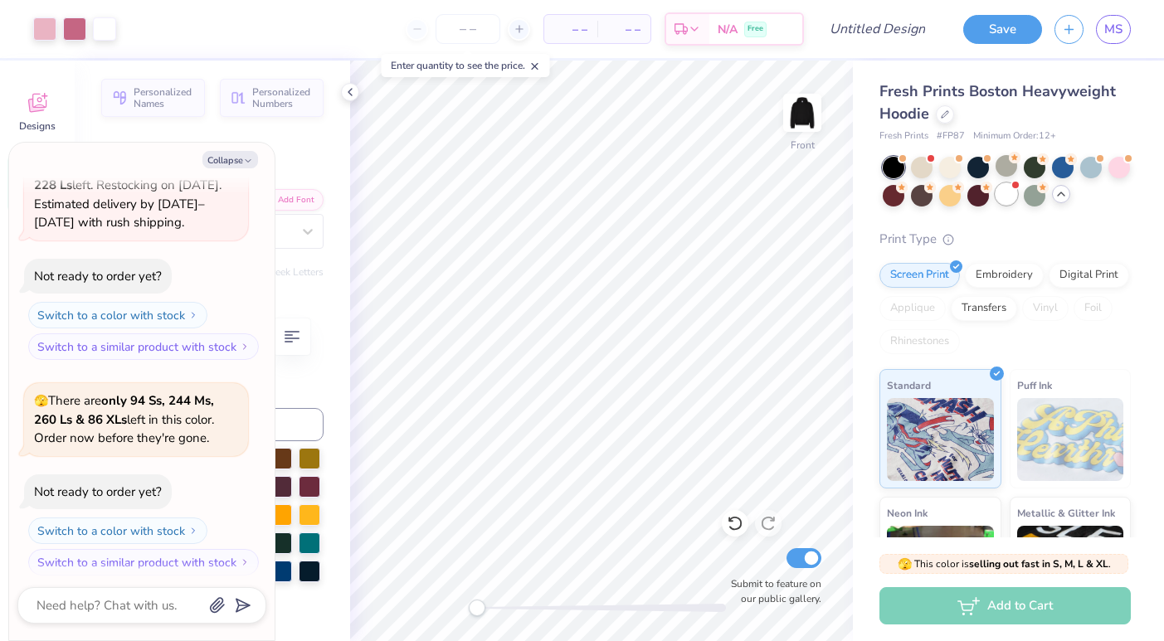
click at [1007, 202] on div at bounding box center [1007, 194] width 22 height 22
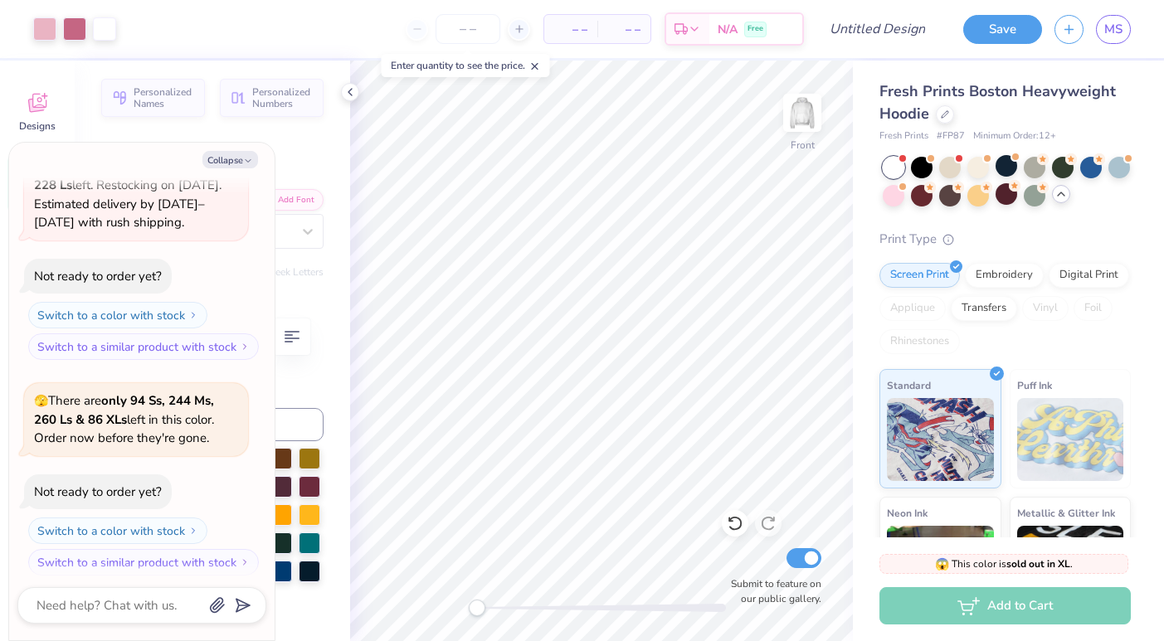
scroll to position [1020, 0]
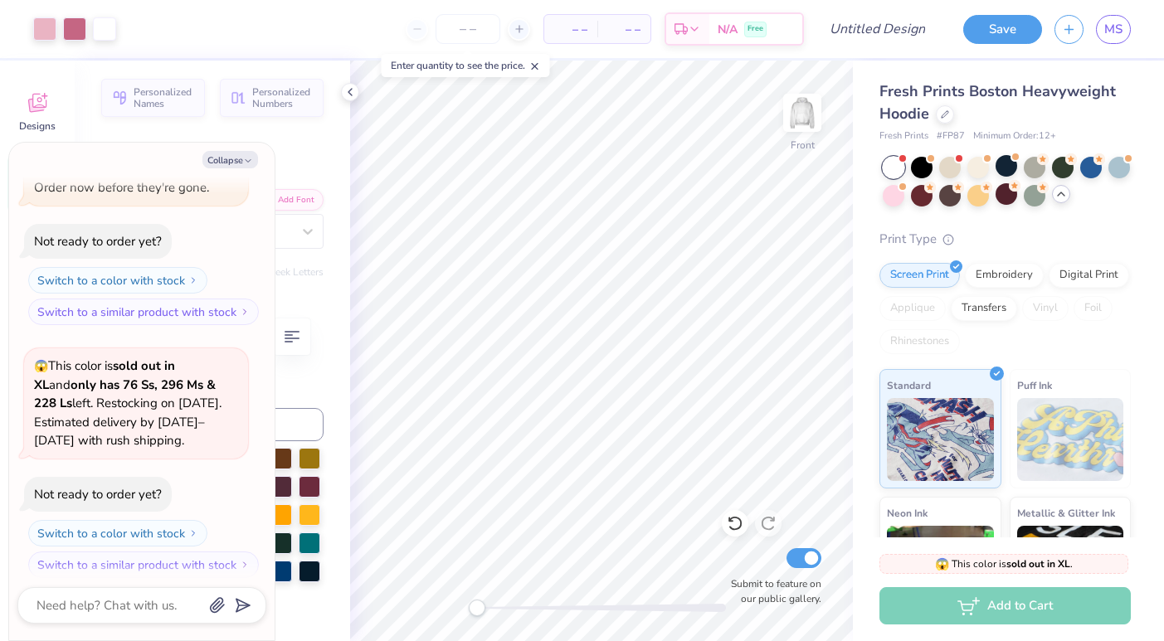
click at [896, 165] on div at bounding box center [894, 168] width 22 height 22
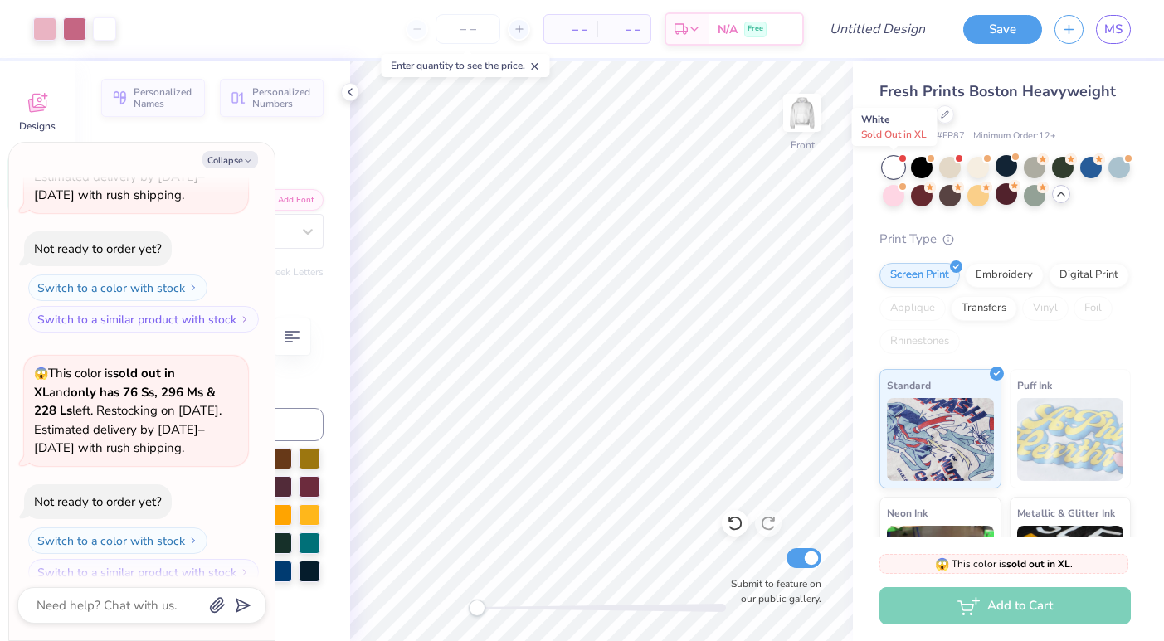
click at [896, 165] on div at bounding box center [894, 168] width 22 height 22
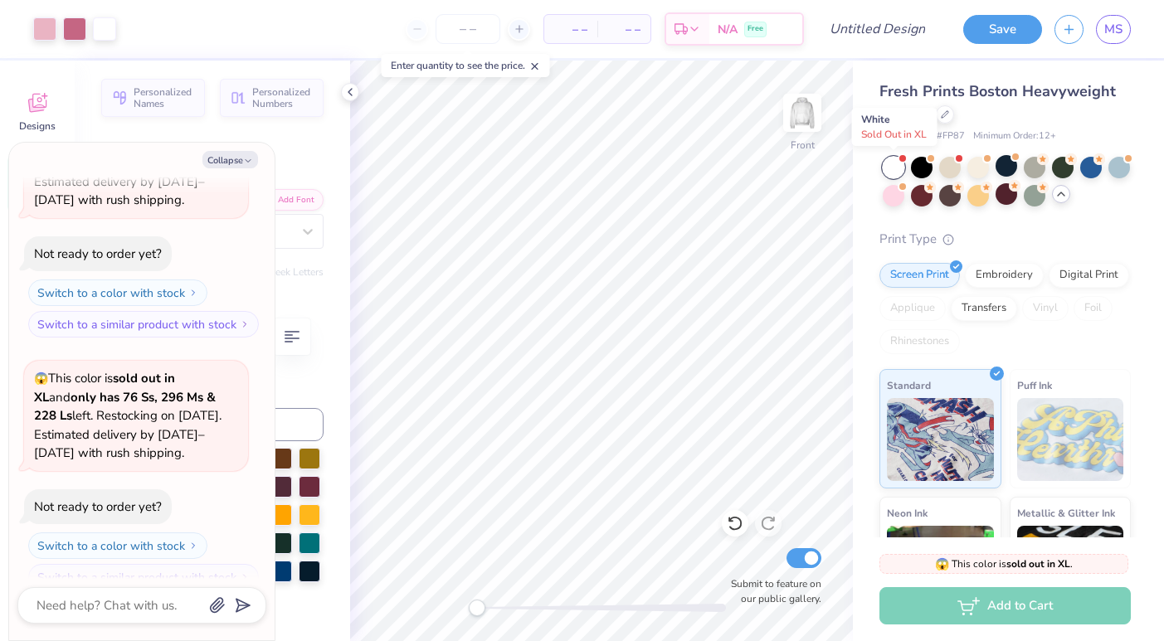
click at [896, 165] on div at bounding box center [894, 168] width 22 height 22
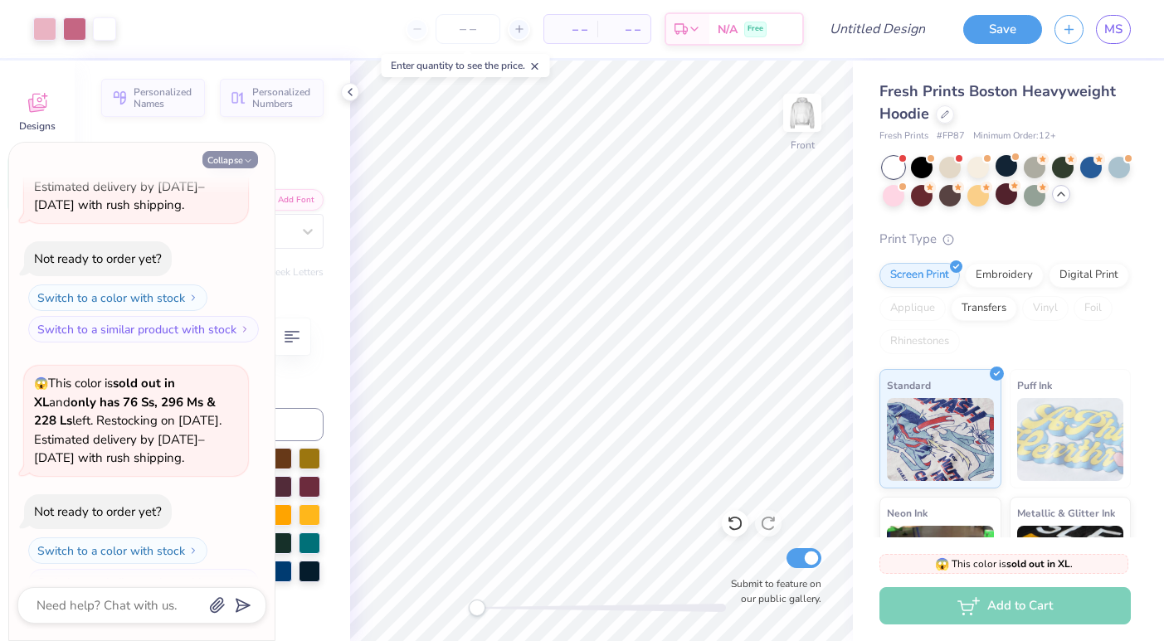
click at [232, 161] on button "Collapse" at bounding box center [230, 159] width 56 height 17
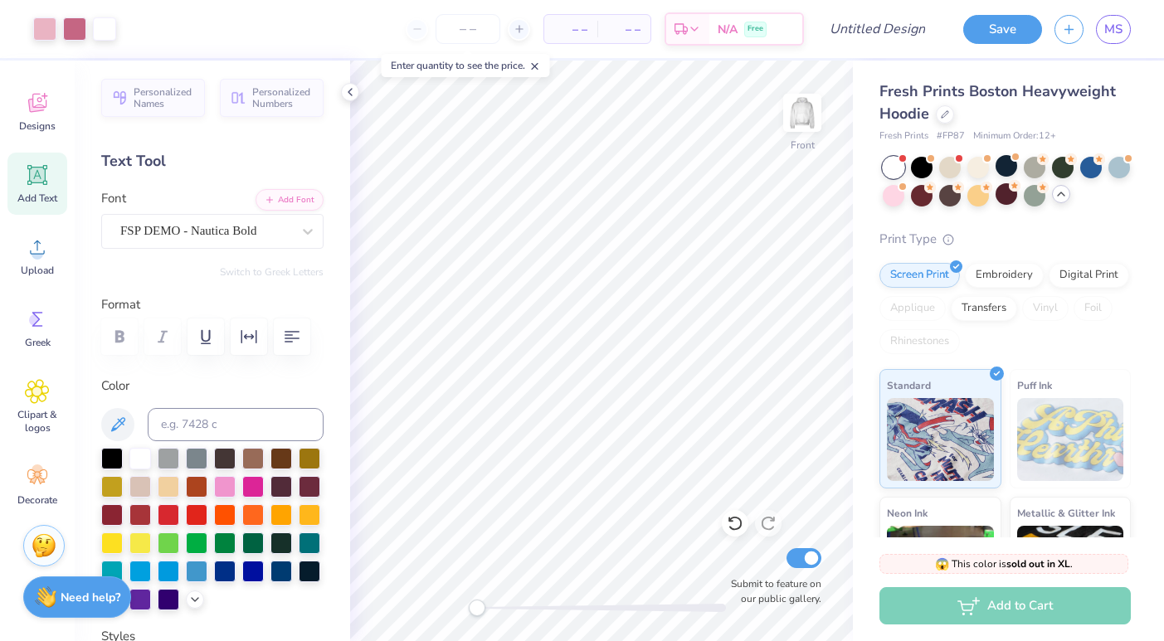
click at [894, 167] on div at bounding box center [894, 168] width 22 height 22
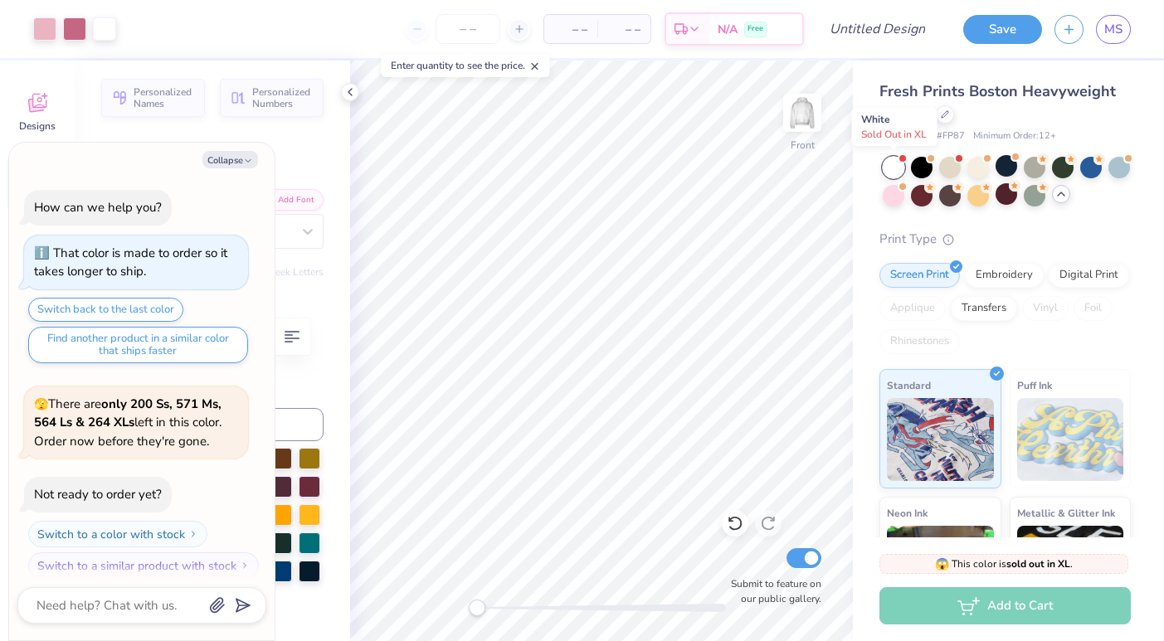
scroll to position [3526, 0]
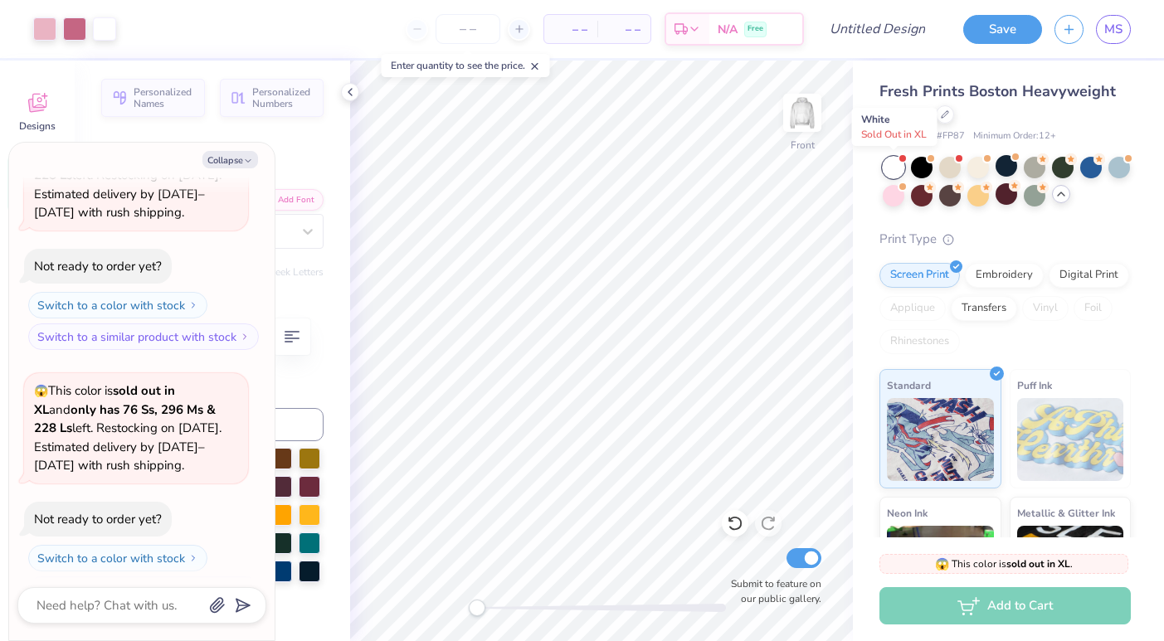
click at [894, 167] on div at bounding box center [894, 168] width 22 height 22
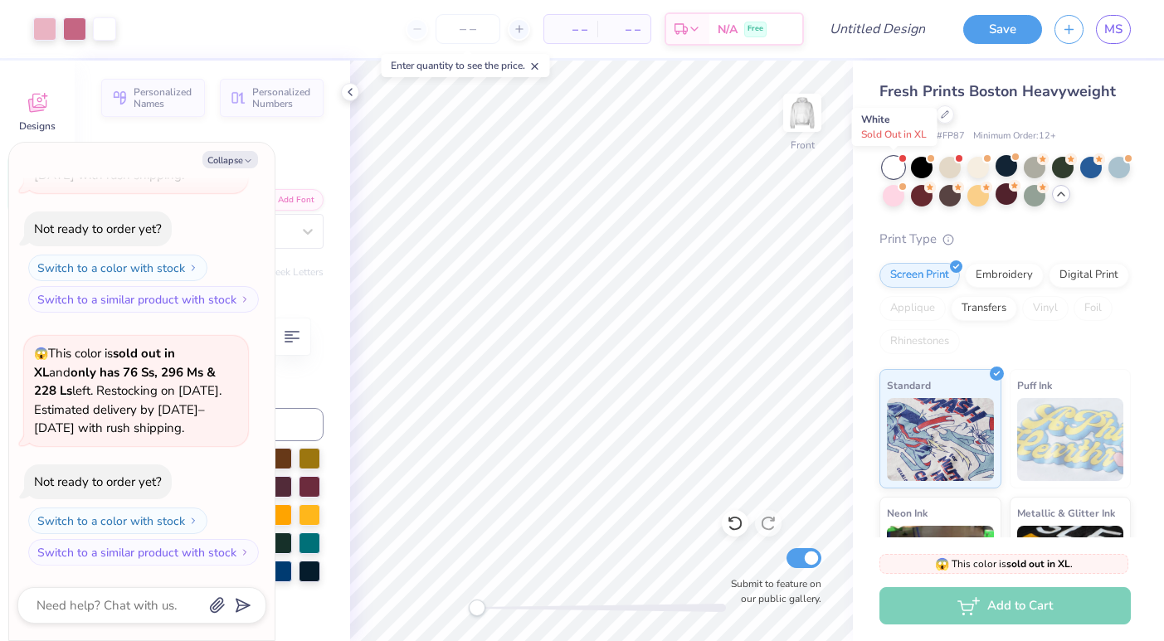
click at [894, 167] on div at bounding box center [894, 168] width 22 height 22
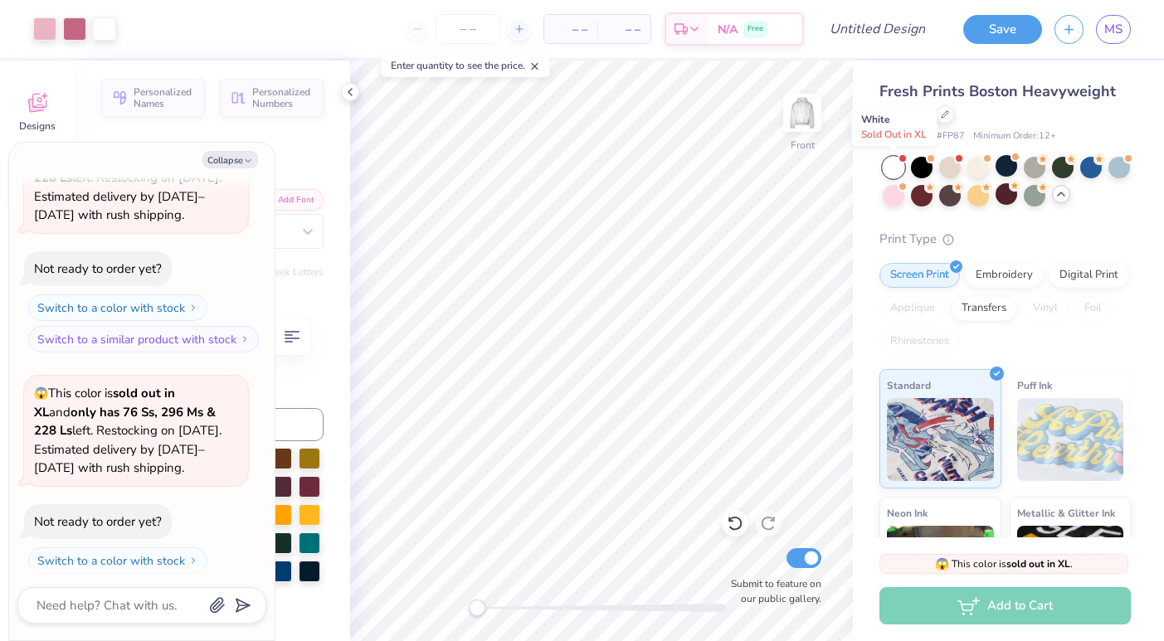
click at [894, 167] on div at bounding box center [894, 168] width 22 height 22
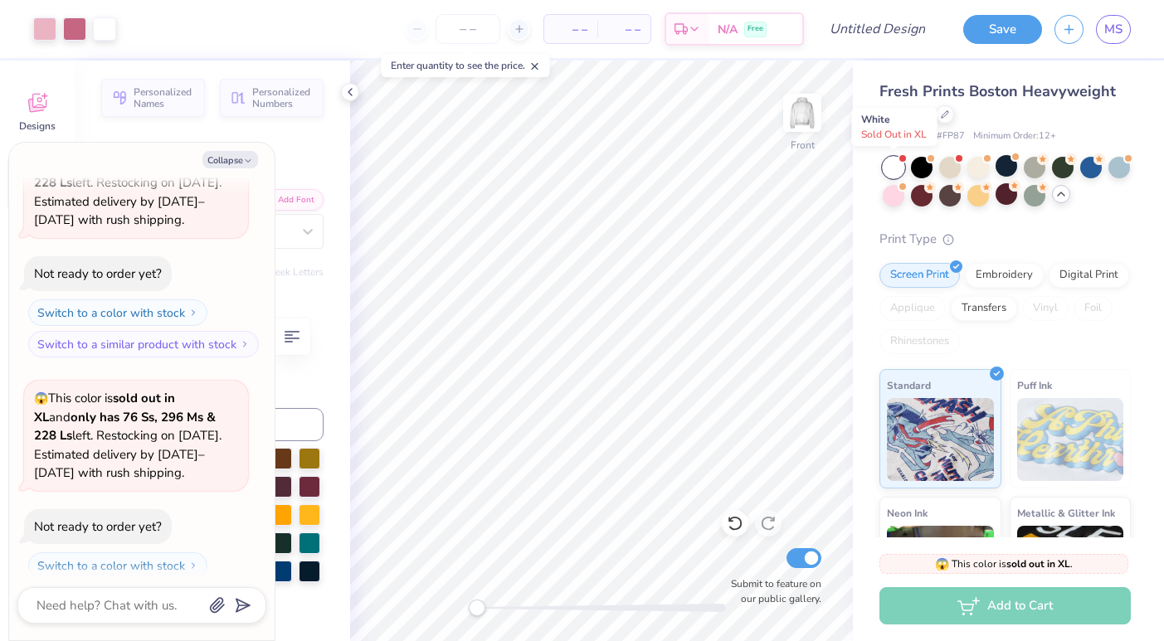
click at [895, 165] on div at bounding box center [894, 168] width 22 height 22
click at [898, 156] on span at bounding box center [902, 158] width 9 height 9
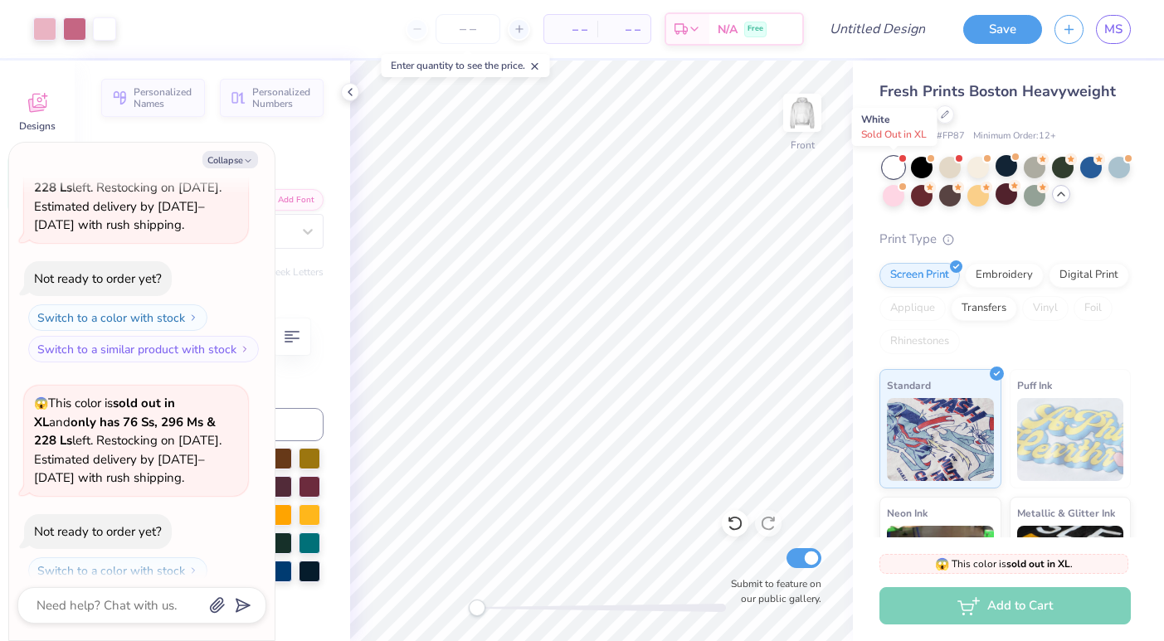
click at [898, 156] on span at bounding box center [902, 158] width 9 height 9
click at [897, 157] on div at bounding box center [894, 168] width 22 height 22
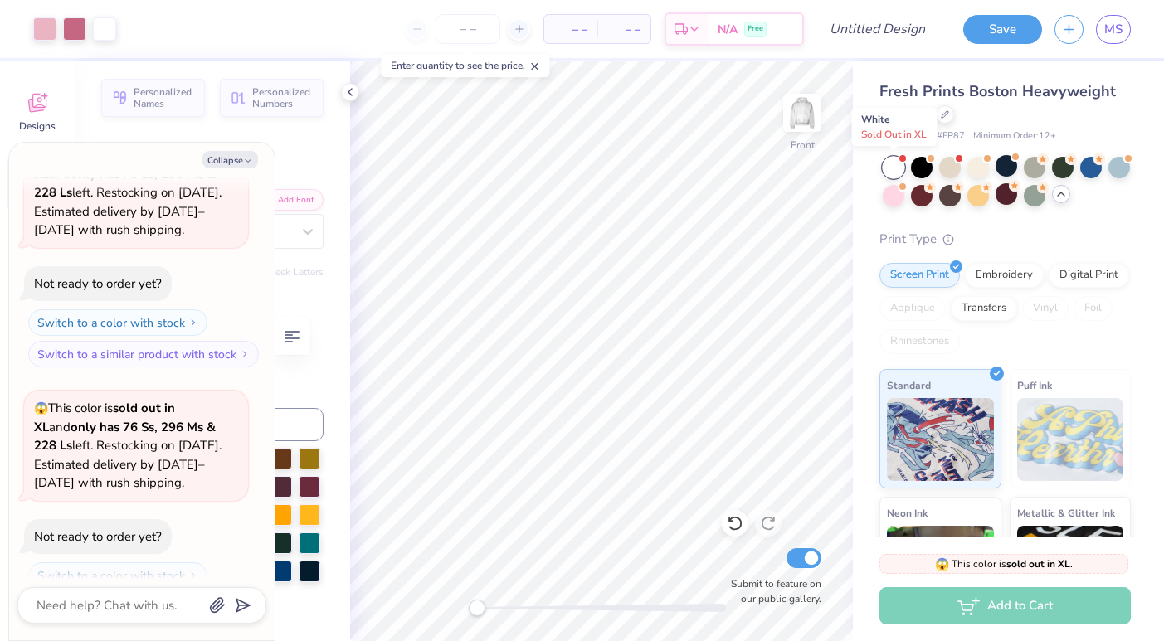
click at [897, 157] on div at bounding box center [894, 168] width 22 height 22
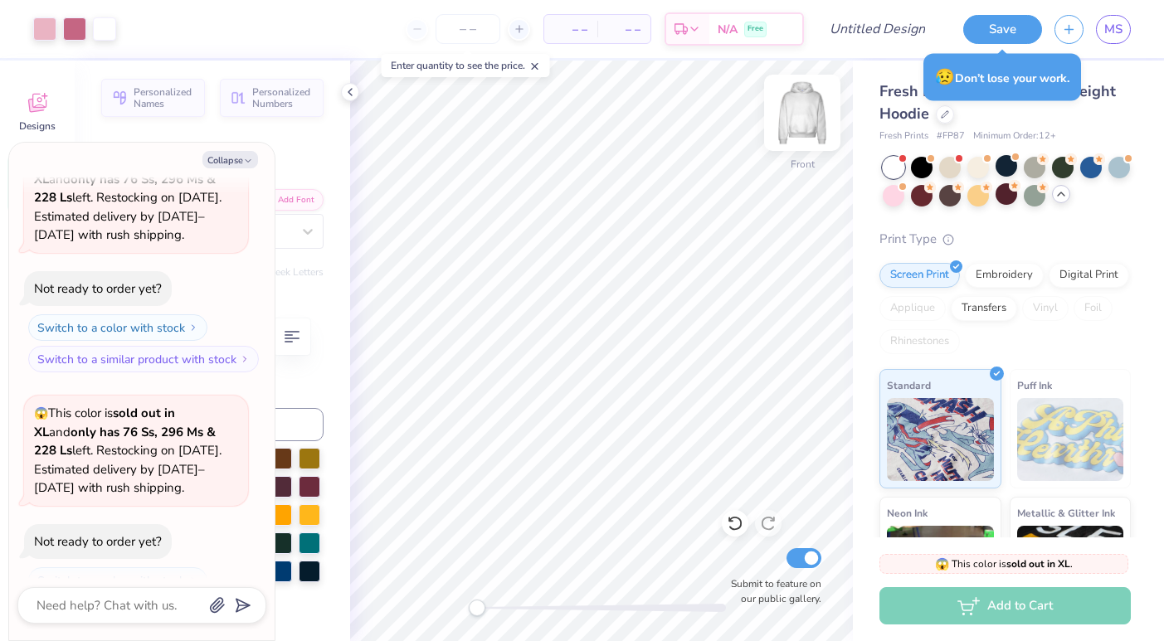
click at [810, 110] on img at bounding box center [802, 113] width 66 height 66
click at [798, 122] on img at bounding box center [802, 113] width 66 height 66
click at [243, 163] on icon "button" at bounding box center [248, 161] width 10 height 10
type textarea "x"
click at [250, 157] on icon "button" at bounding box center [248, 161] width 10 height 10
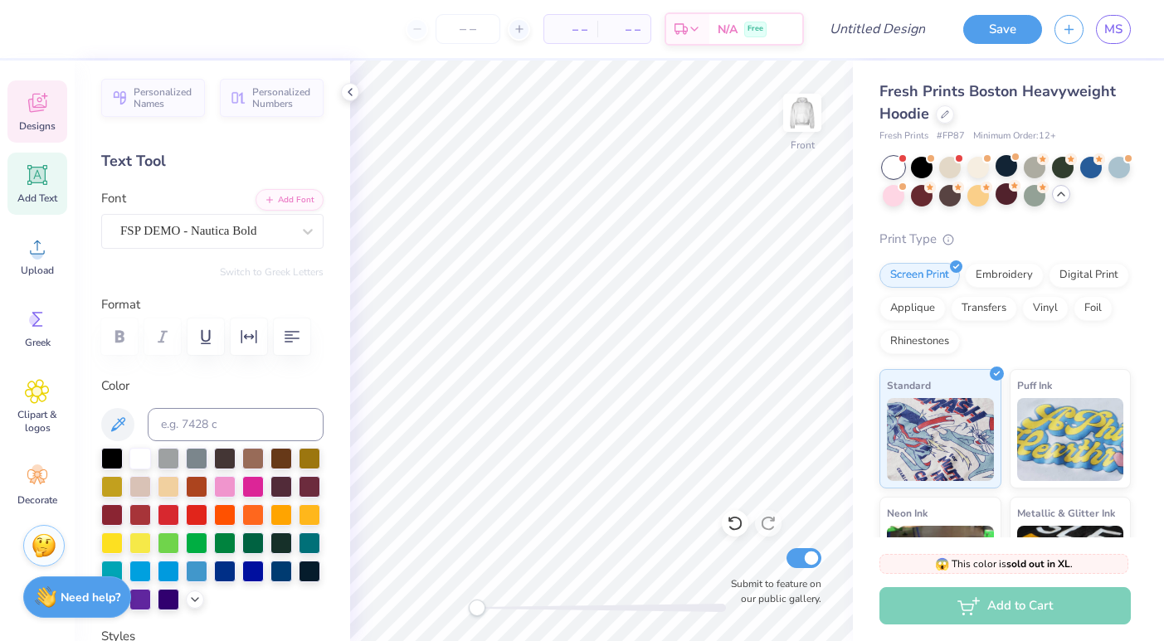
click at [46, 94] on icon at bounding box center [37, 102] width 25 height 25
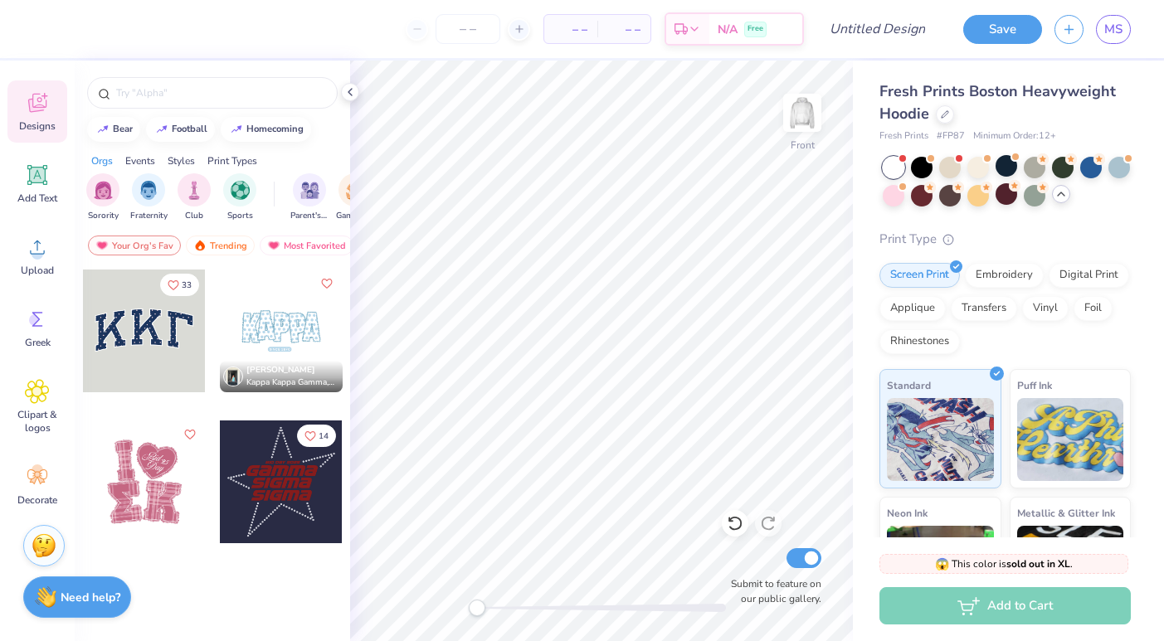
click at [288, 333] on div at bounding box center [281, 331] width 123 height 123
click at [158, 317] on div at bounding box center [144, 331] width 123 height 123
click at [279, 316] on div at bounding box center [281, 331] width 123 height 123
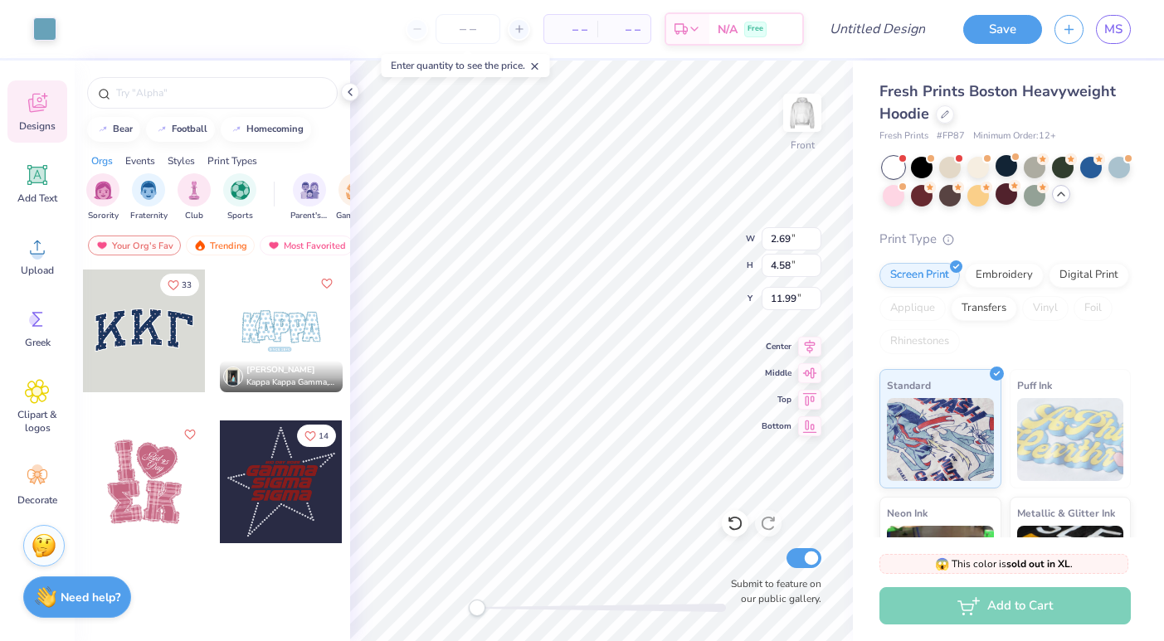
type input "2.60"
type input "4.49"
type input "12.03"
type input "2.53"
type input "4.27"
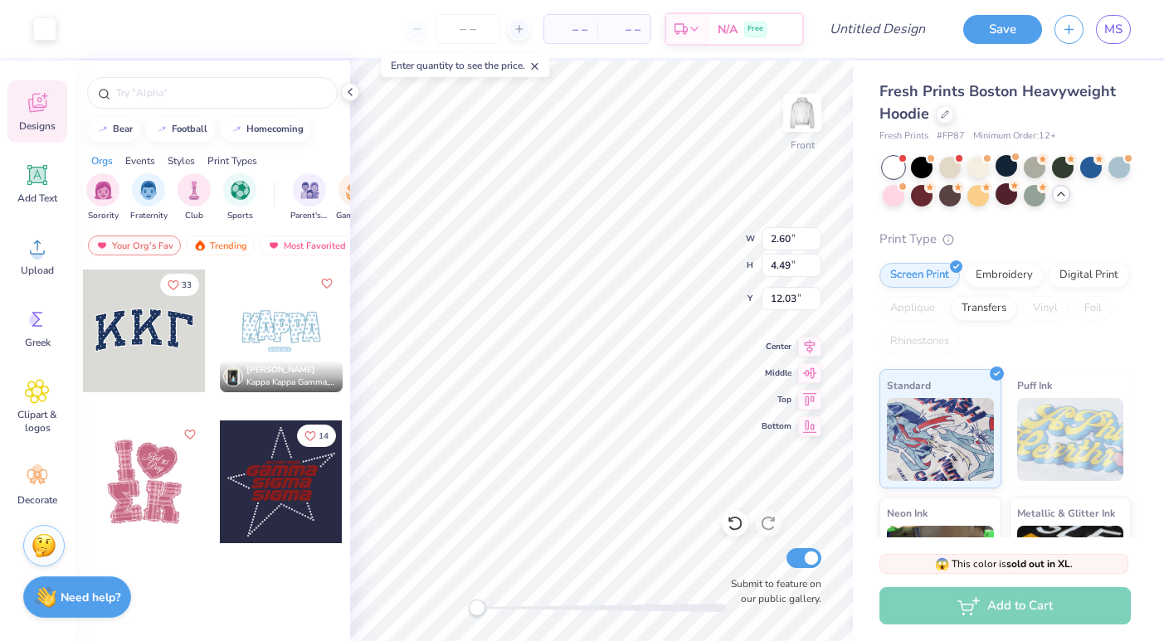
type input "12.01"
click at [46, 32] on div at bounding box center [44, 27] width 23 height 23
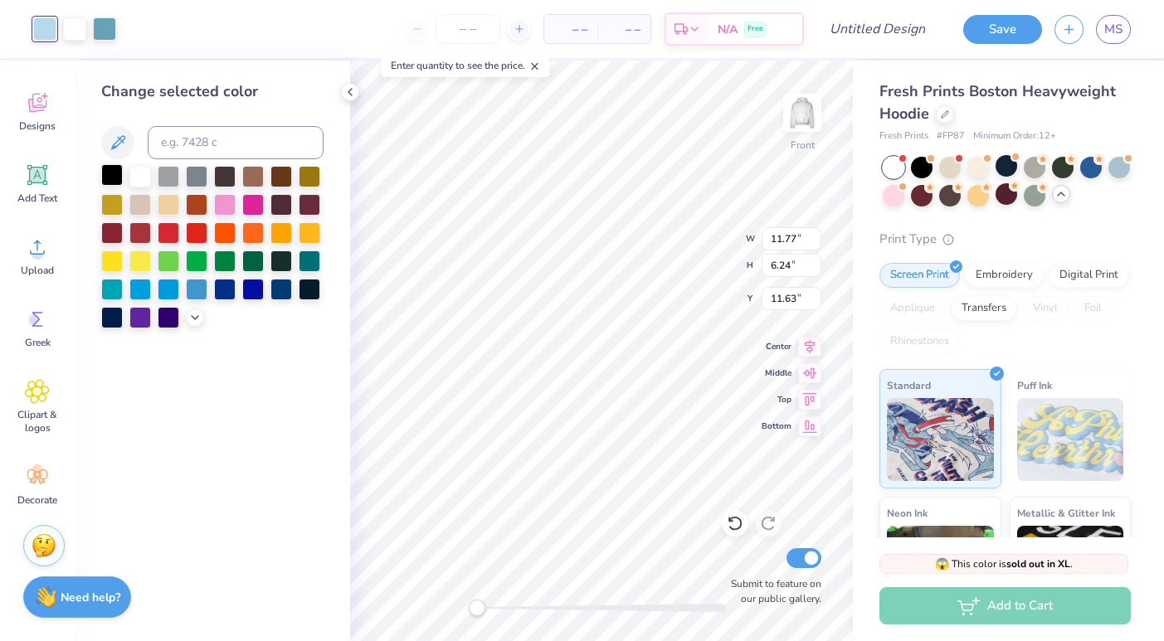
click at [106, 173] on div at bounding box center [112, 175] width 22 height 22
click at [107, 30] on div at bounding box center [104, 27] width 23 height 23
click at [115, 177] on div at bounding box center [112, 175] width 22 height 22
click at [131, 186] on div at bounding box center [140, 175] width 22 height 22
click at [110, 178] on div at bounding box center [112, 175] width 22 height 22
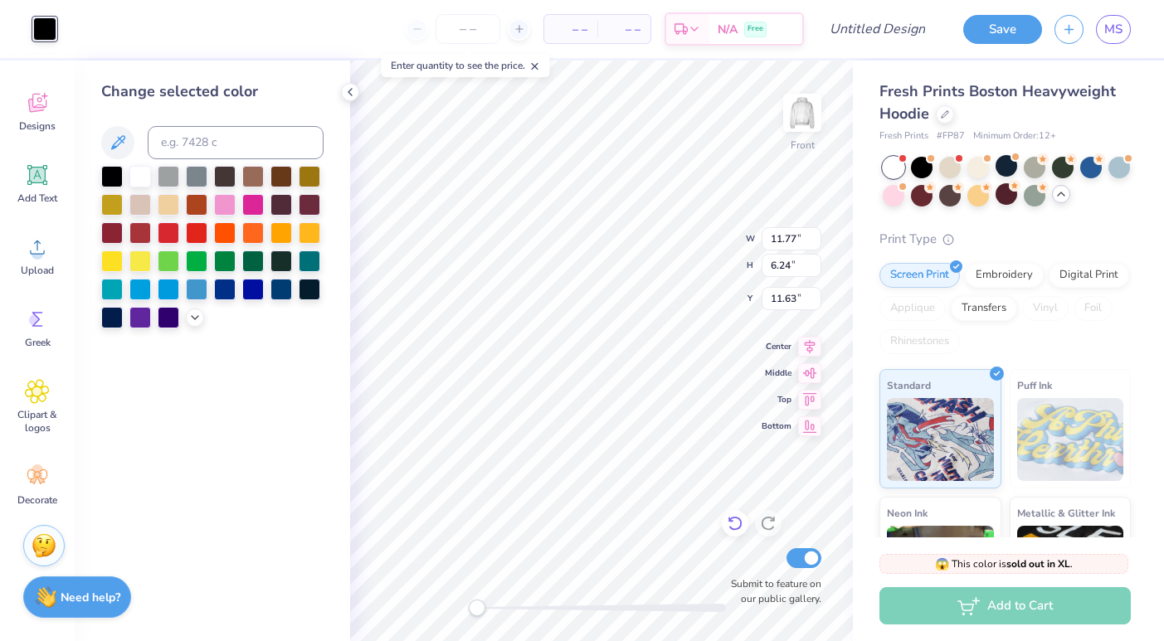
click at [733, 522] on icon at bounding box center [730, 520] width 3 height 3
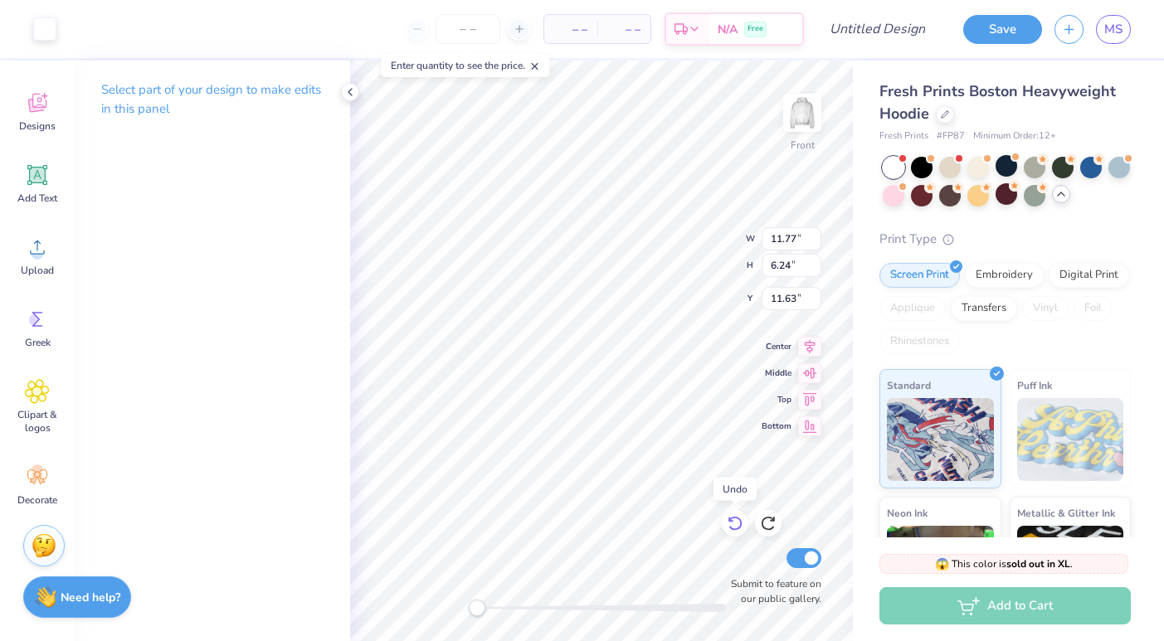
click at [733, 522] on icon at bounding box center [730, 520] width 3 height 3
click at [43, 38] on div at bounding box center [44, 27] width 23 height 23
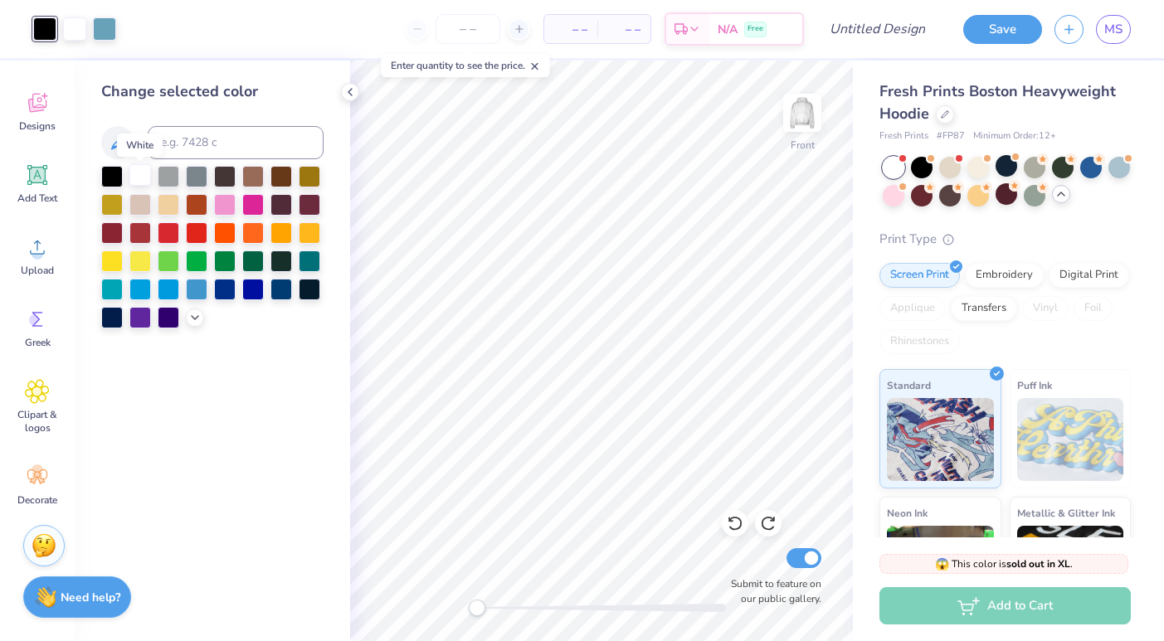
click at [139, 174] on div at bounding box center [140, 175] width 22 height 22
click at [197, 235] on div at bounding box center [197, 232] width 22 height 22
click at [736, 525] on icon at bounding box center [735, 523] width 17 height 17
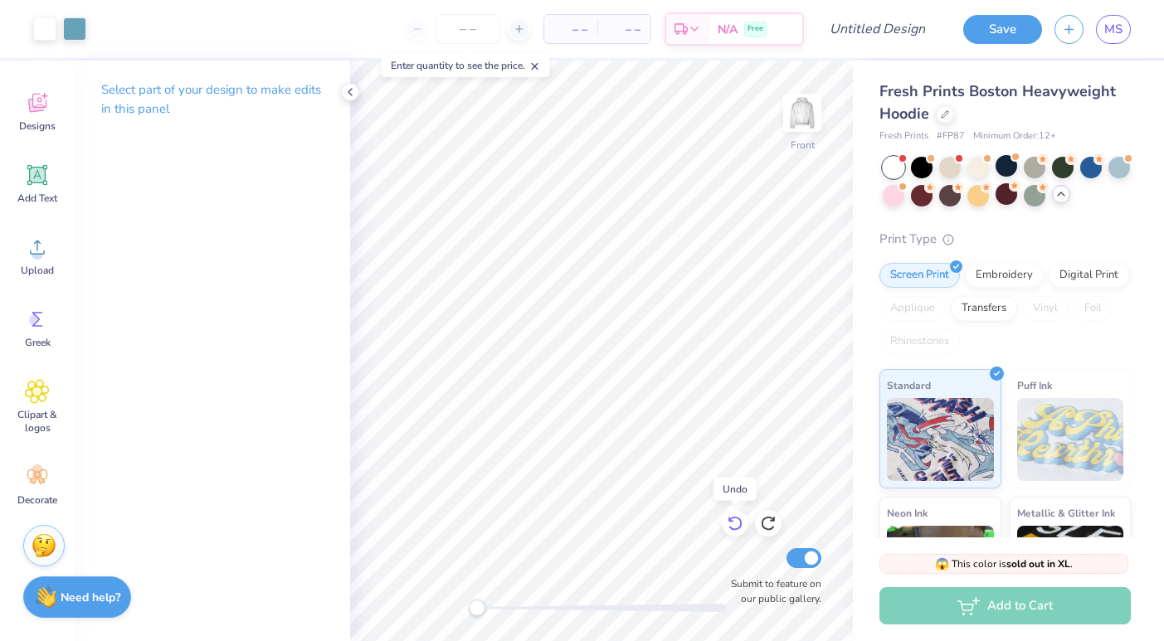
click at [736, 525] on icon at bounding box center [735, 523] width 17 height 17
click at [48, 29] on div at bounding box center [44, 27] width 23 height 23
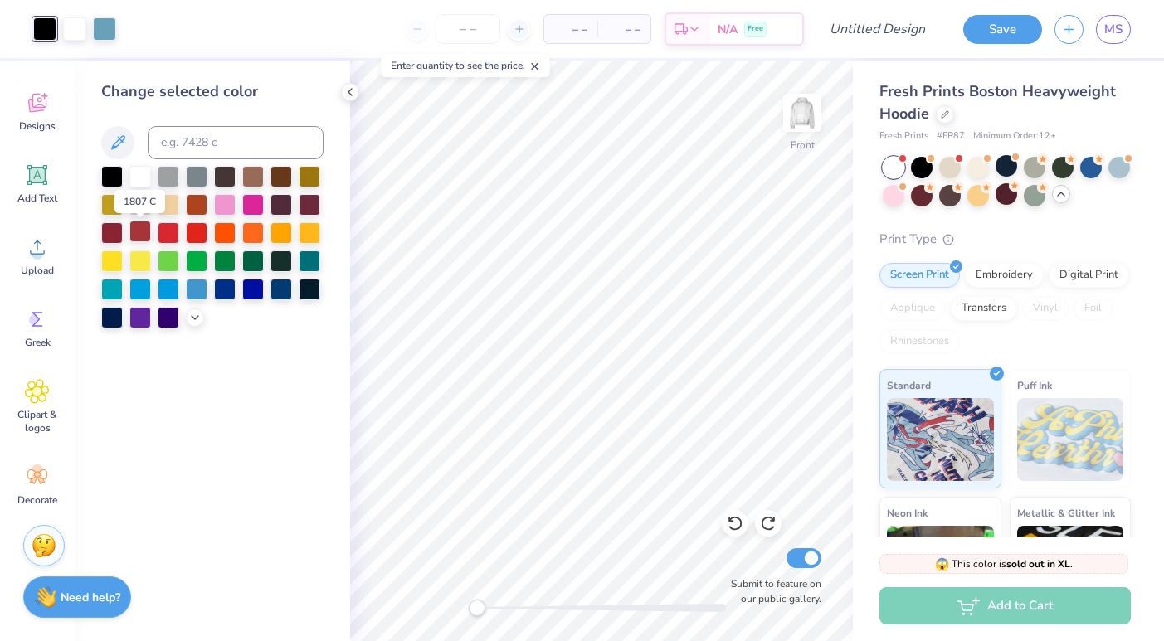
click at [131, 238] on div at bounding box center [140, 232] width 22 height 22
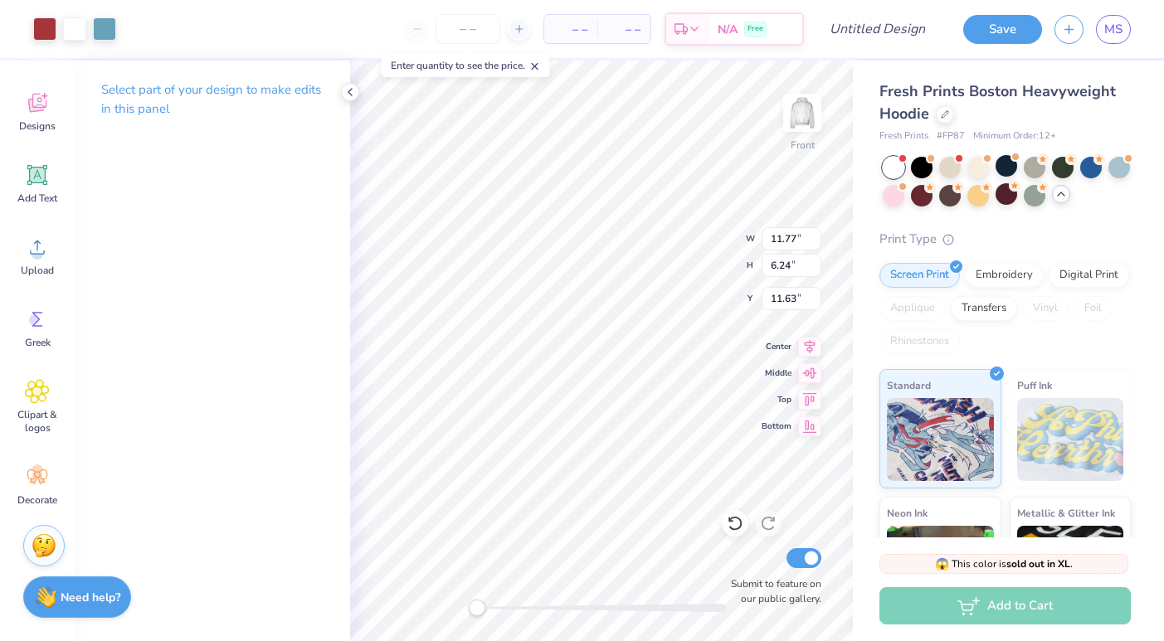
type input "17.29"
click at [671, 605] on div at bounding box center [601, 608] width 249 height 8
click at [475, 590] on div "Front W 11.77 11.77 " H 6.24 6.24 " Y 17.29 17.29 " Center Middle Top Bottom Su…" at bounding box center [601, 351] width 503 height 581
click at [1010, 157] on span at bounding box center [1014, 157] width 9 height 9
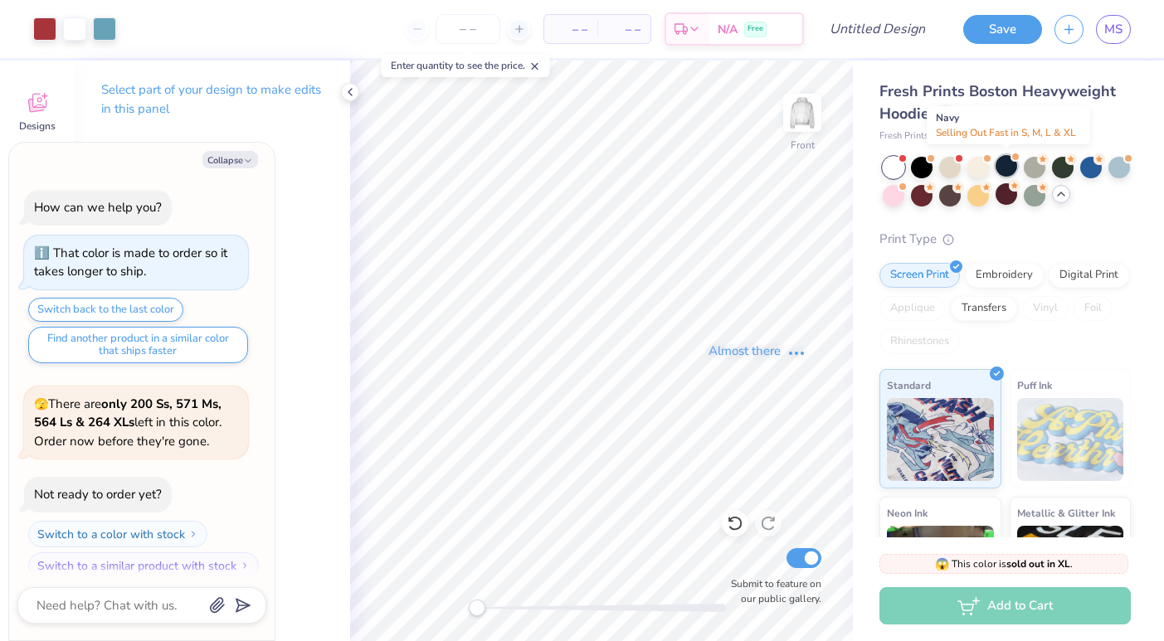
scroll to position [5995, 0]
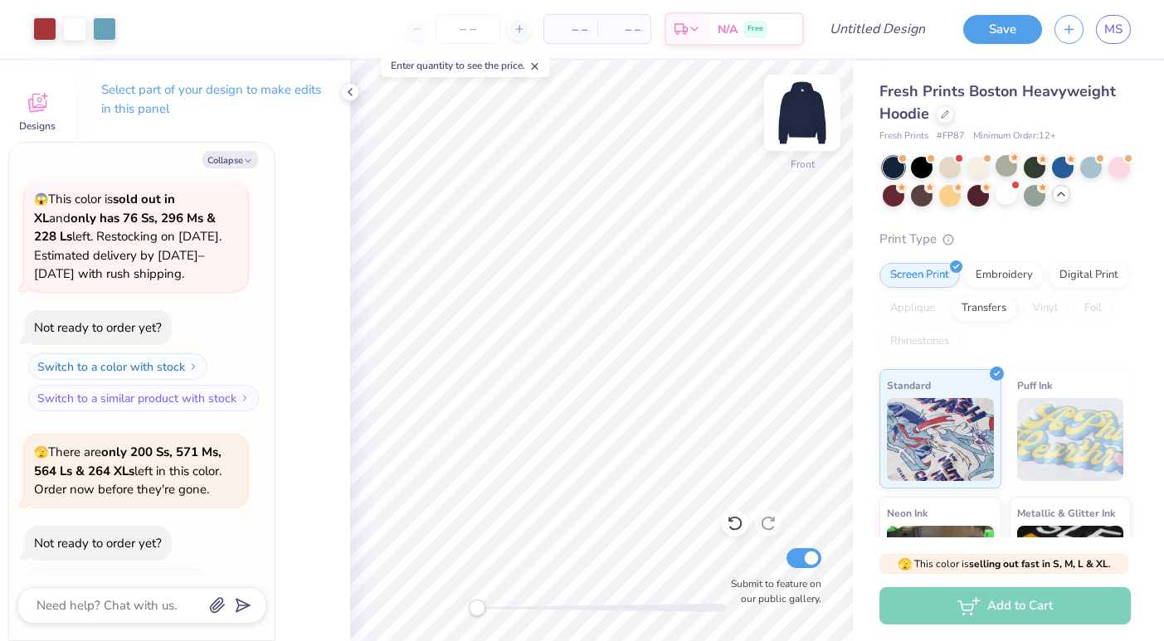
click at [806, 102] on img at bounding box center [802, 113] width 66 height 66
click at [805, 112] on img at bounding box center [802, 113] width 66 height 66
click at [1010, 192] on div at bounding box center [1007, 194] width 22 height 22
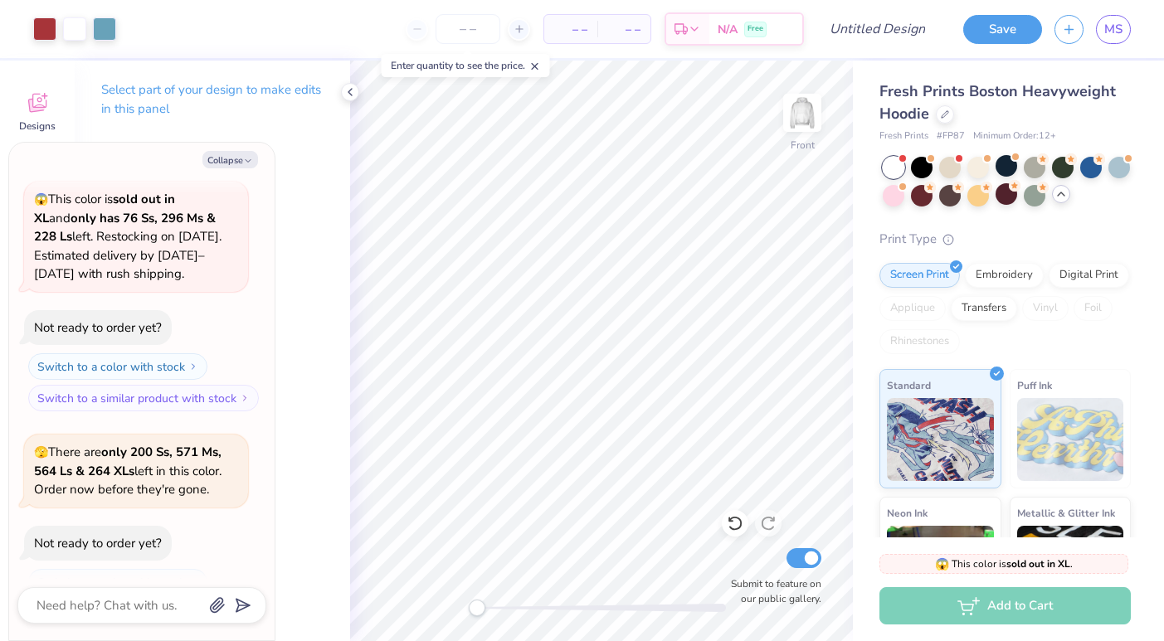
scroll to position [6245, 0]
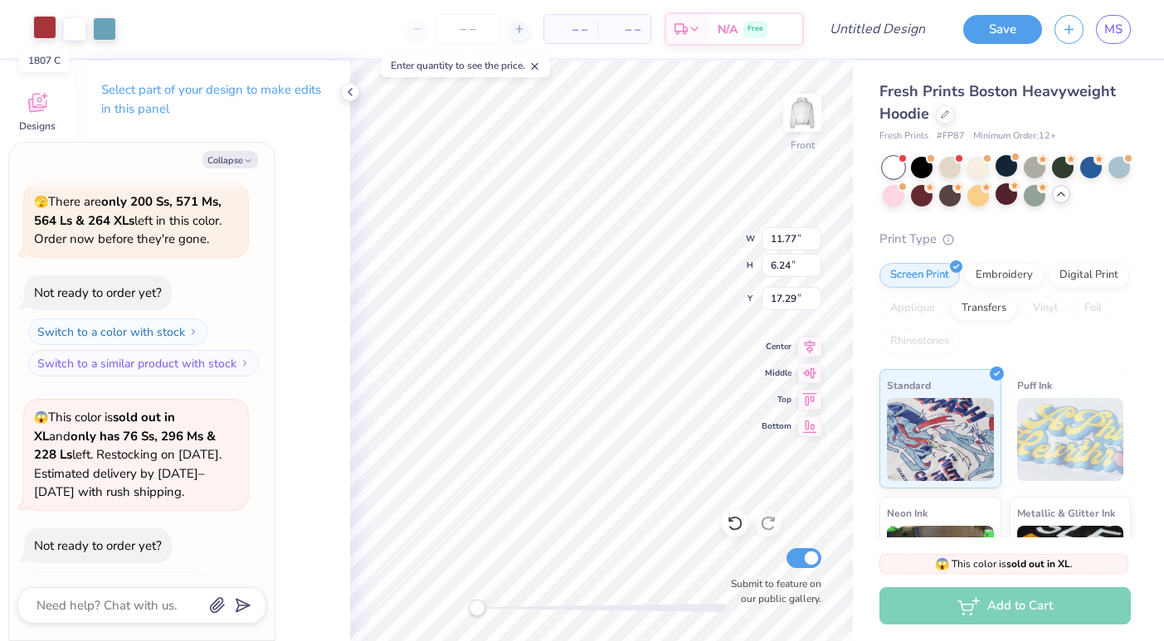
click at [41, 26] on div at bounding box center [44, 27] width 23 height 23
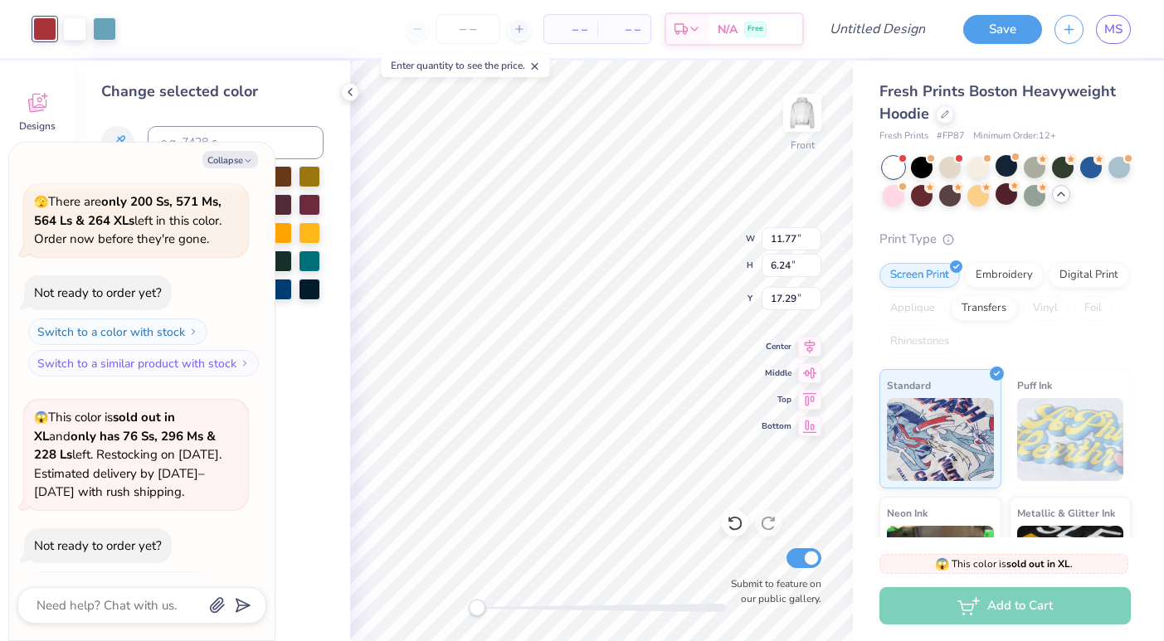
click at [206, 147] on div "Collapse How can we help you? That color is made to order so it takes longer to…" at bounding box center [141, 392] width 265 height 498
click at [207, 149] on div "Collapse How can we help you? That color is made to order so it takes longer to…" at bounding box center [141, 392] width 265 height 498
click at [215, 160] on button "Collapse" at bounding box center [230, 159] width 56 height 17
type textarea "x"
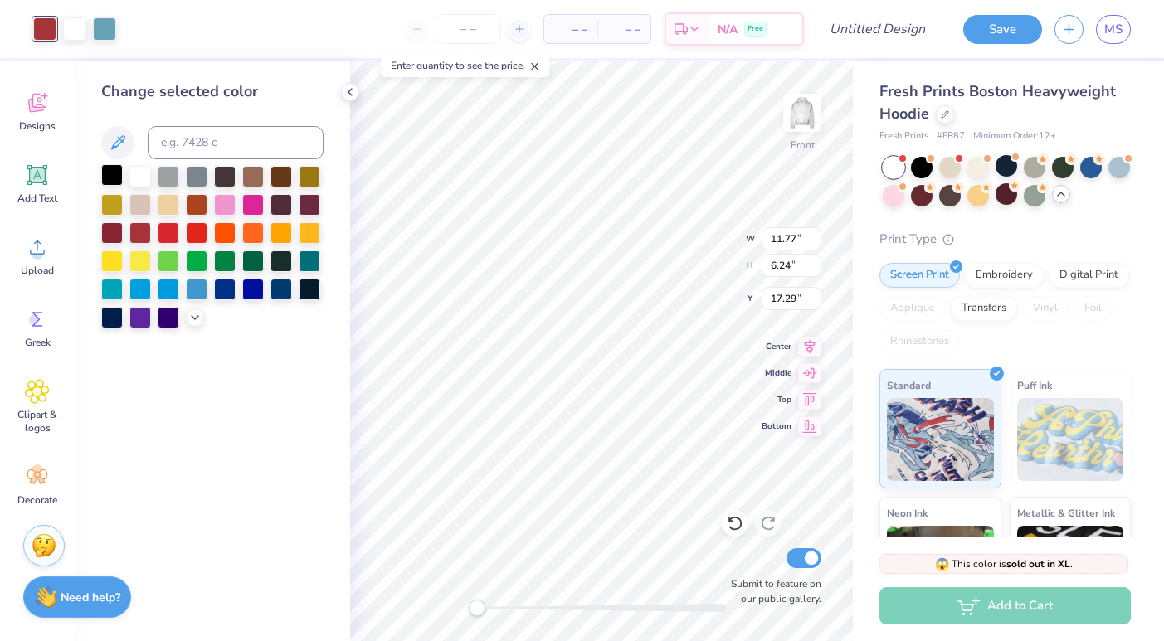
click at [111, 178] on div at bounding box center [112, 175] width 22 height 22
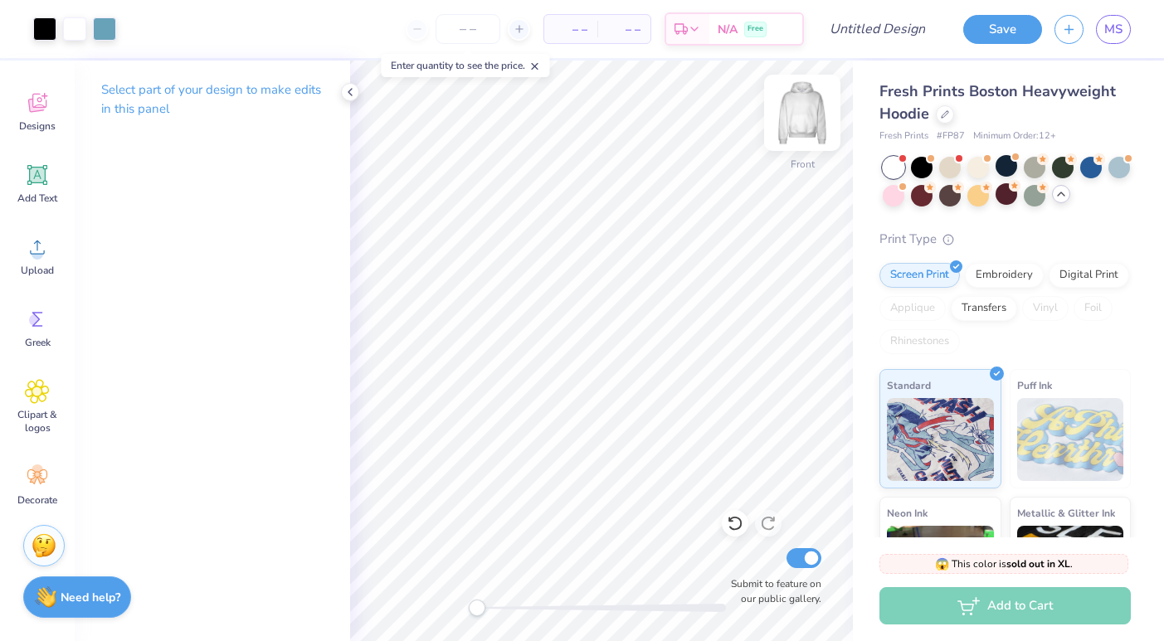
click at [818, 110] on img at bounding box center [802, 113] width 66 height 66
click at [44, 182] on icon at bounding box center [38, 176] width 16 height 16
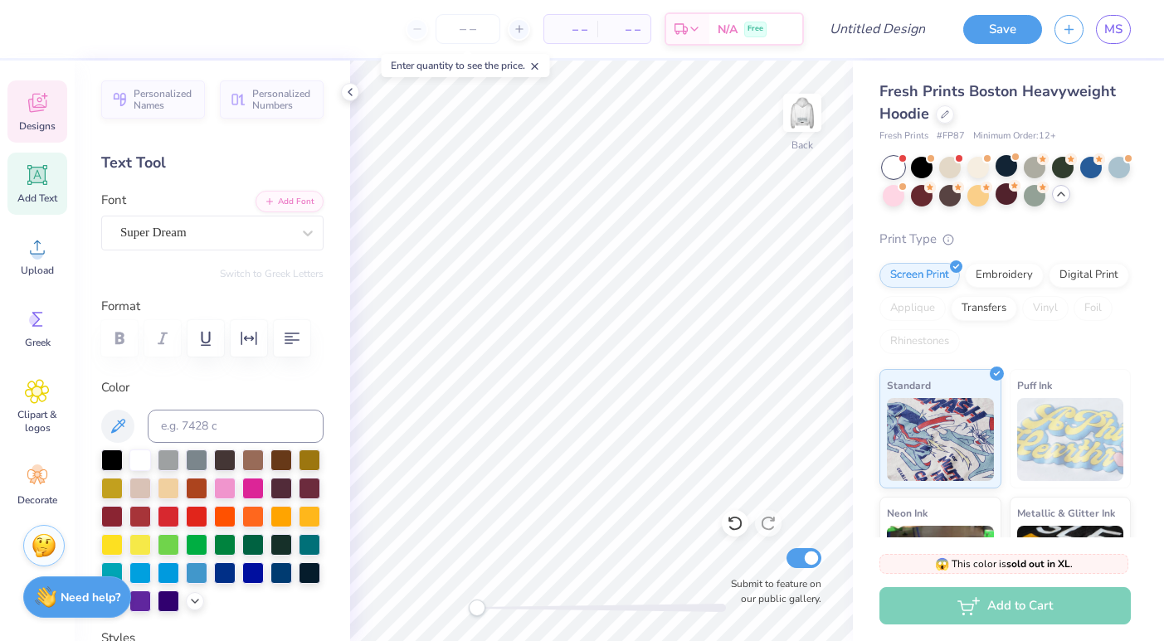
click at [38, 116] on div "Designs" at bounding box center [37, 111] width 60 height 62
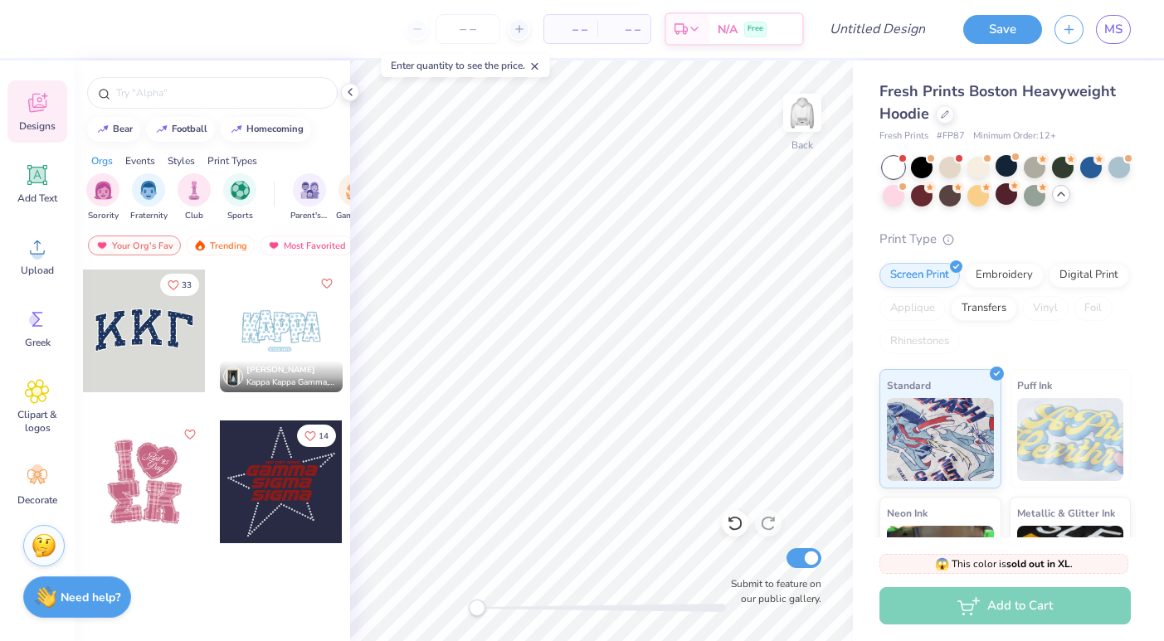
click at [267, 312] on div at bounding box center [281, 331] width 123 height 123
type input "3.16"
type input "1.68"
click at [44, 29] on div at bounding box center [44, 27] width 23 height 23
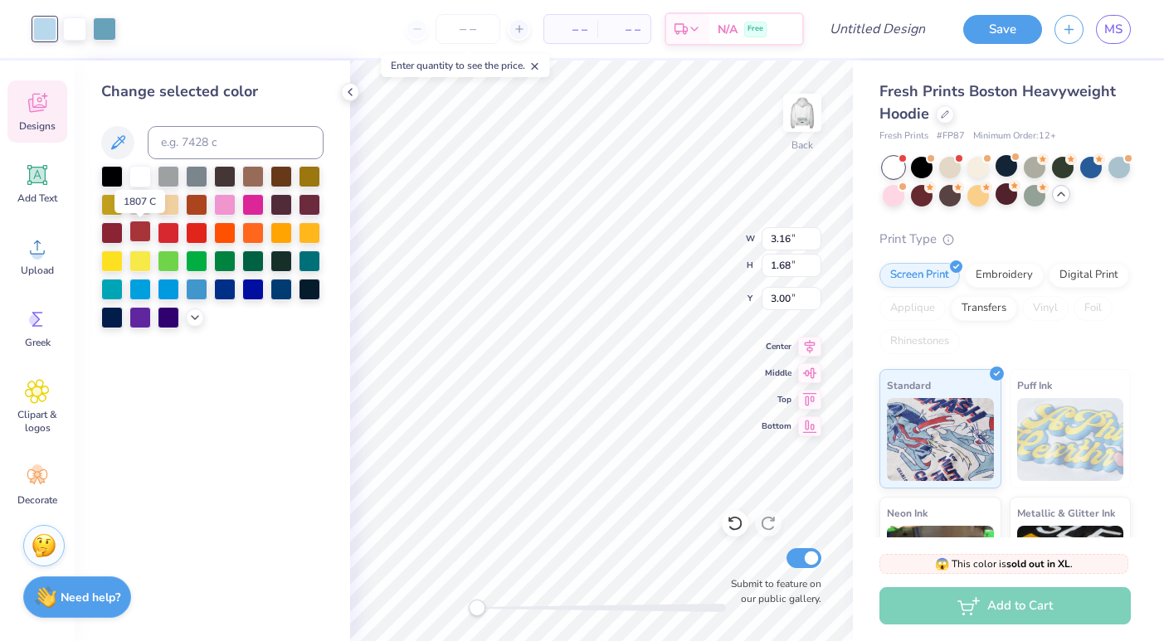
click at [132, 236] on div at bounding box center [140, 232] width 22 height 22
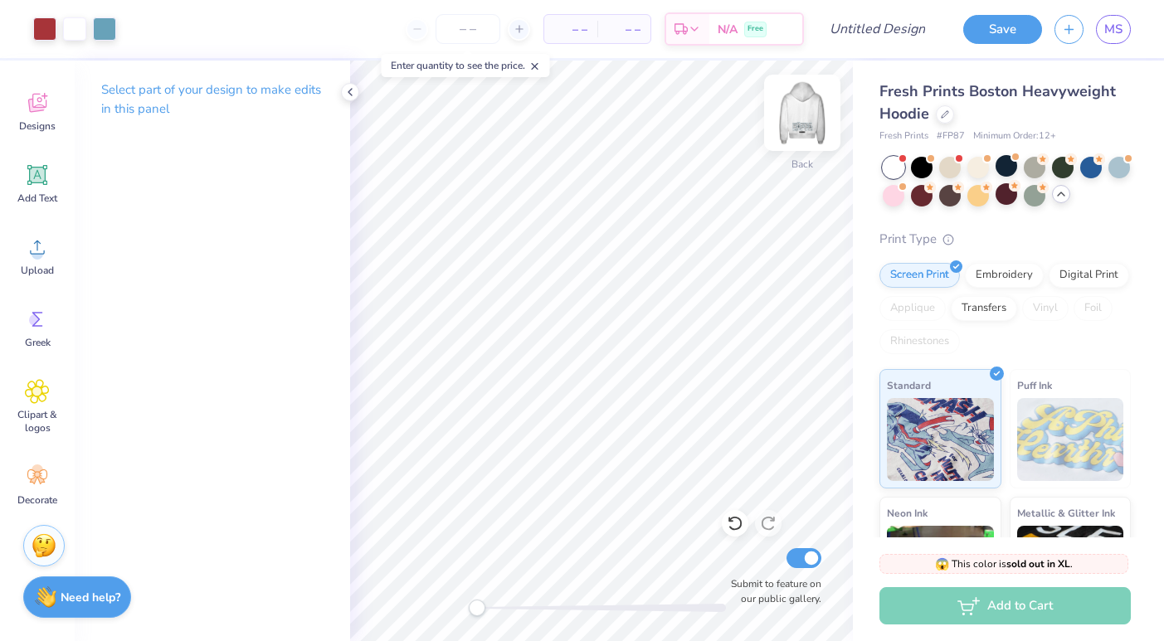
click at [810, 110] on img at bounding box center [802, 113] width 66 height 66
click at [810, 108] on img at bounding box center [802, 113] width 66 height 66
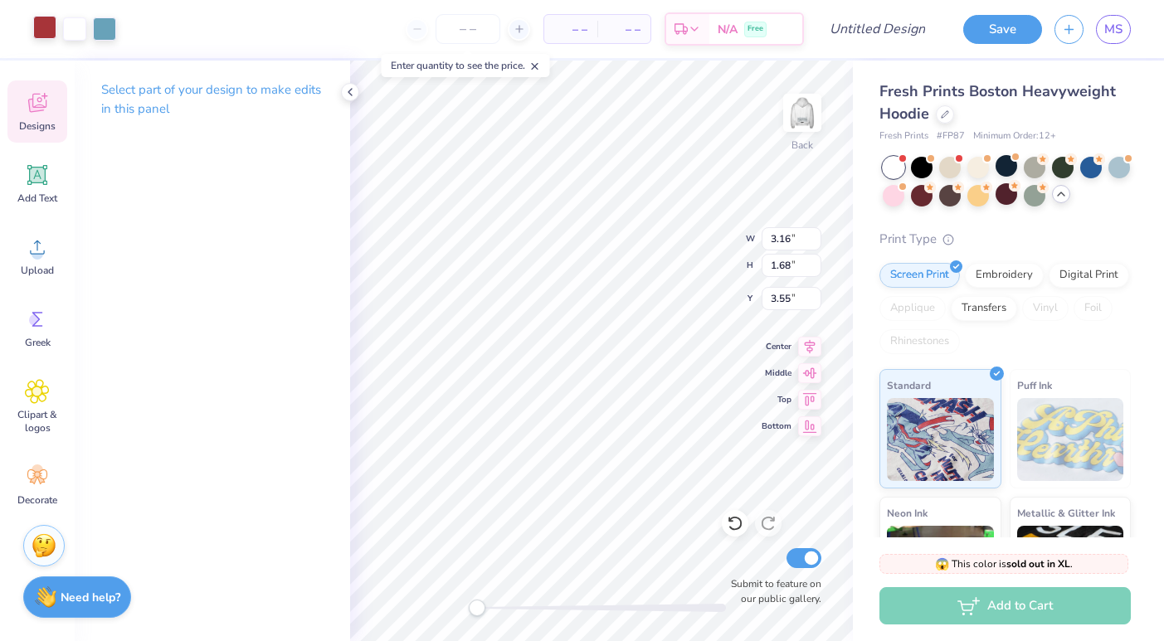
click at [47, 30] on div at bounding box center [44, 27] width 23 height 23
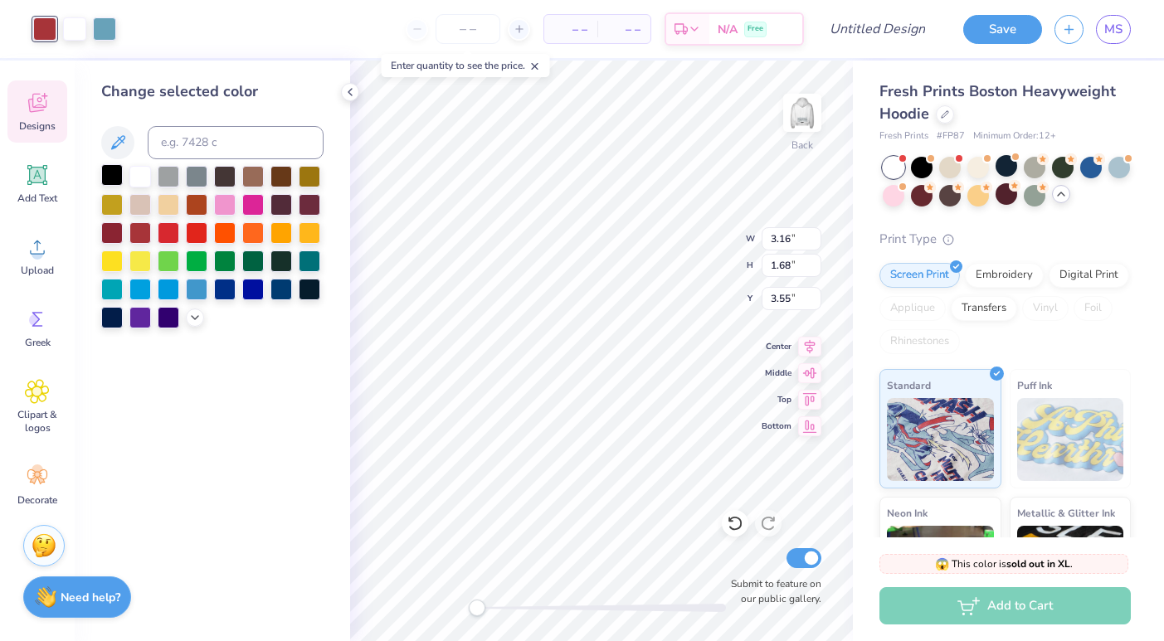
click at [110, 181] on div at bounding box center [112, 175] width 22 height 22
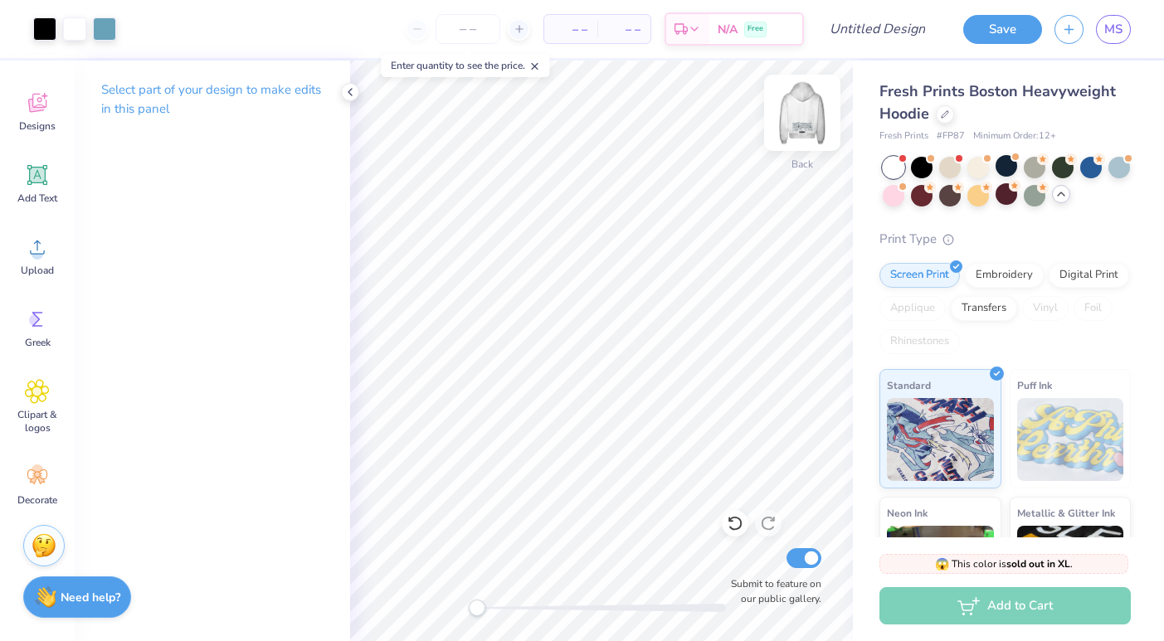
click at [813, 102] on img at bounding box center [802, 113] width 66 height 66
click at [813, 102] on img at bounding box center [802, 112] width 33 height 33
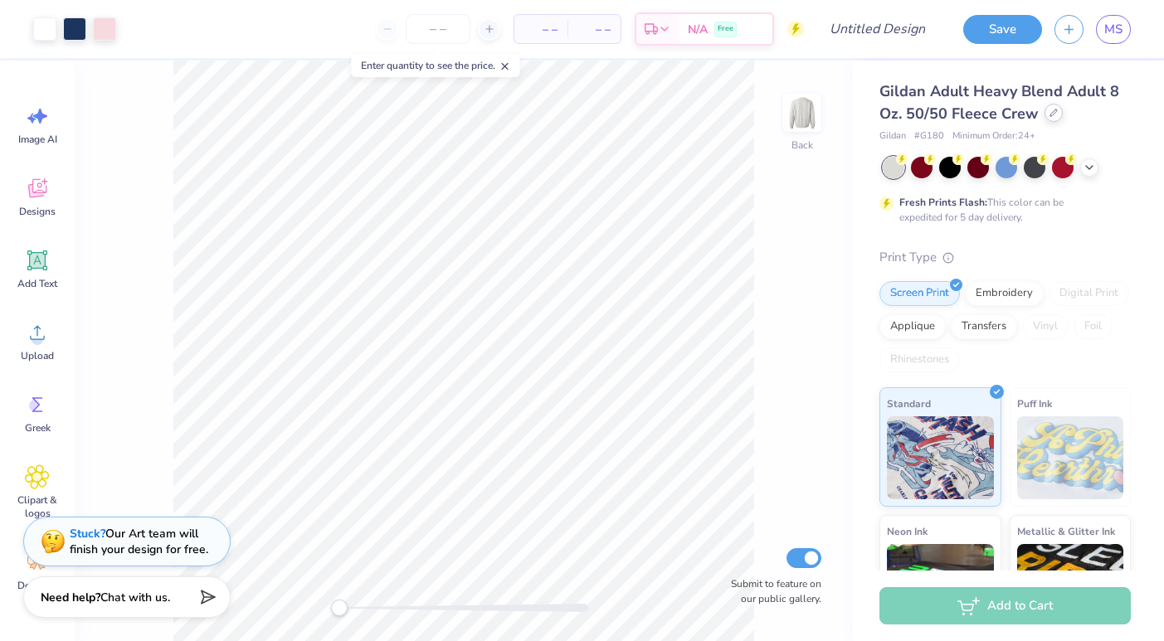
click at [1055, 115] on div at bounding box center [1054, 113] width 18 height 18
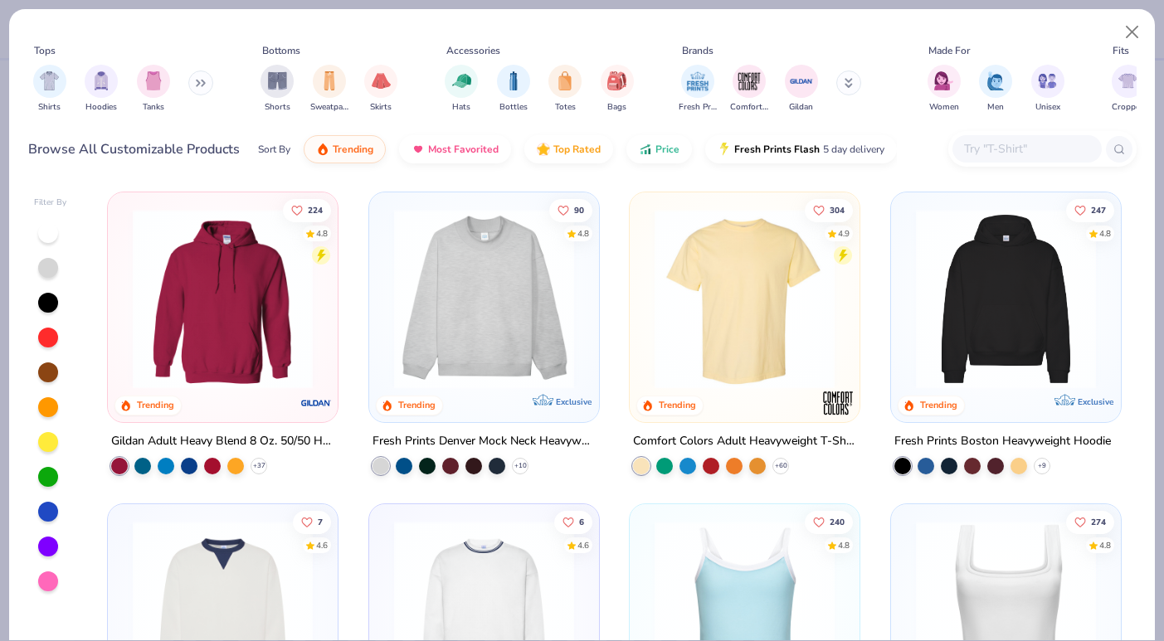
click at [1022, 358] on img at bounding box center [1006, 299] width 197 height 180
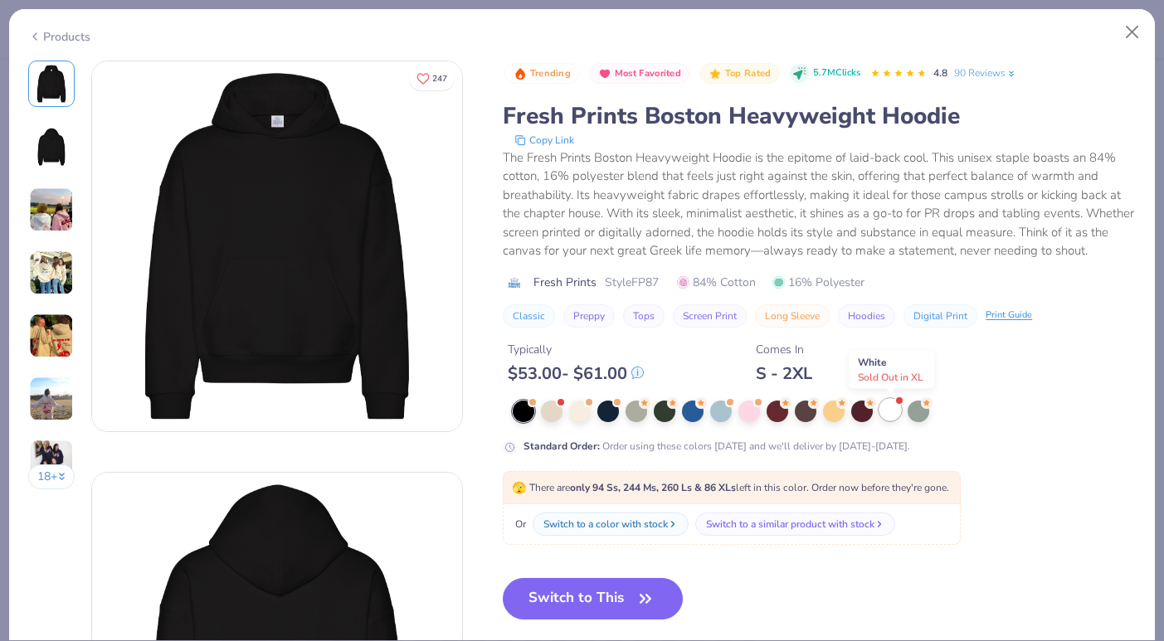
click at [895, 410] on div at bounding box center [890, 410] width 22 height 22
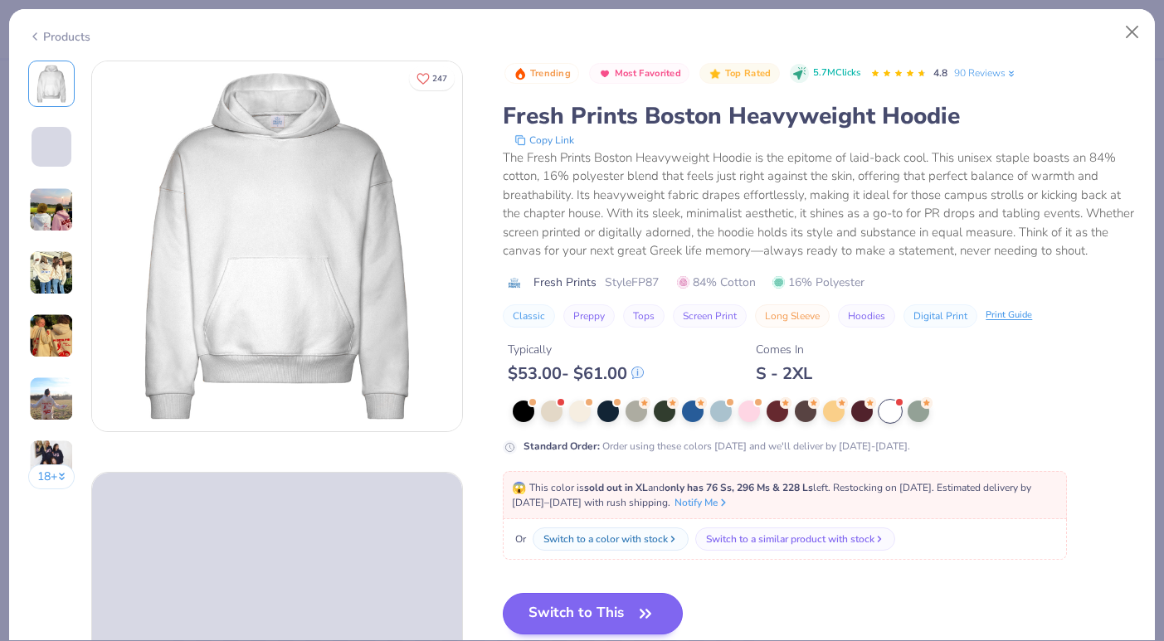
click at [598, 607] on button "Switch to This" at bounding box center [593, 613] width 180 height 41
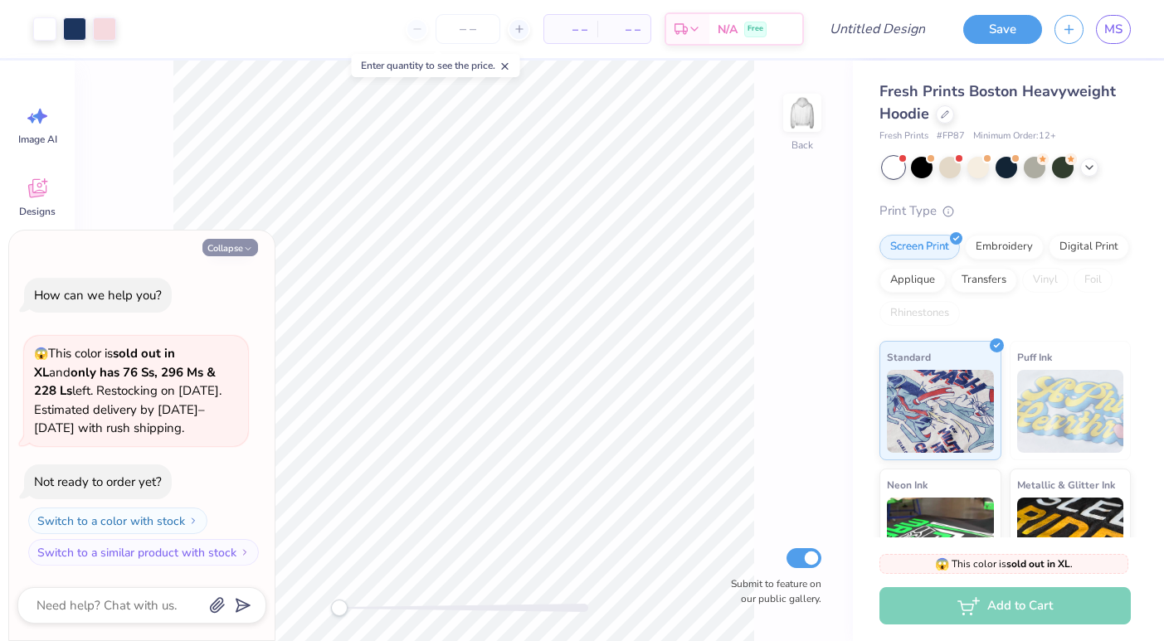
click at [238, 253] on button "Collapse" at bounding box center [230, 247] width 56 height 17
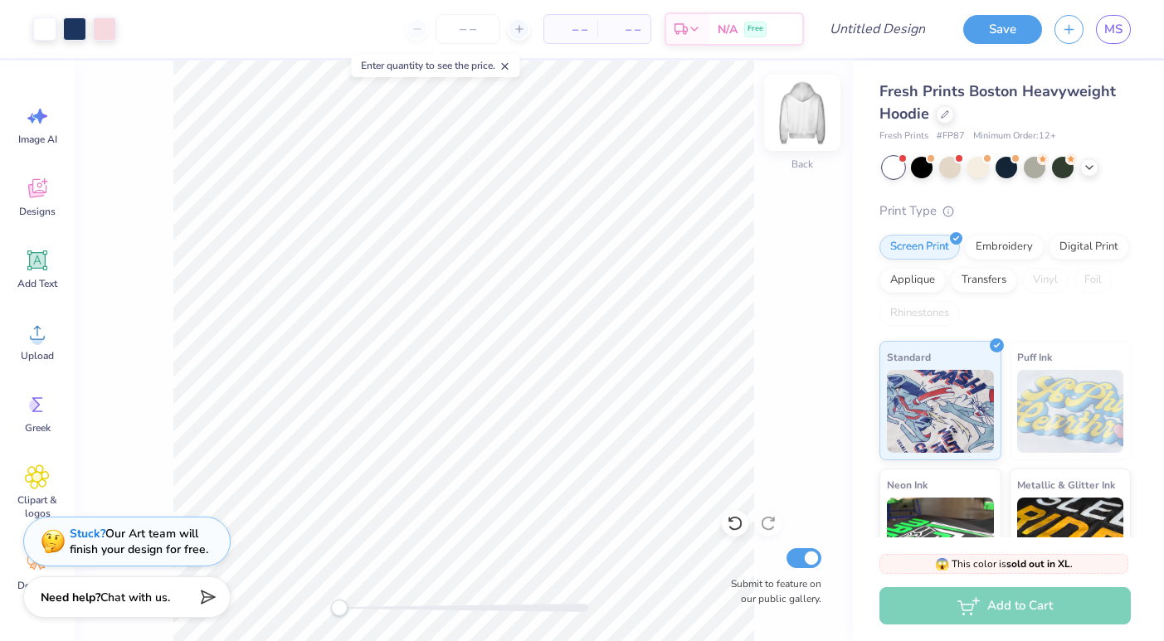
click at [801, 114] on img at bounding box center [802, 113] width 66 height 66
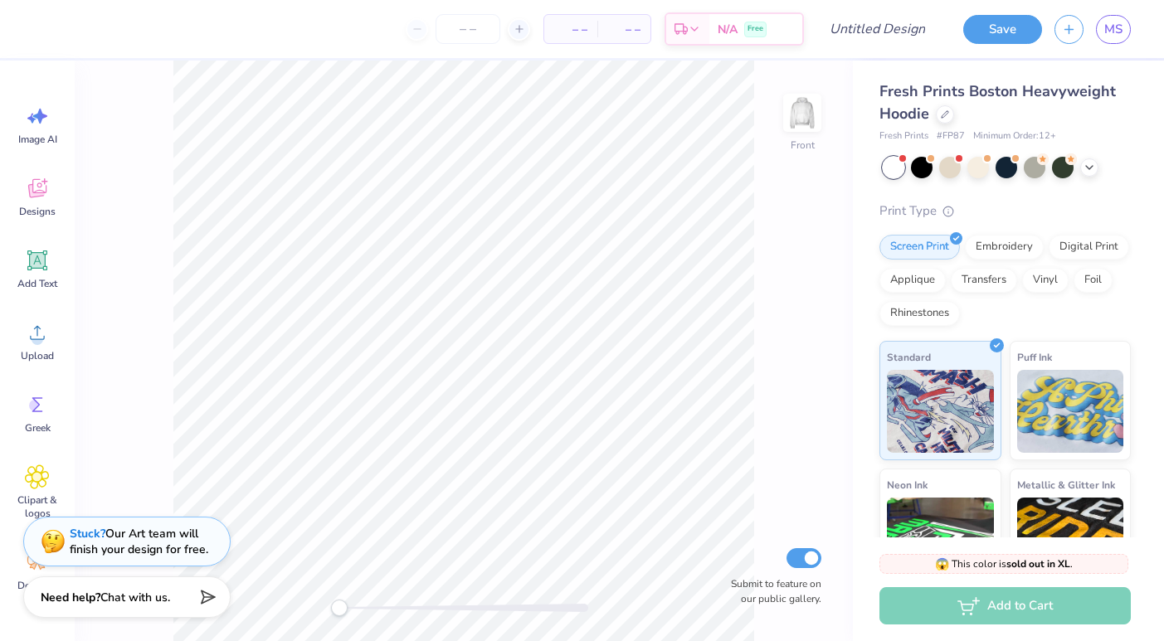
click at [801, 114] on img at bounding box center [802, 112] width 33 height 33
click at [795, 115] on div at bounding box center [802, 113] width 76 height 76
click at [811, 114] on img at bounding box center [802, 113] width 66 height 66
click at [811, 114] on img at bounding box center [802, 112] width 33 height 33
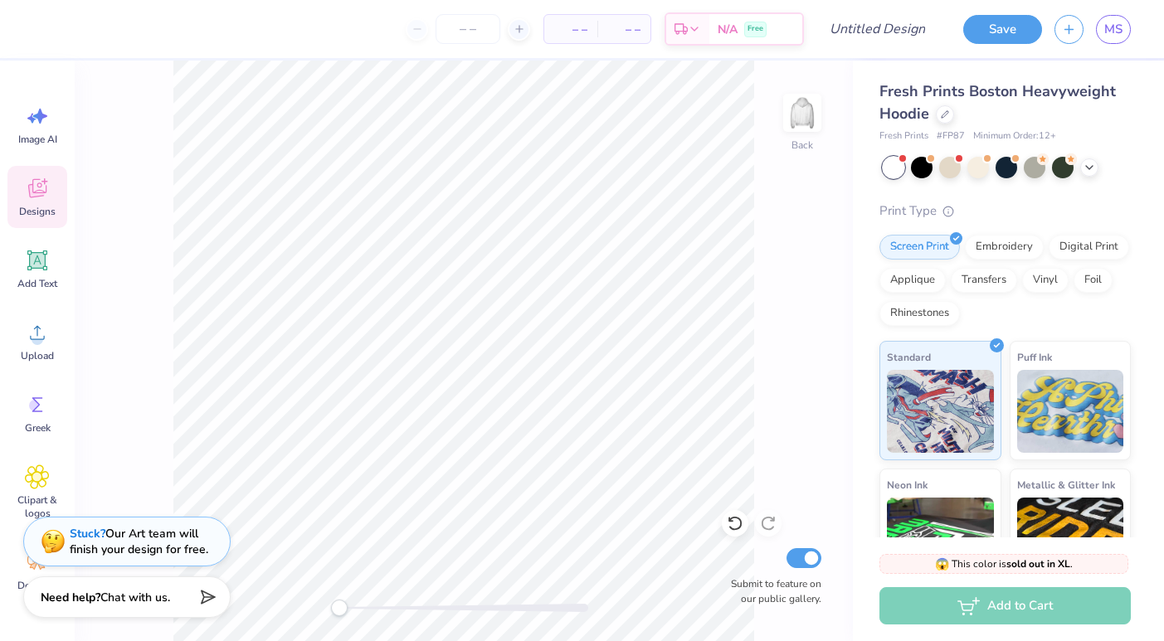
click at [41, 185] on icon at bounding box center [37, 188] width 18 height 19
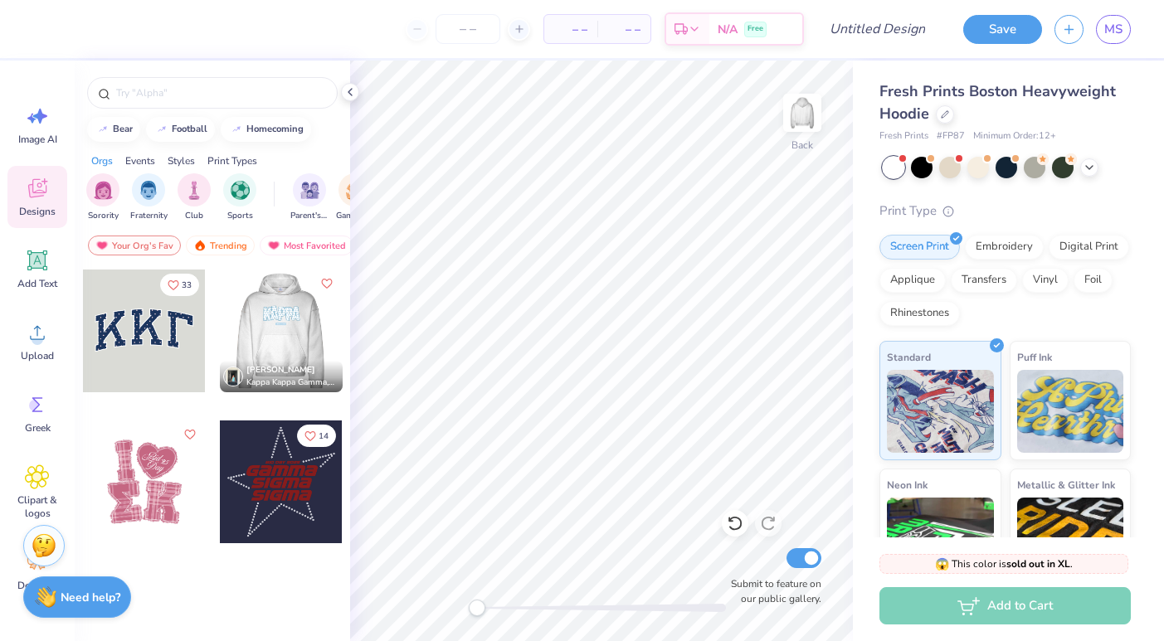
click at [220, 317] on div at bounding box center [158, 331] width 123 height 123
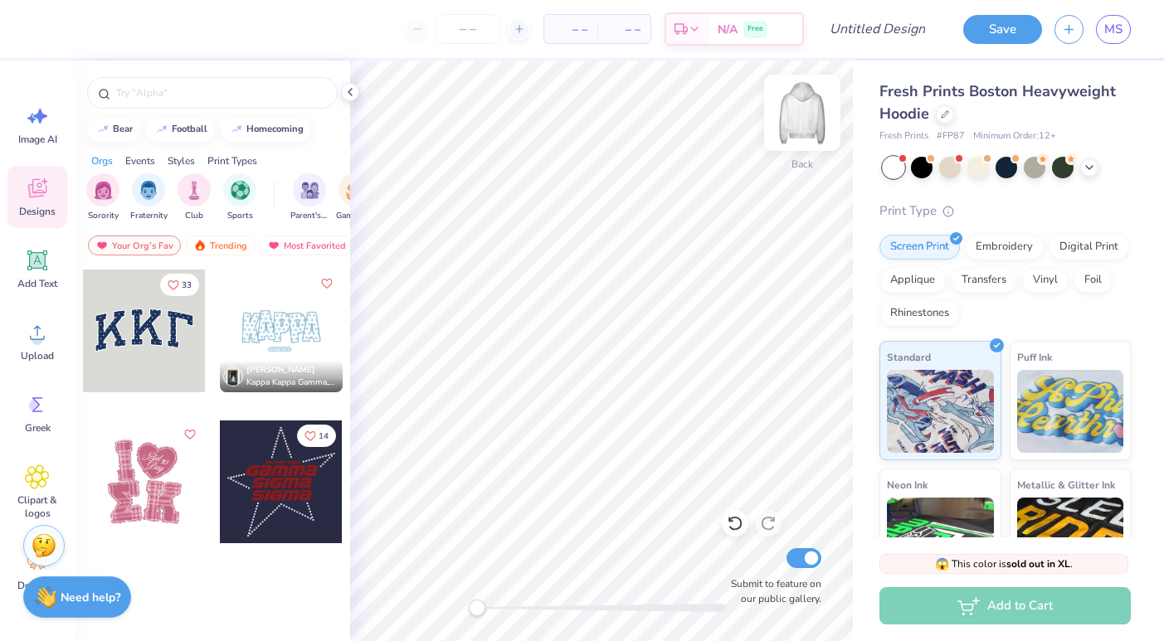
click at [812, 111] on img at bounding box center [802, 113] width 66 height 66
click at [287, 317] on div at bounding box center [281, 331] width 123 height 123
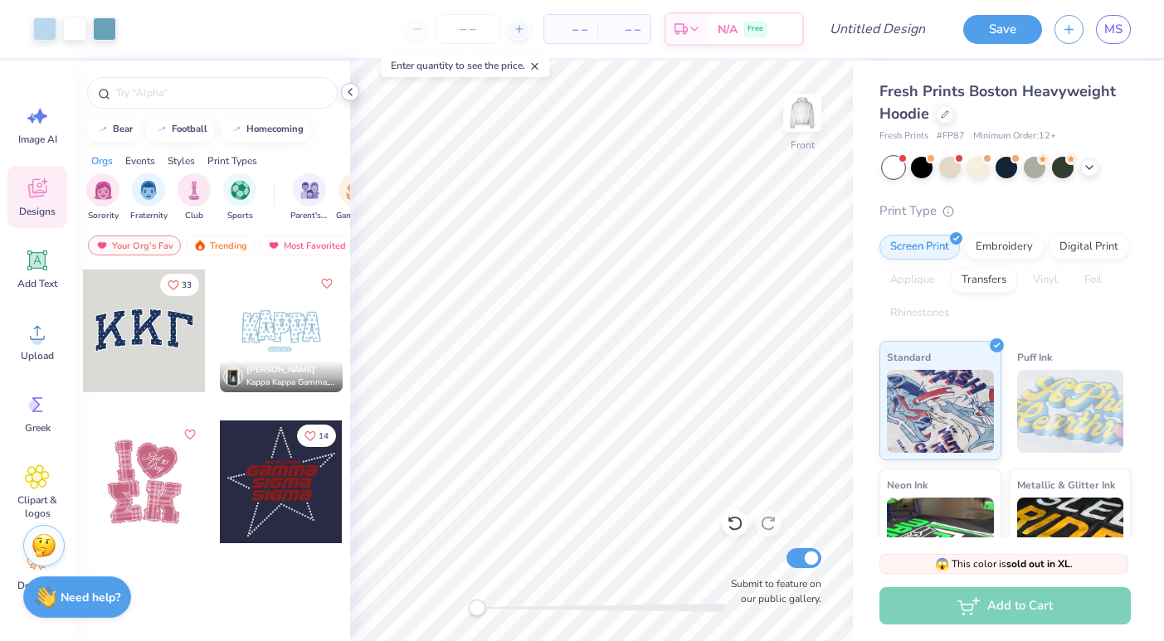
click at [356, 90] on icon at bounding box center [349, 91] width 13 height 13
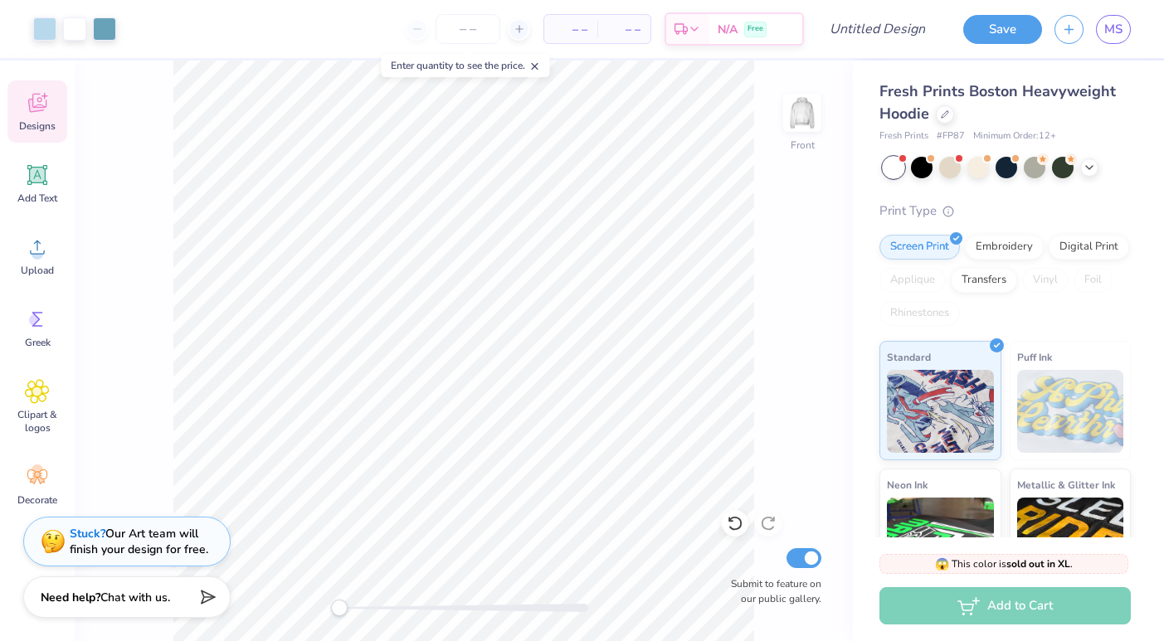
scroll to position [85, 0]
click at [54, 414] on span "Clipart & logos" at bounding box center [37, 421] width 55 height 27
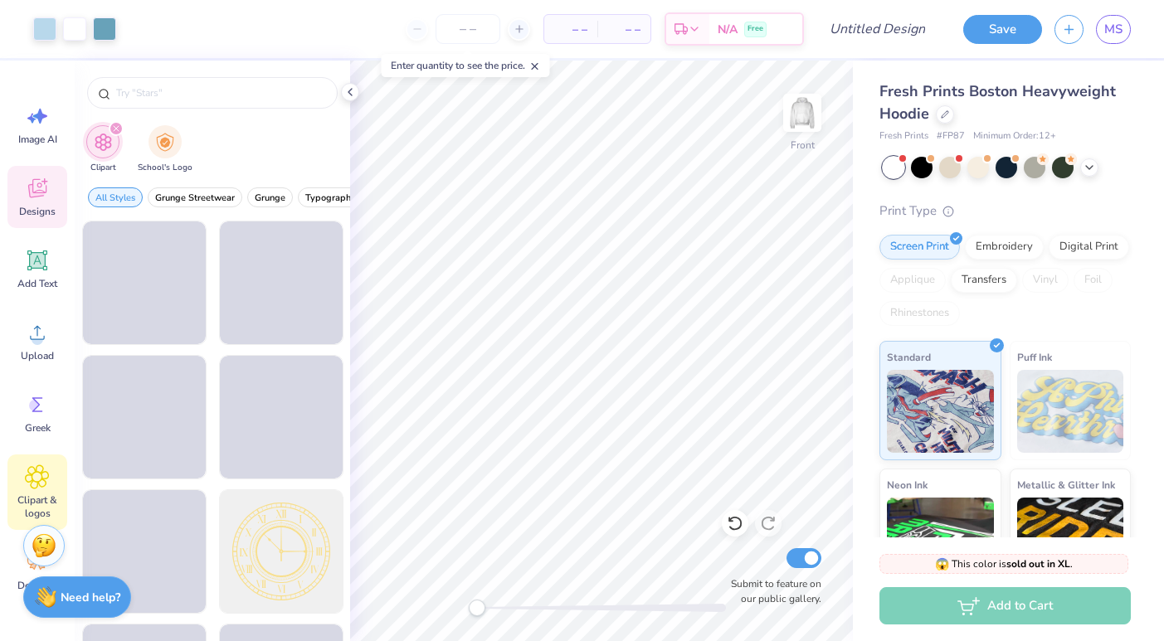
scroll to position [0, 0]
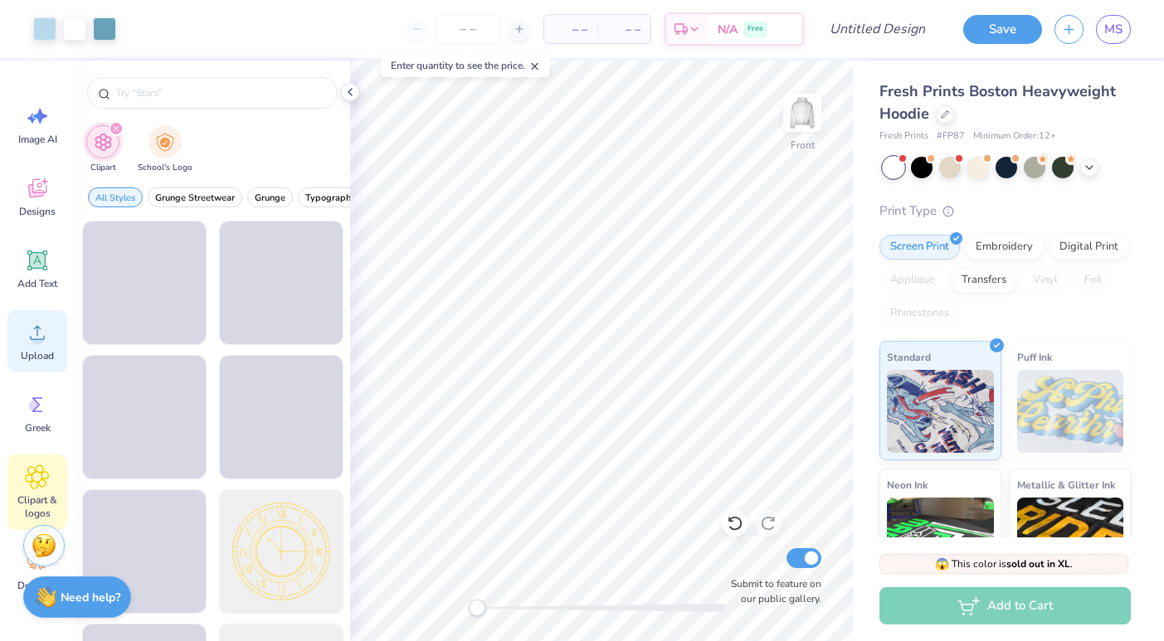
click at [46, 338] on icon at bounding box center [37, 332] width 25 height 25
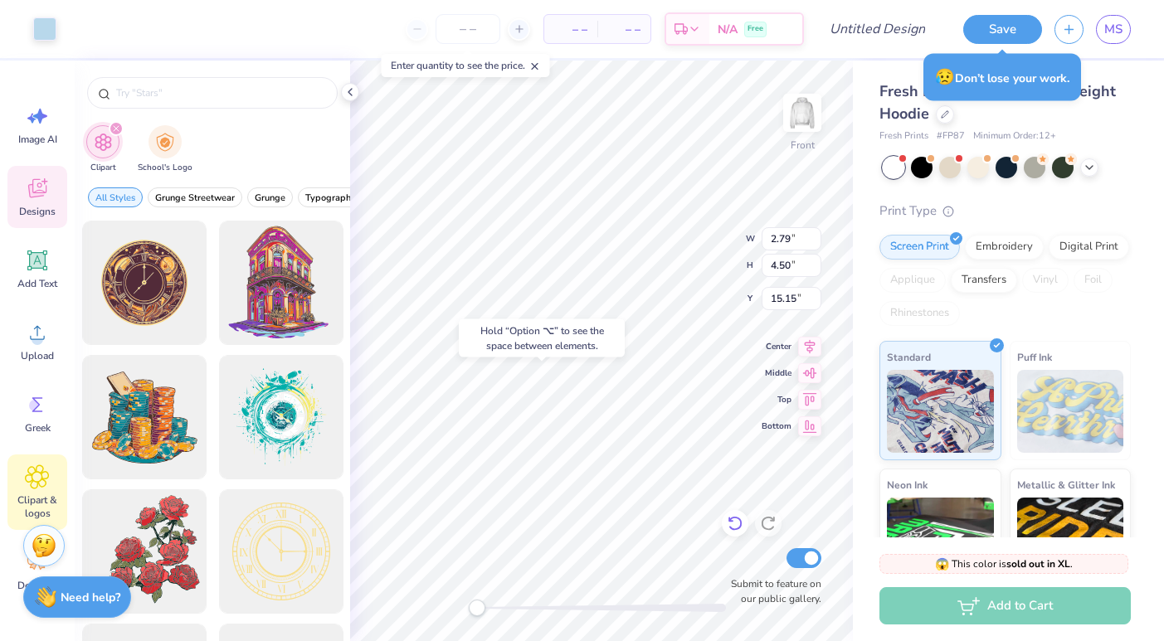
click at [732, 525] on icon at bounding box center [735, 523] width 17 height 17
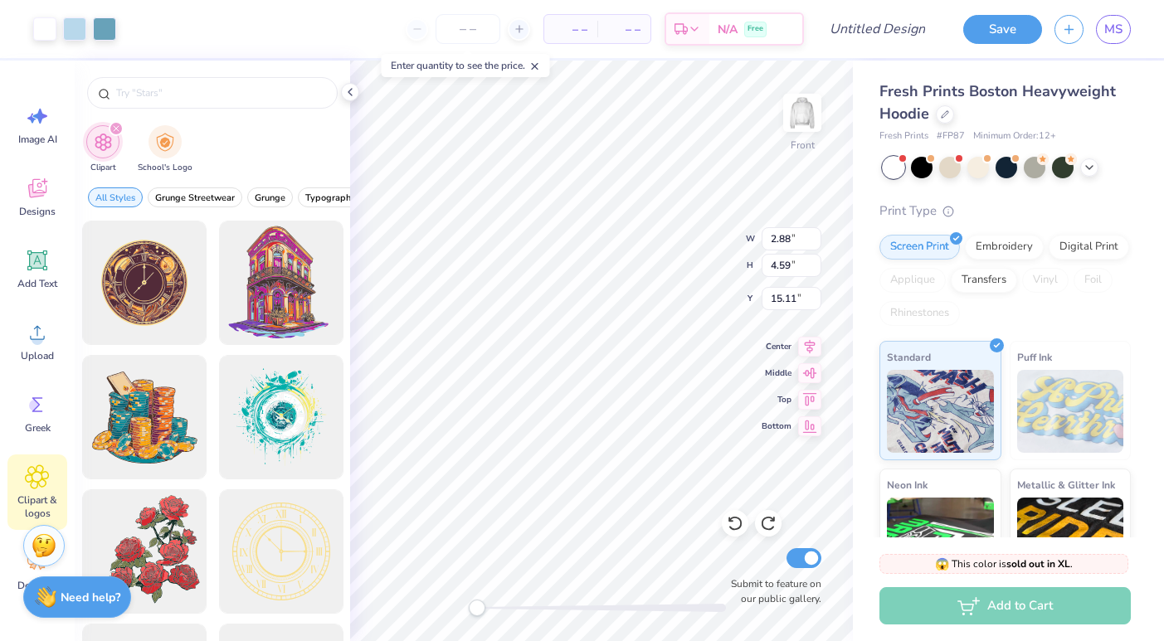
click at [739, 2] on div "– – Per Item – – Total Est. Delivery N/A Free" at bounding box center [466, 29] width 675 height 58
type textarea "x"
